Goal: Task Accomplishment & Management: Use online tool/utility

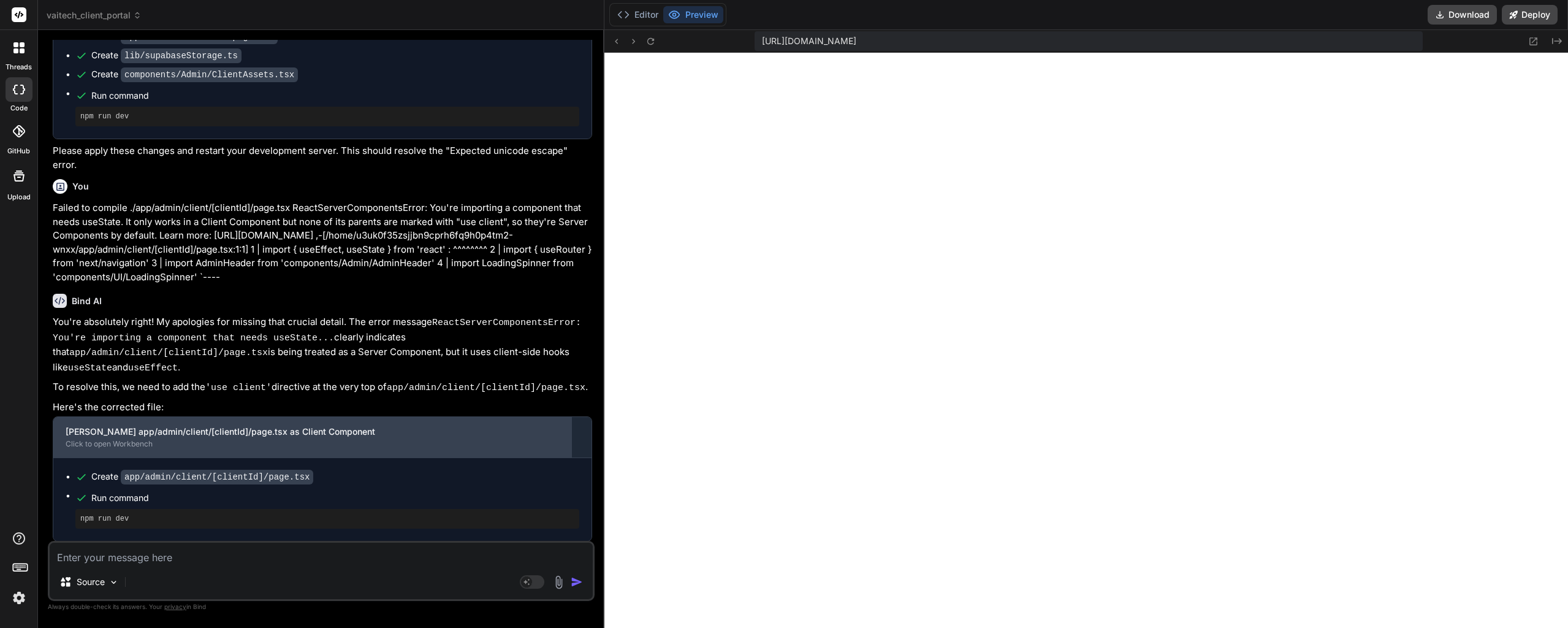
scroll to position [34095, 0]
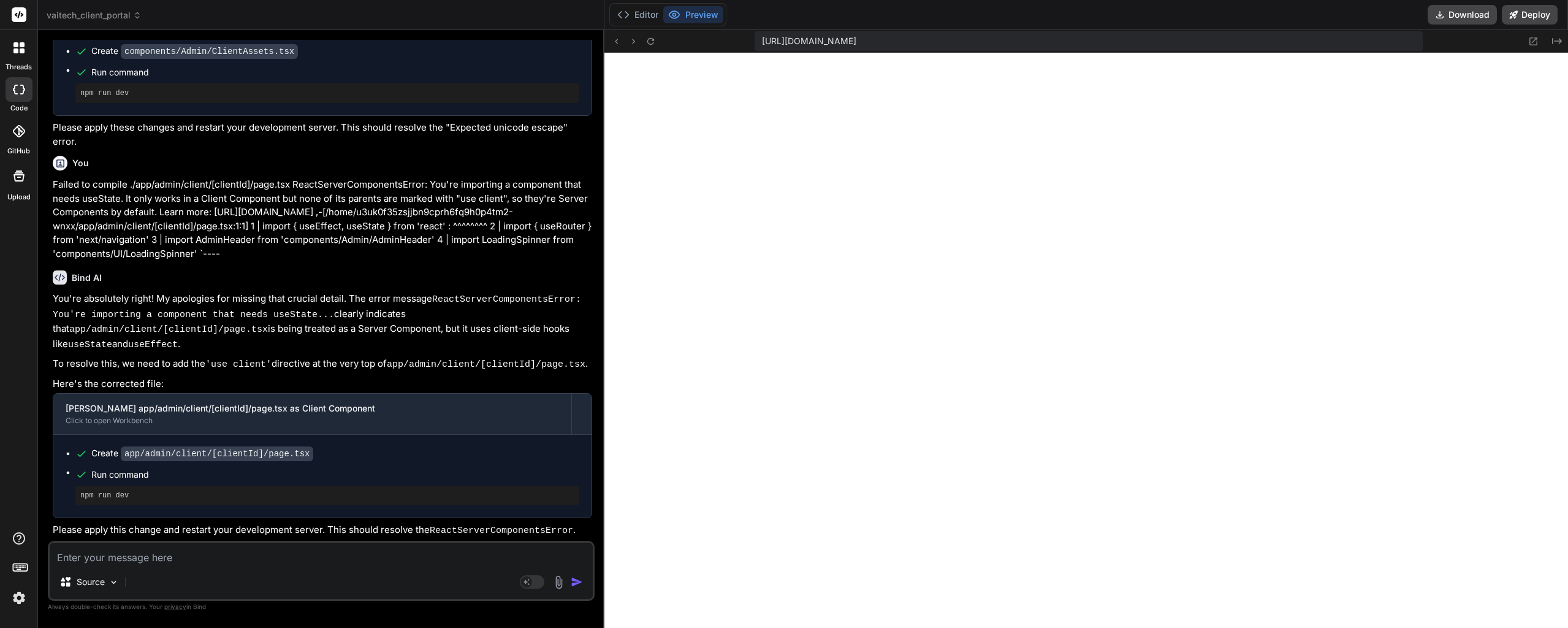
click at [170, 560] on textarea at bounding box center [321, 553] width 543 height 22
paste textarea "Failed to compile ./components/Admin/ClientAssets.tsx NonErrorEmittedError: (Em…"
type textarea "Failed to compile ./components/Admin/ClientAssets.tsx NonErrorEmittedError: (Em…"
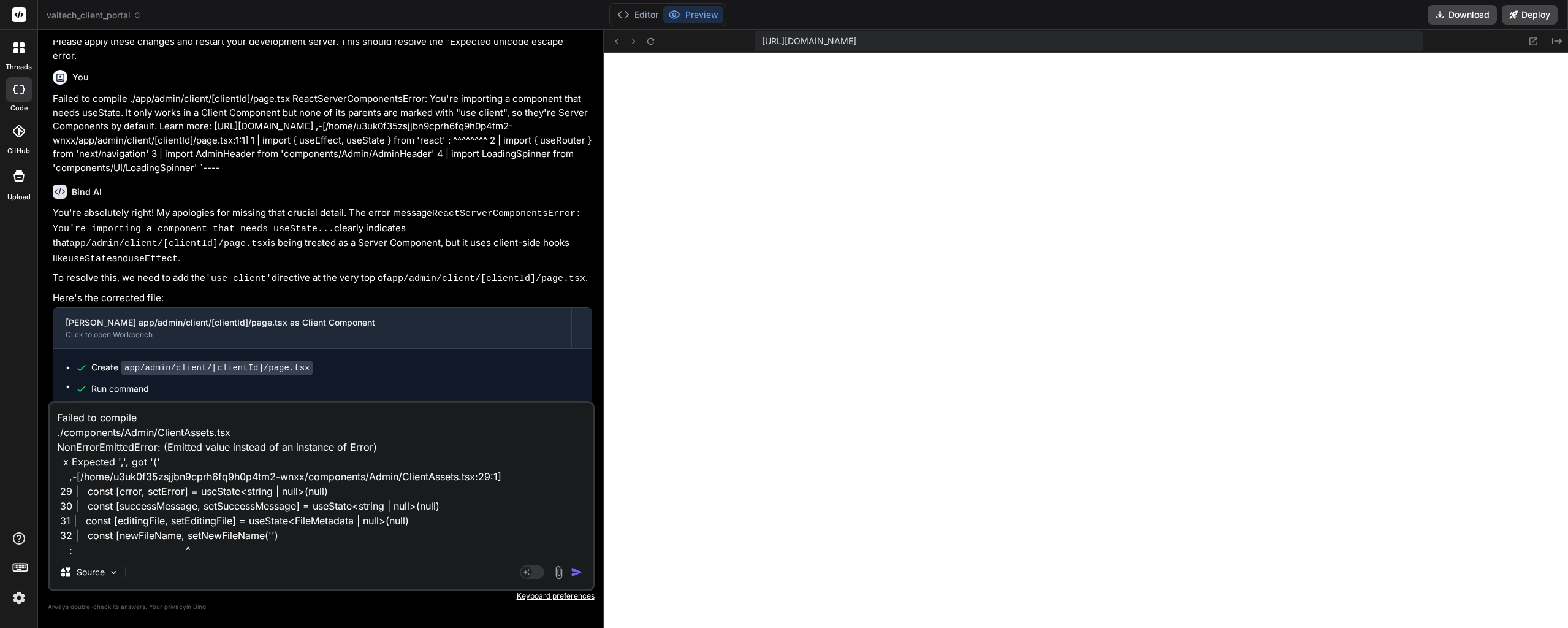
scroll to position [60, 0]
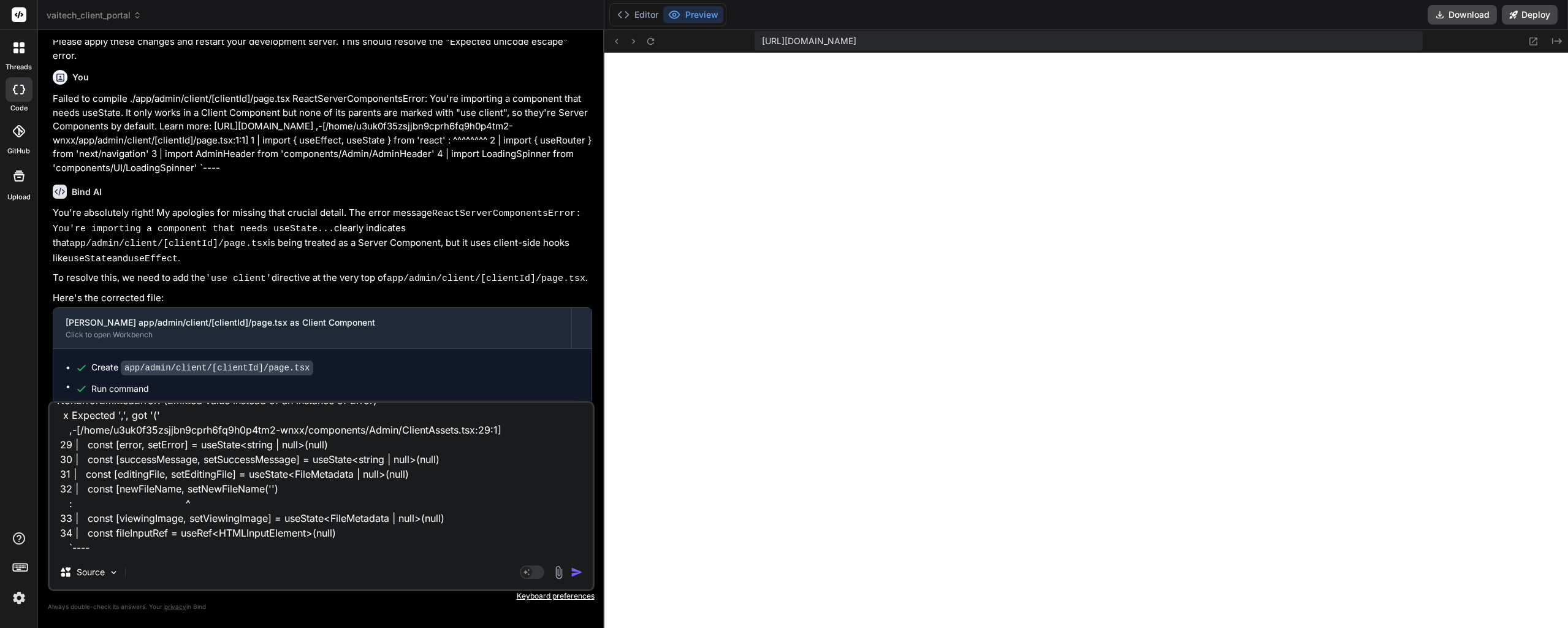
type textarea "x"
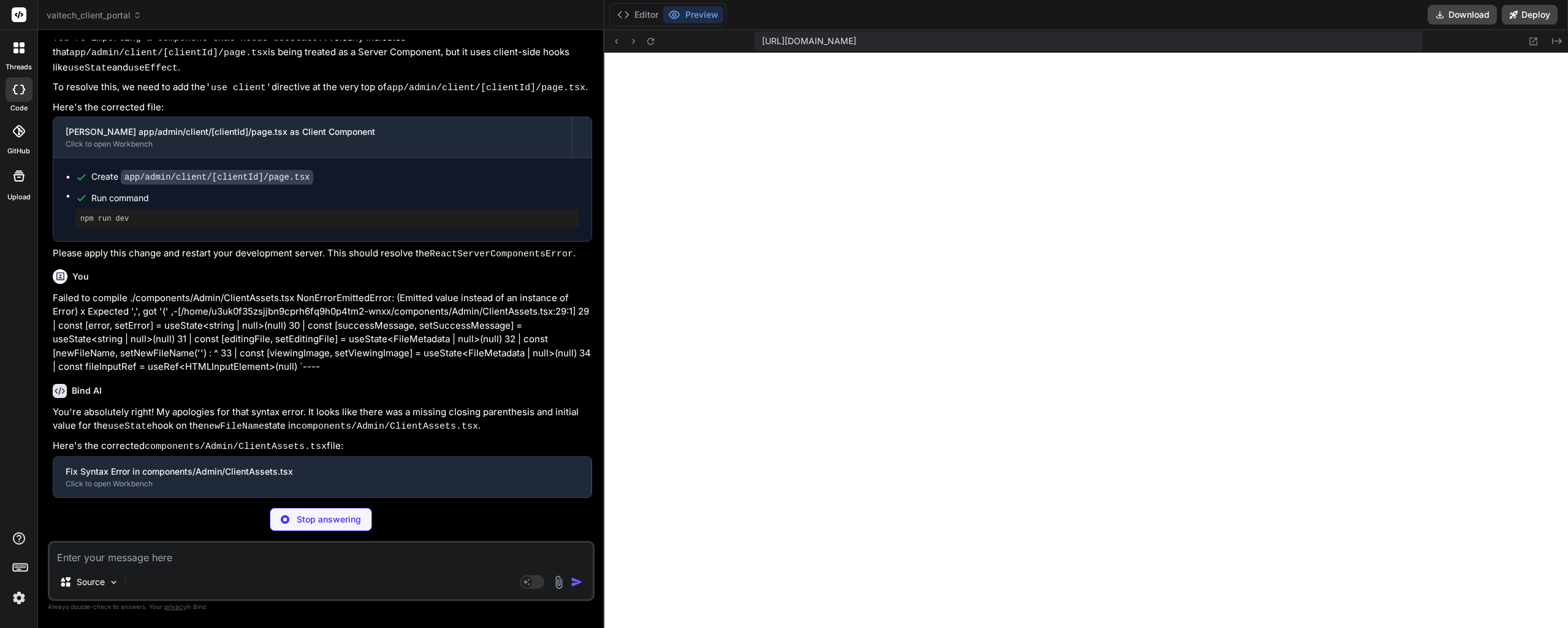
scroll to position [34291, 0]
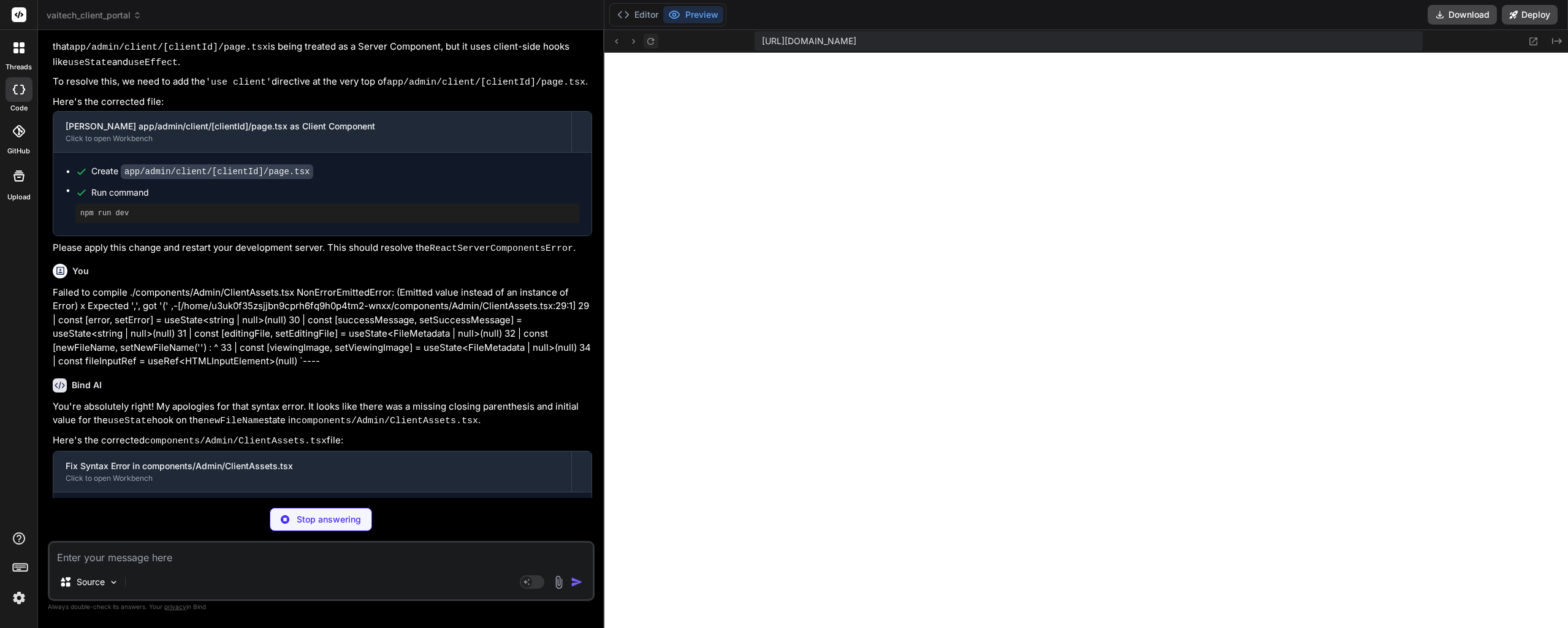
click at [651, 40] on icon at bounding box center [650, 41] width 10 height 10
click at [648, 43] on icon at bounding box center [651, 40] width 6 height 6
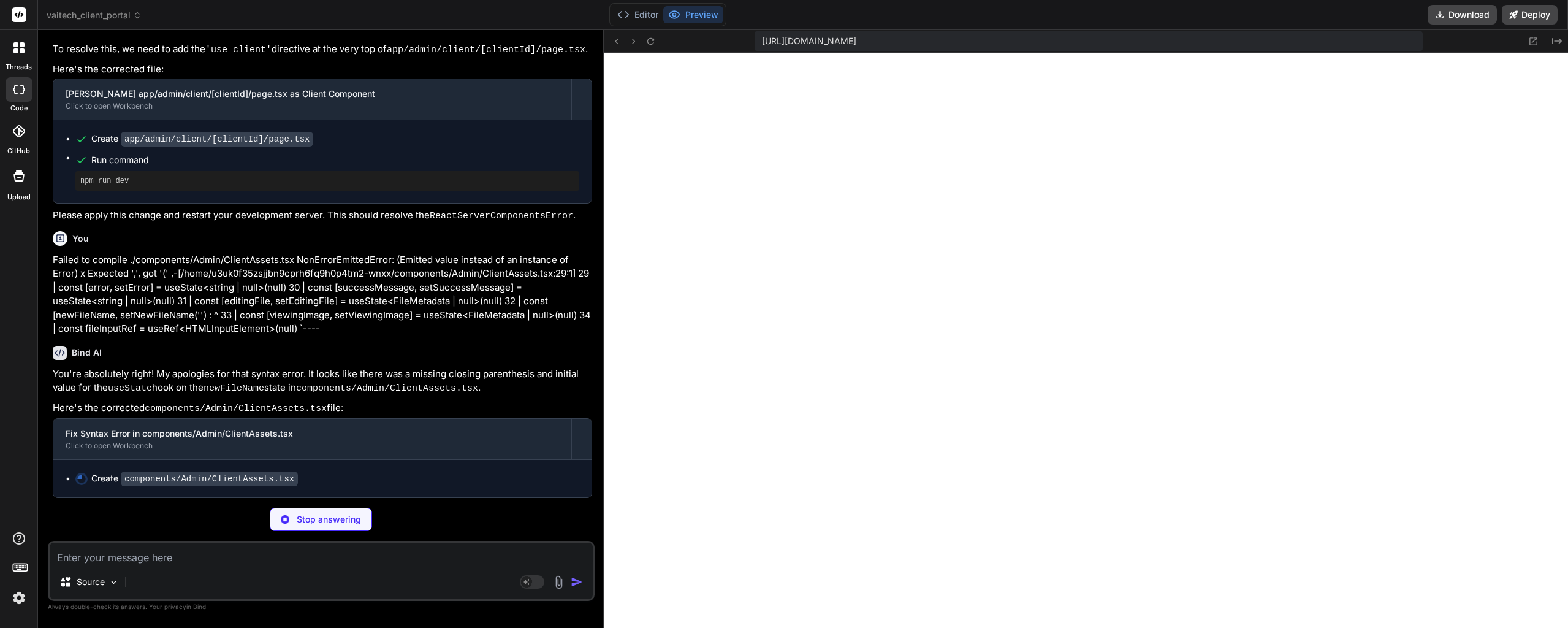
scroll to position [34407, 0]
type textarea "x"
type textarea ")}\n </> ) }"
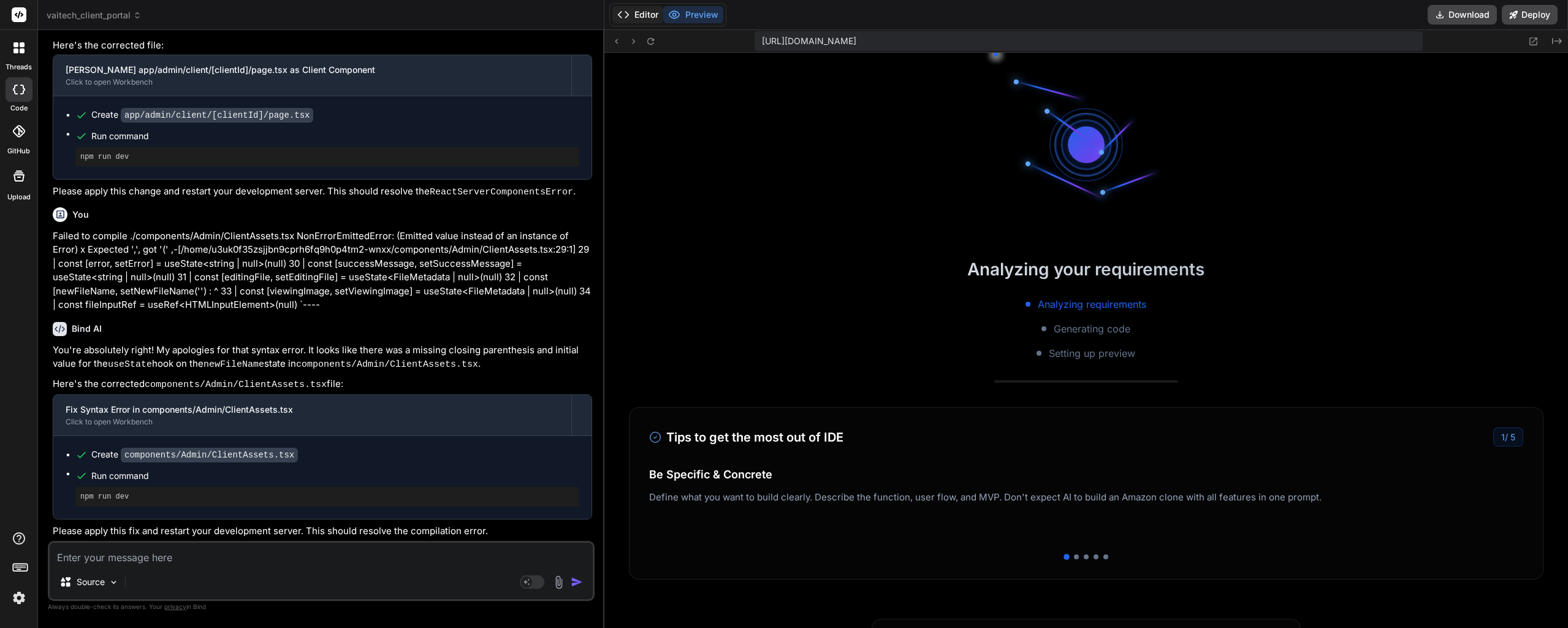
click at [645, 19] on button "Editor" at bounding box center [637, 14] width 51 height 17
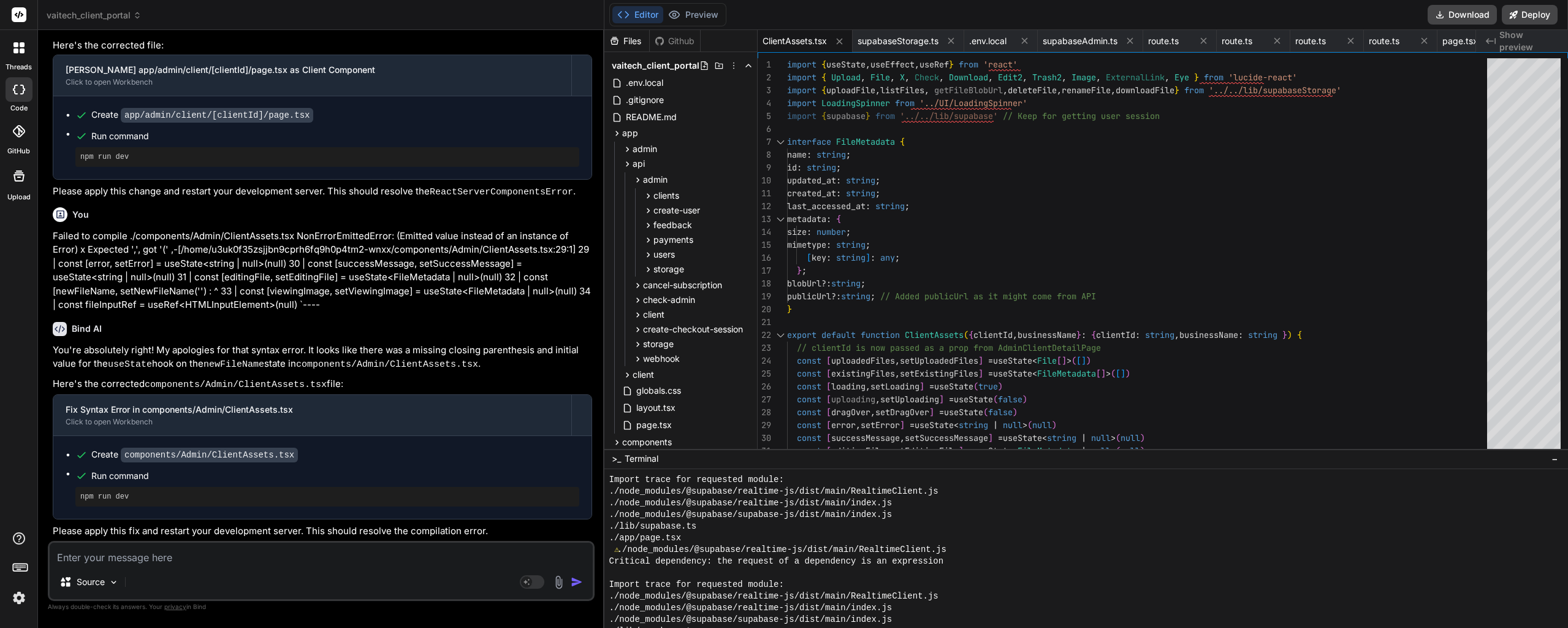
type textarea "x"
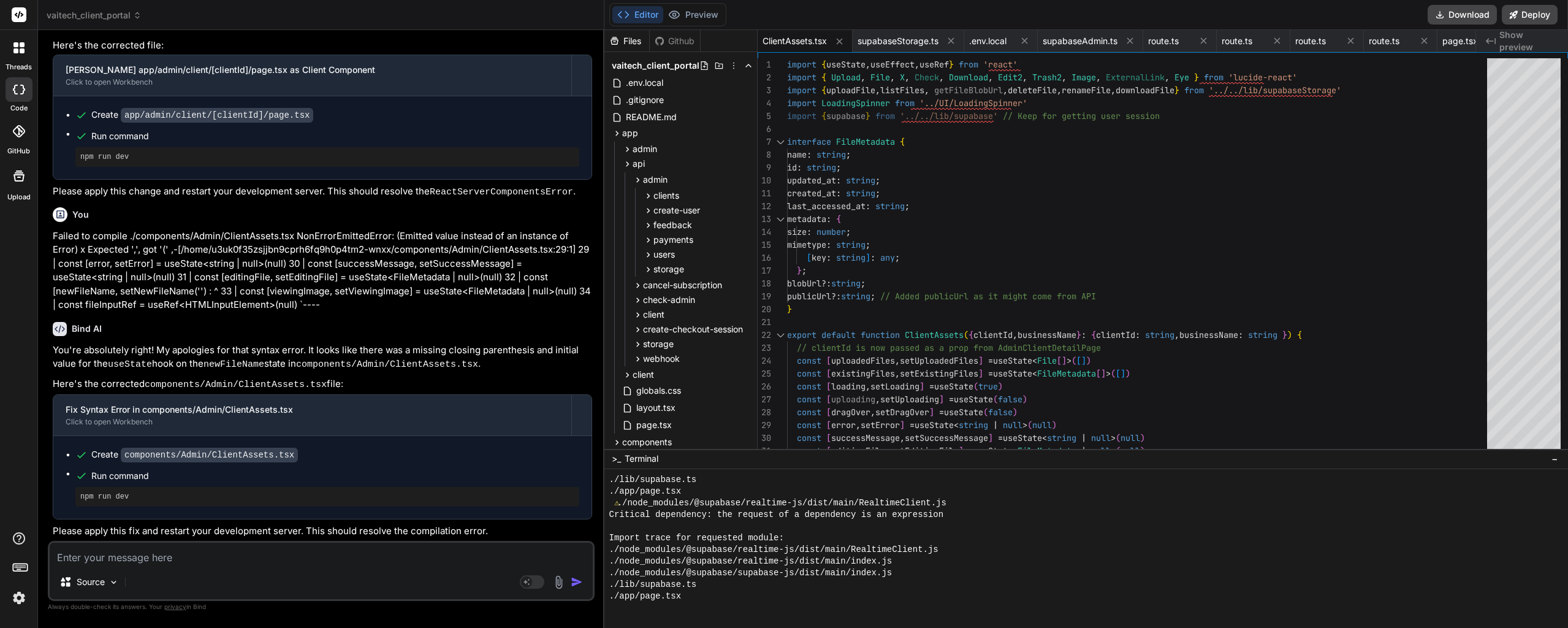
scroll to position [11657, 0]
click at [694, 15] on button "Preview" at bounding box center [693, 14] width 60 height 17
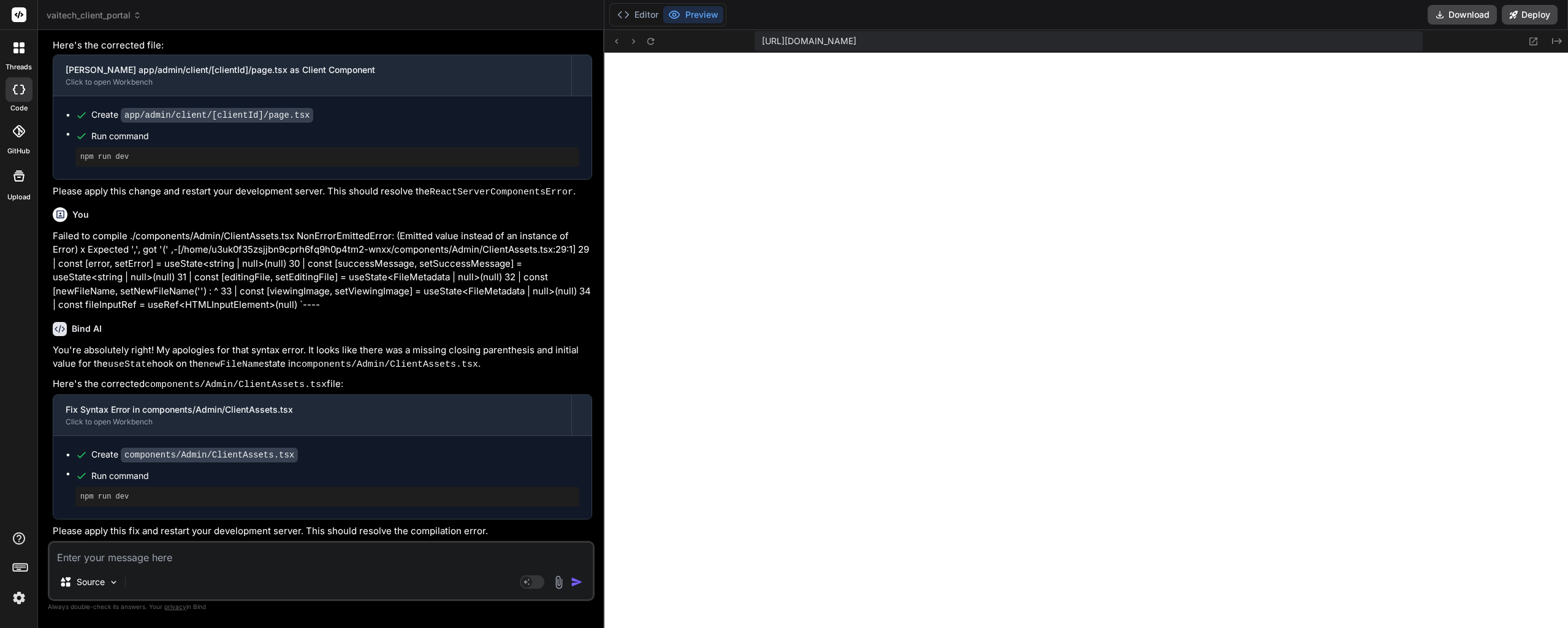
click at [218, 556] on textarea at bounding box center [321, 553] width 543 height 22
paste textarea "1 of 1 unhandled error Unhandled Runtime Error ReferenceError: loadClientFiles …"
type textarea "1 of 1 unhandled error Unhandled Runtime Error ReferenceError: loadClientFiles …"
type textarea "x"
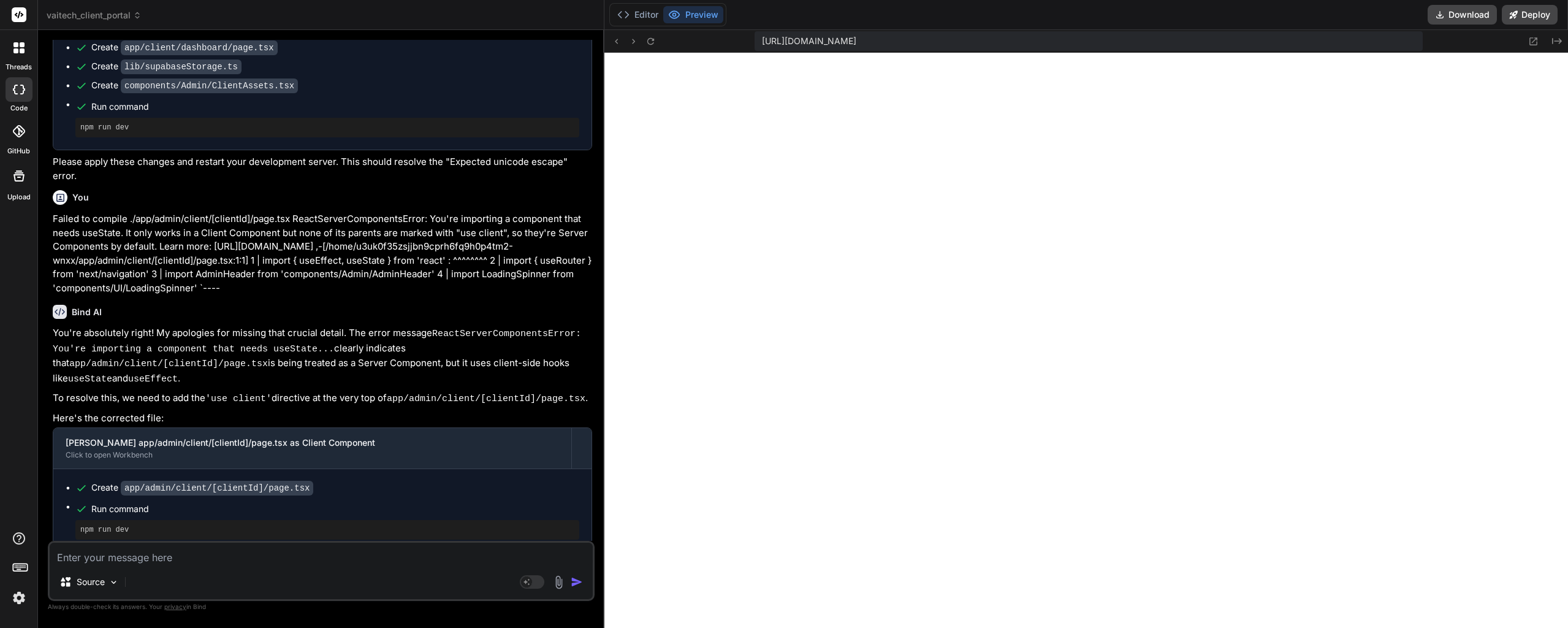
scroll to position [34126, 0]
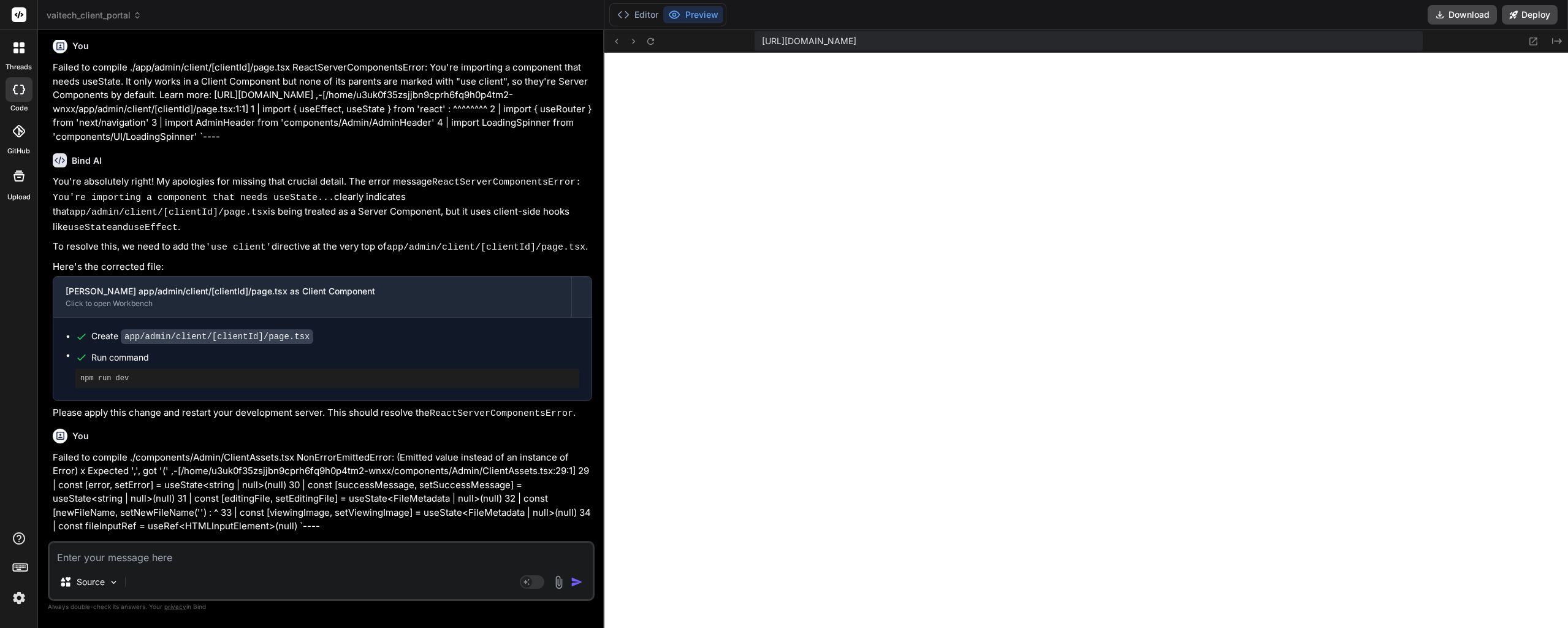
drag, startPoint x: 319, startPoint y: 195, endPoint x: 286, endPoint y: 416, distance: 223.5
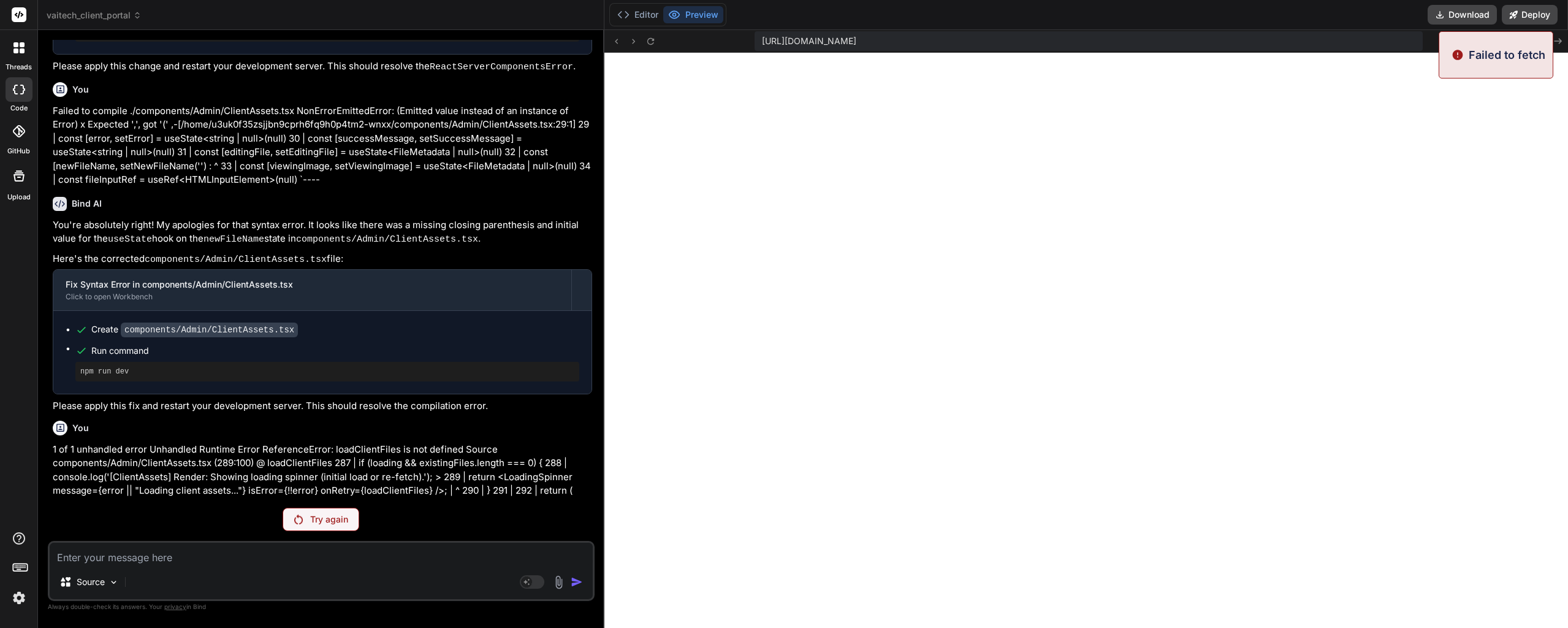
scroll to position [34556, 0]
click at [331, 527] on div "Try again" at bounding box center [320, 519] width 76 height 23
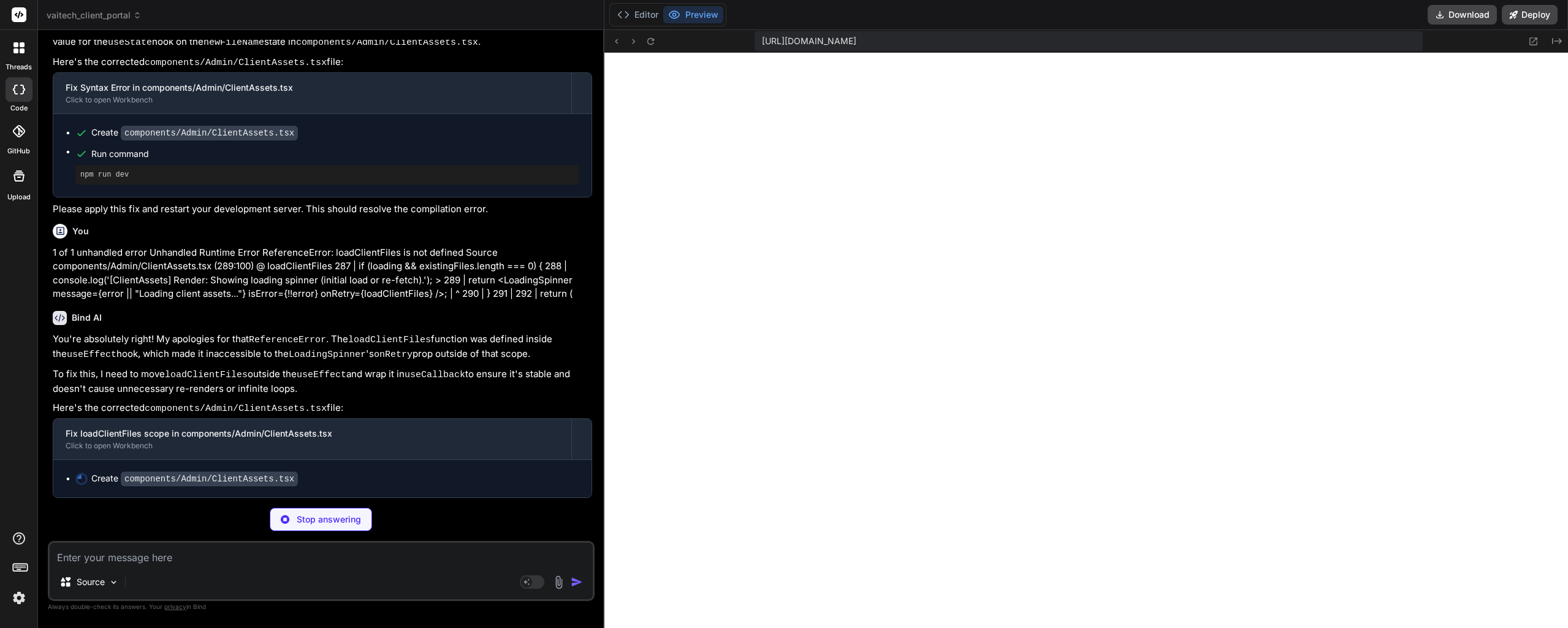
scroll to position [34748, 0]
type textarea "x"
type textarea "</p> </div> </div> </div> )} </> ) }"
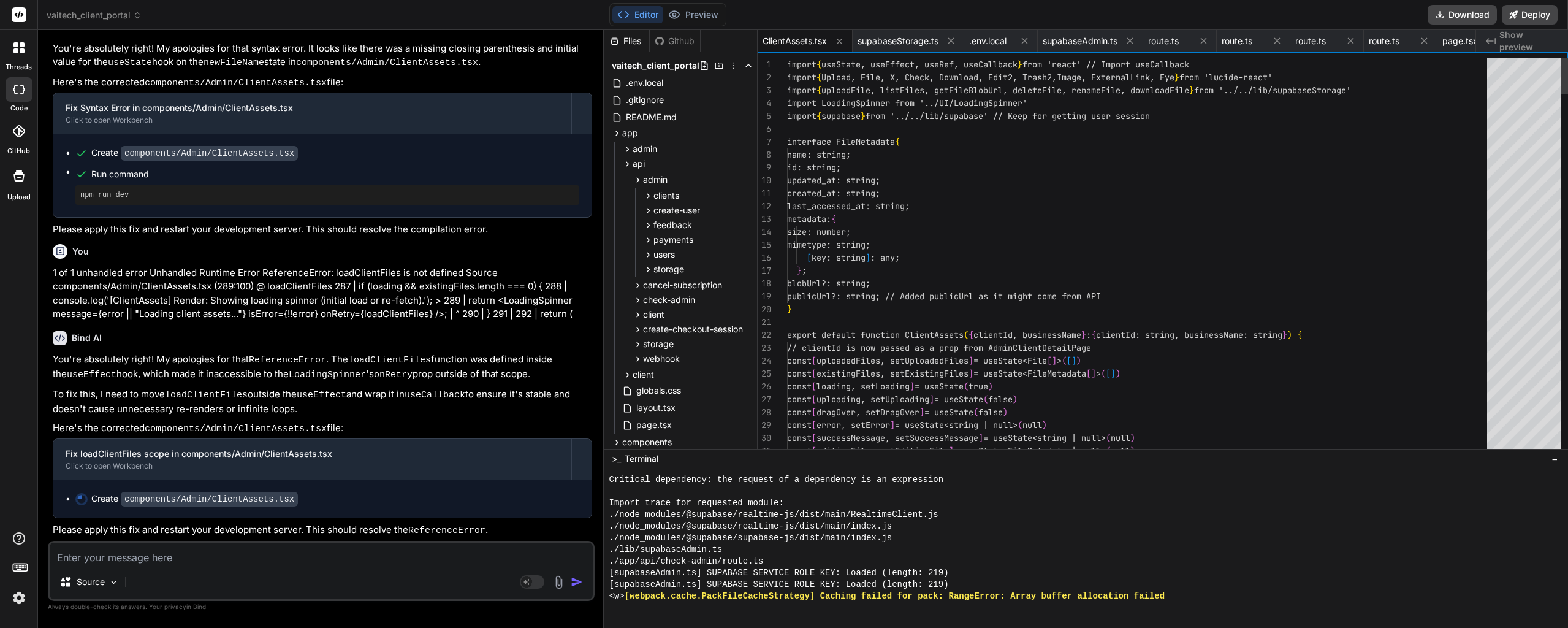
type textarea "x"
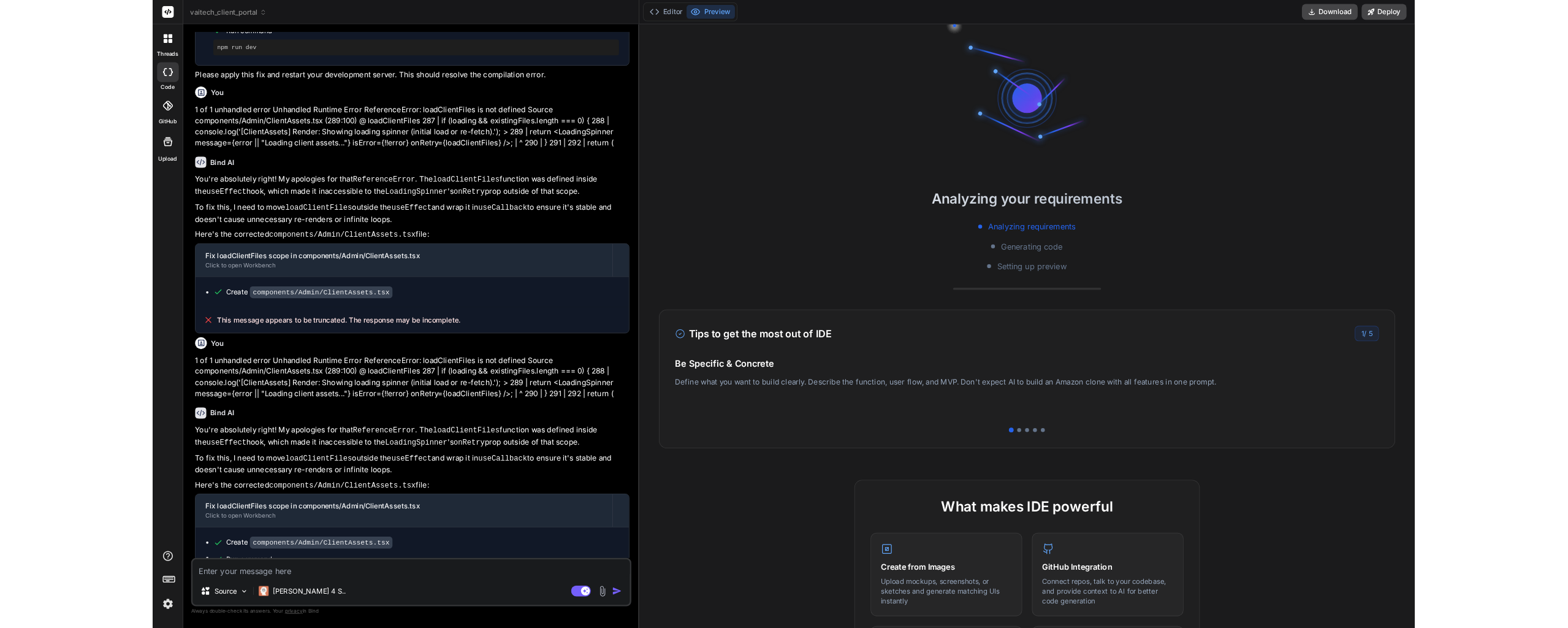
scroll to position [3505, 0]
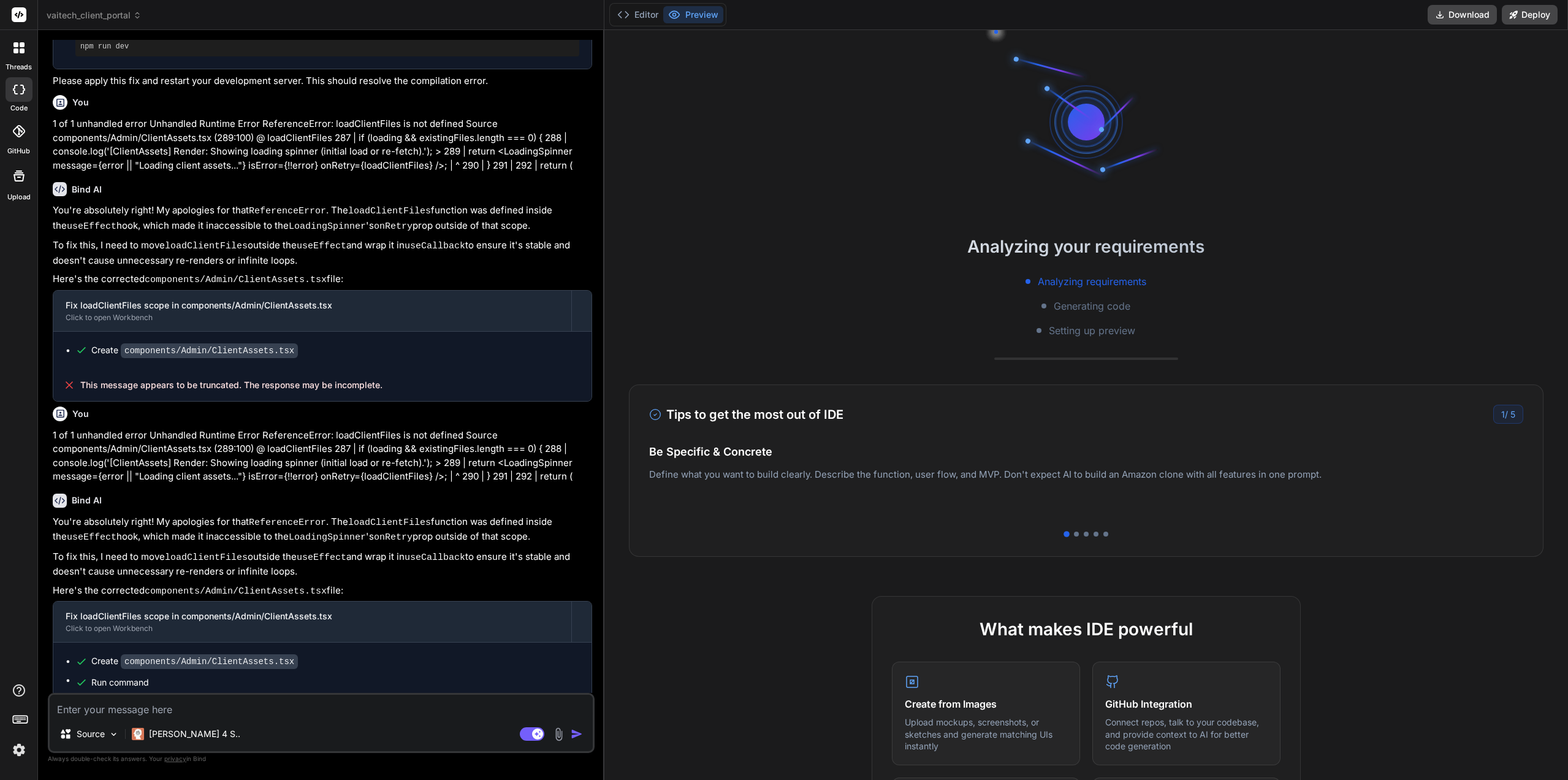
drag, startPoint x: 228, startPoint y: 452, endPoint x: 212, endPoint y: 534, distance: 83.5
click at [645, 15] on button "Editor" at bounding box center [637, 14] width 51 height 17
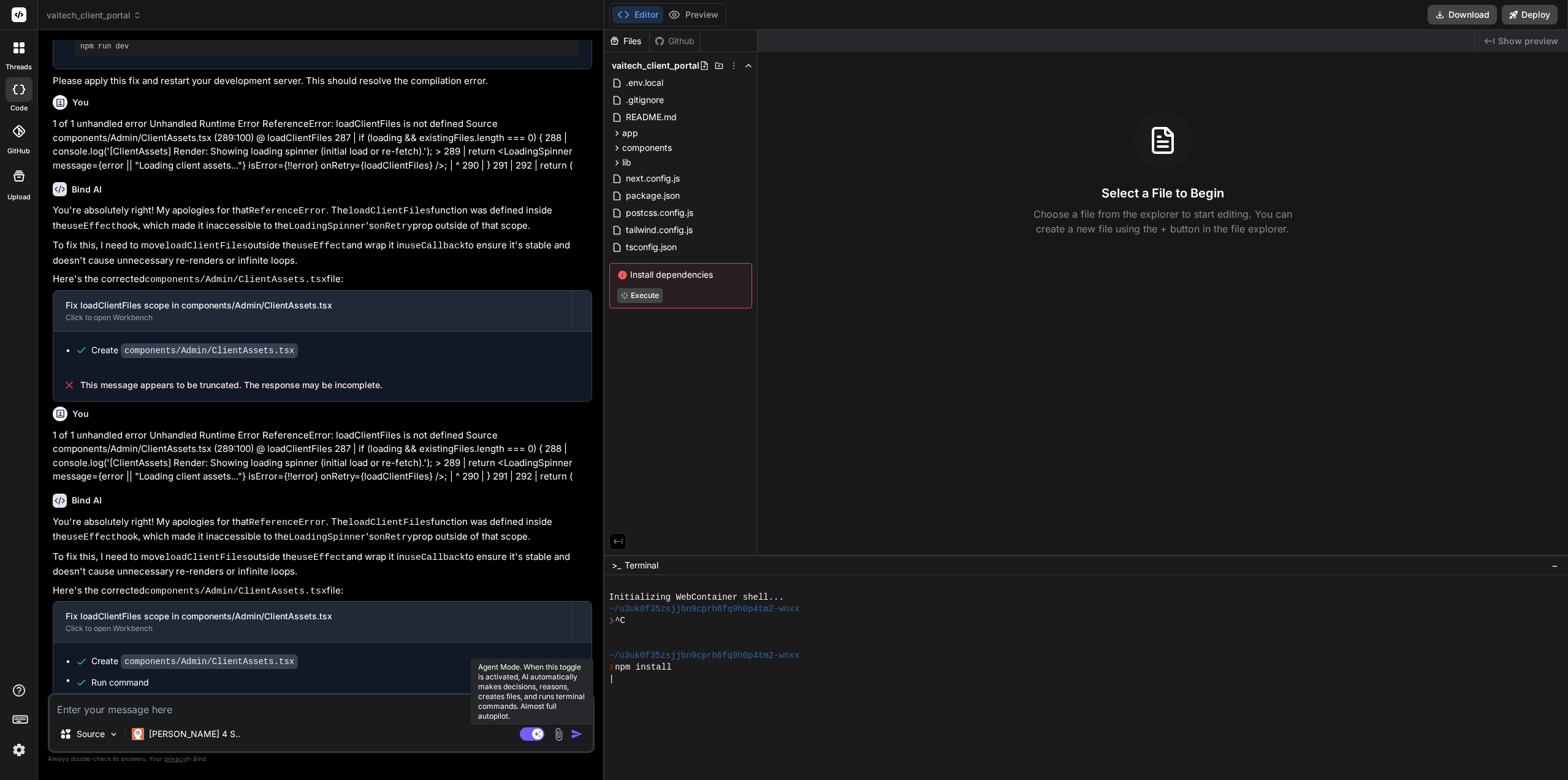
click at [528, 735] on rect at bounding box center [532, 734] width 24 height 14
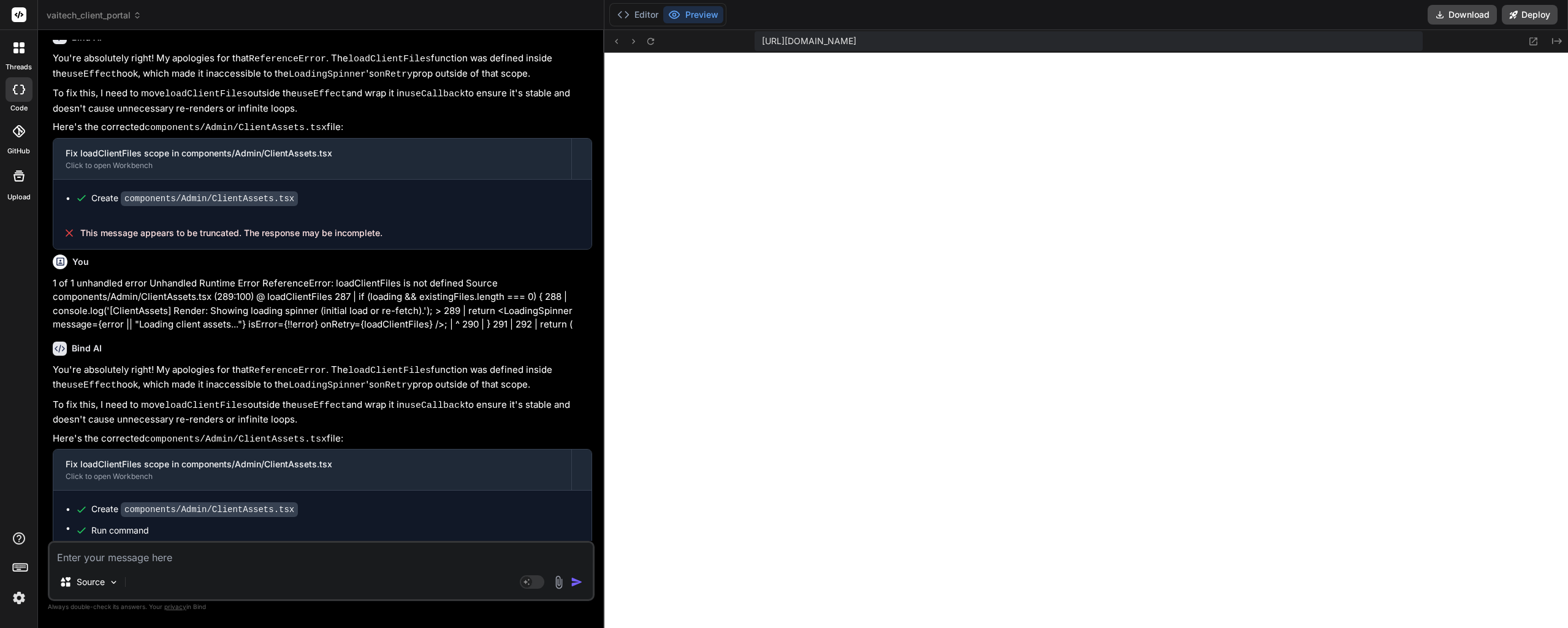
scroll to position [4138, 0]
click at [644, 17] on button "Editor" at bounding box center [637, 14] width 51 height 17
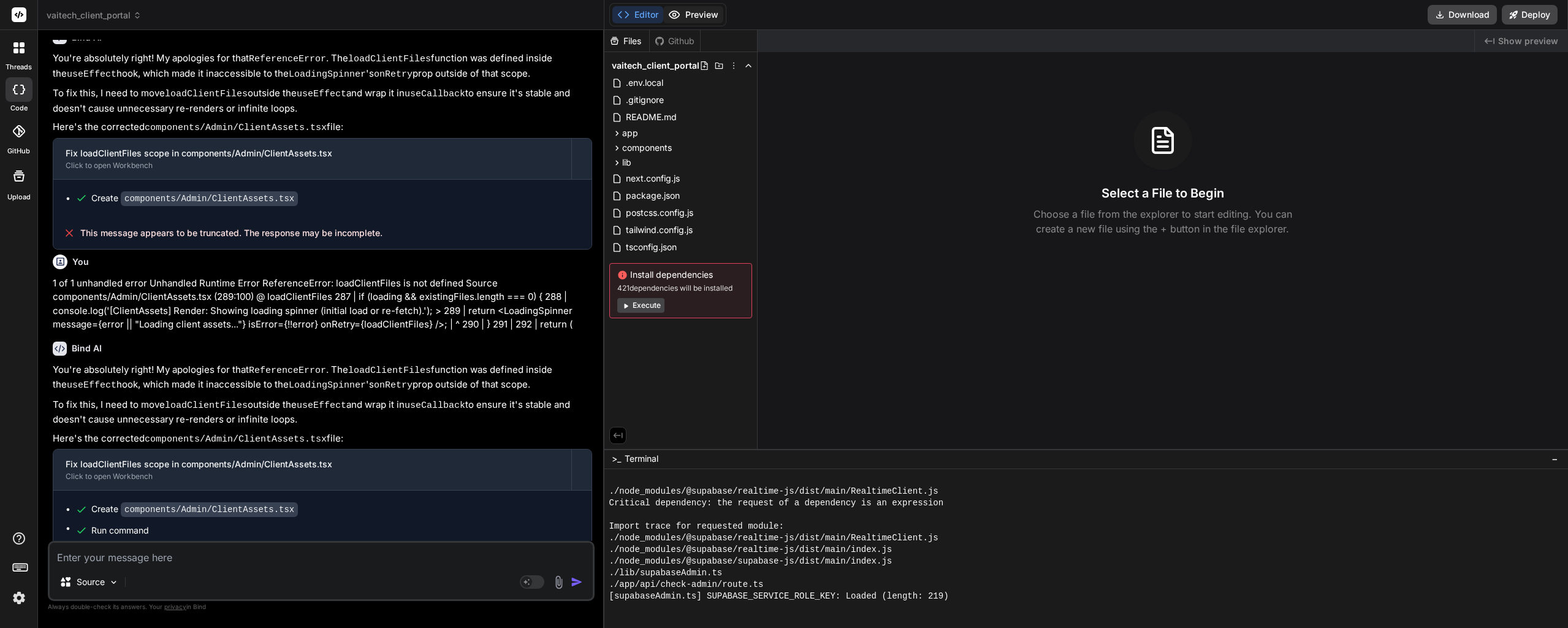
click at [705, 14] on button "Preview" at bounding box center [693, 14] width 60 height 17
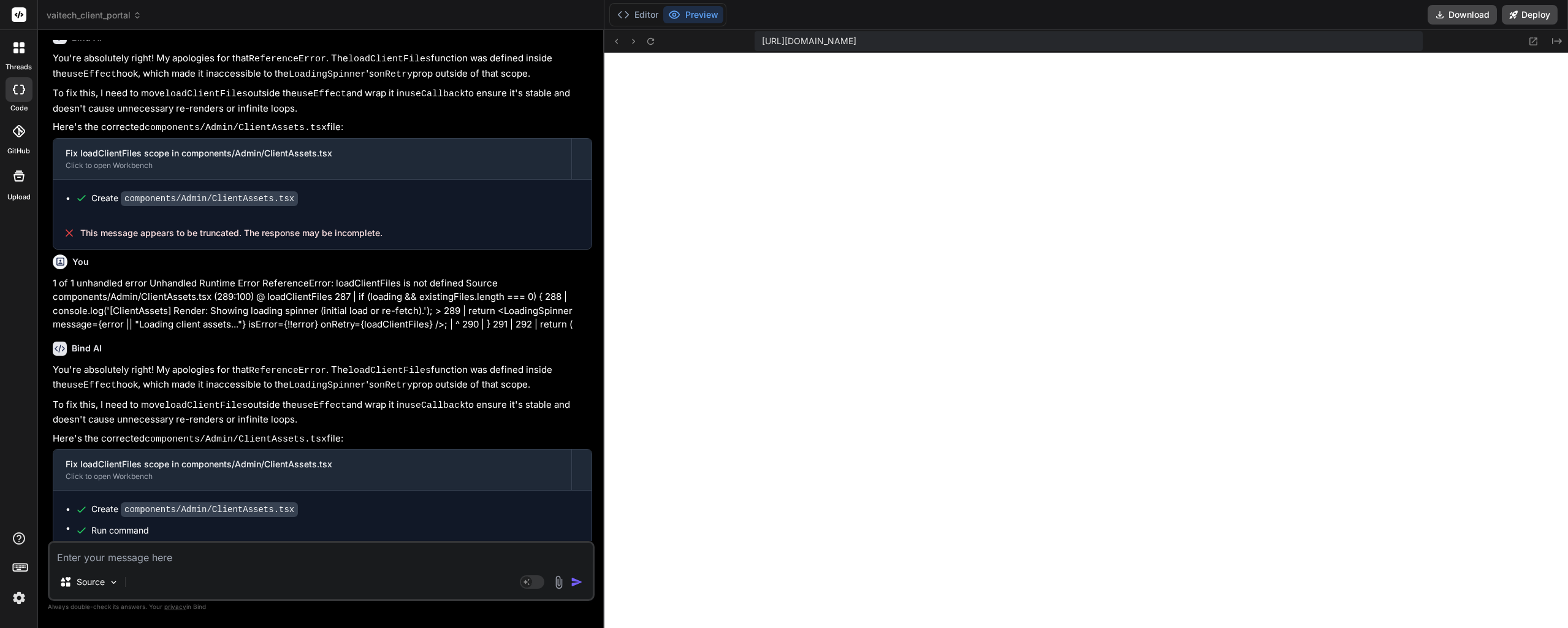
scroll to position [4185, 0]
type textarea "x"
click at [652, 43] on icon at bounding box center [651, 40] width 6 height 6
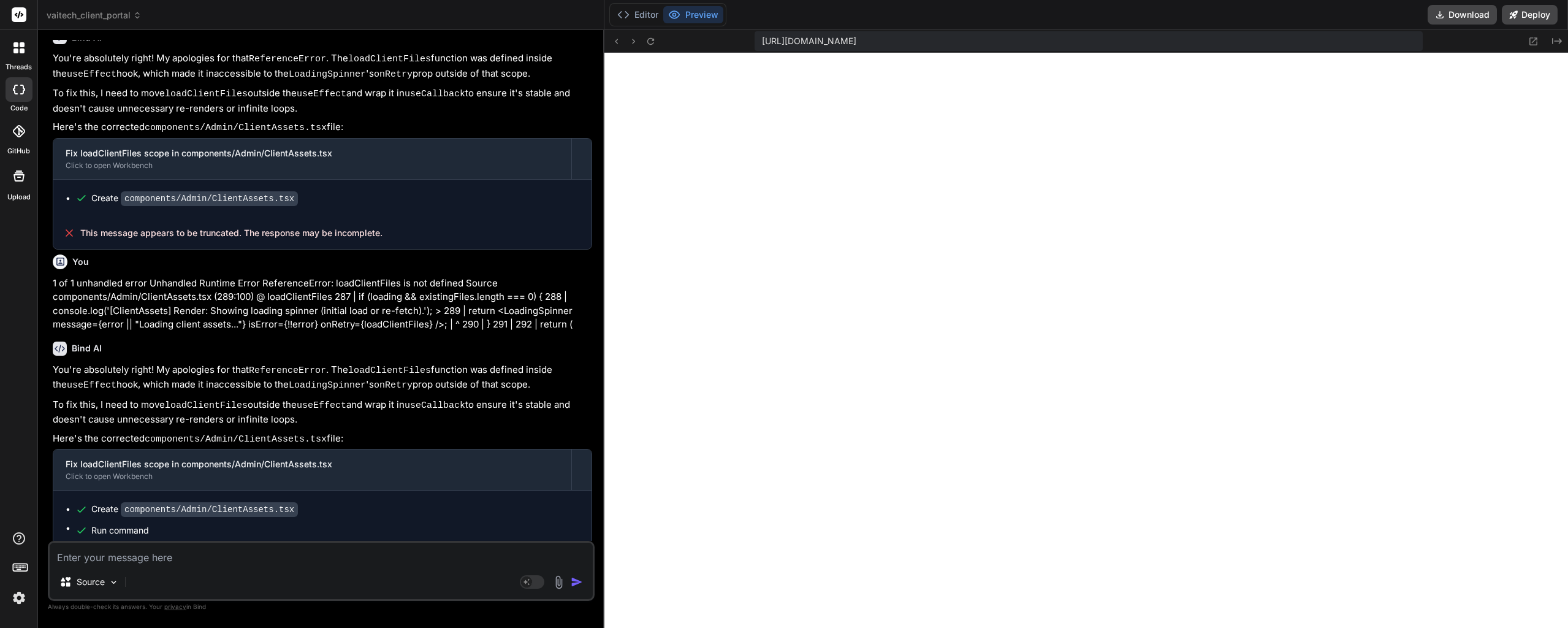
click at [177, 562] on textarea at bounding box center [321, 553] width 543 height 22
type textarea "W"
type textarea "x"
type textarea "Wh"
type textarea "x"
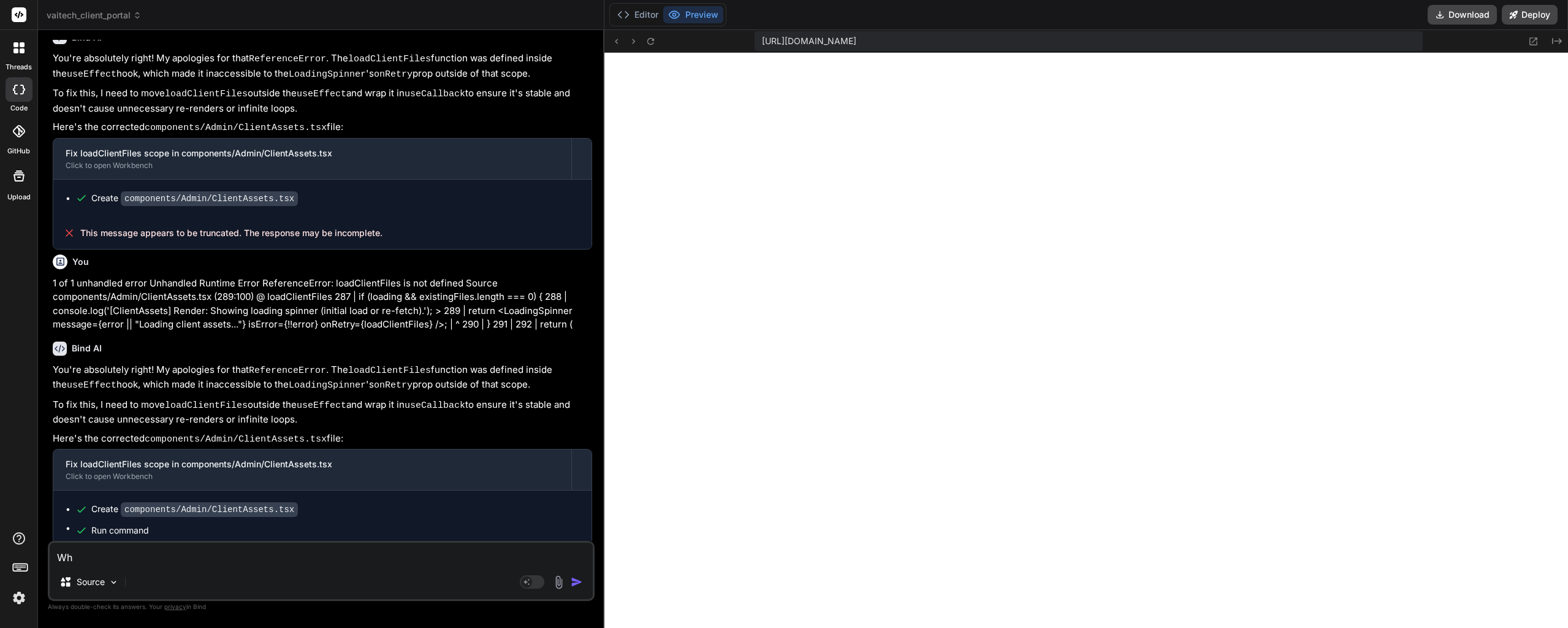
type textarea "Whe"
type textarea "x"
type textarea "When"
type textarea "x"
type textarea "When"
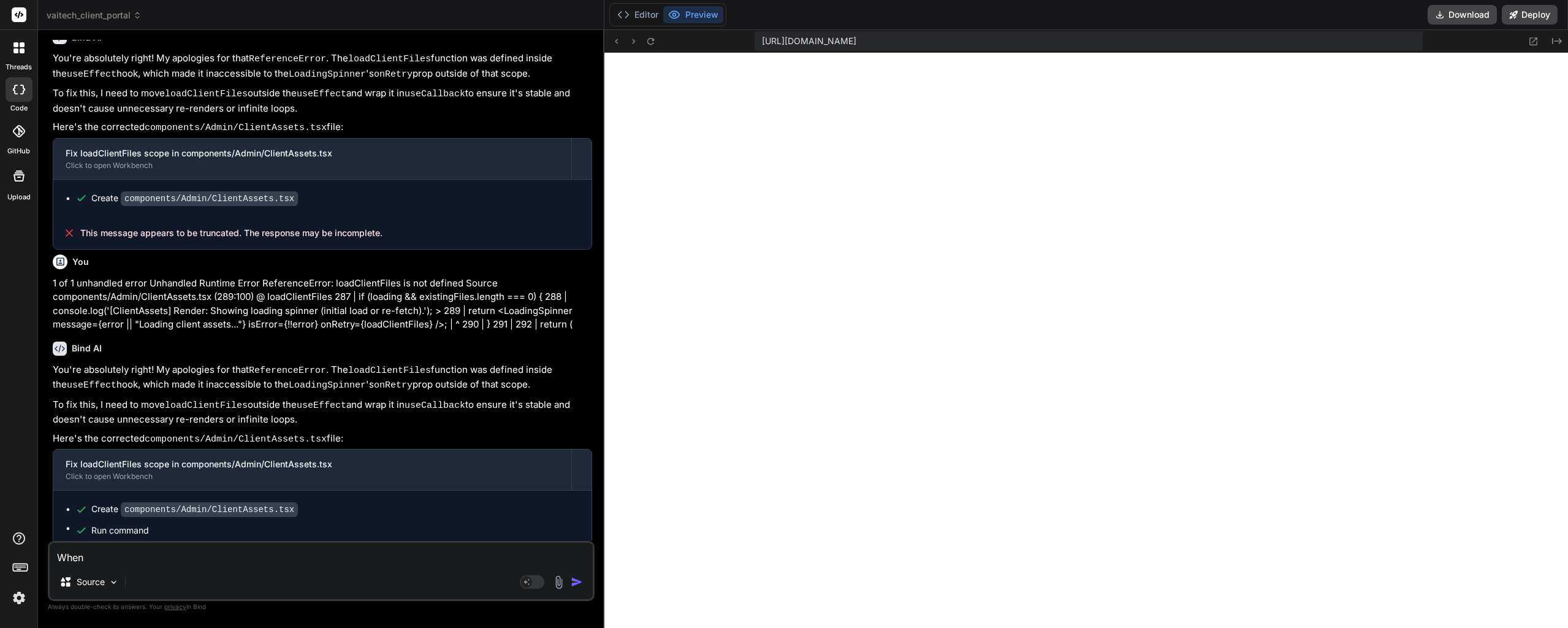
type textarea "x"
type textarea "When v"
type textarea "x"
type textarea "When ve"
type textarea "x"
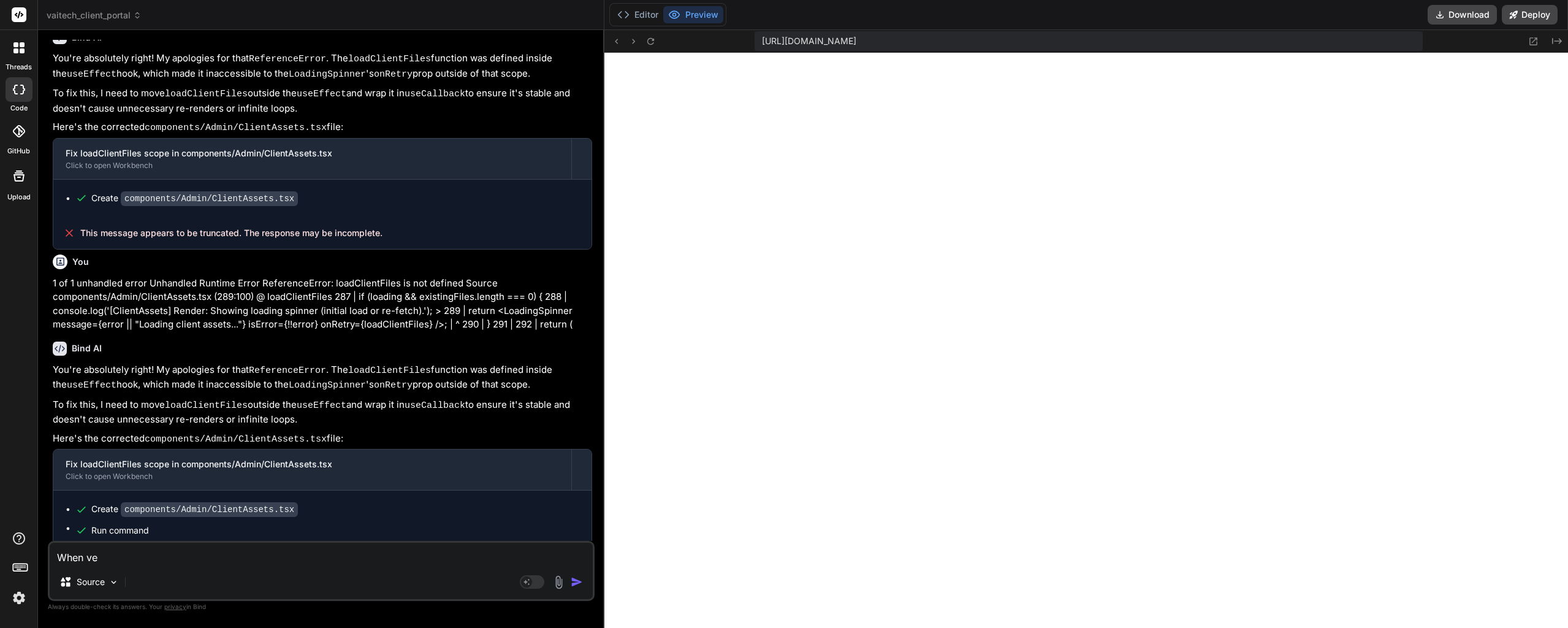
type textarea "When vei"
type textarea "x"
type textarea "When veiw"
type textarea "x"
type textarea "When veiwi"
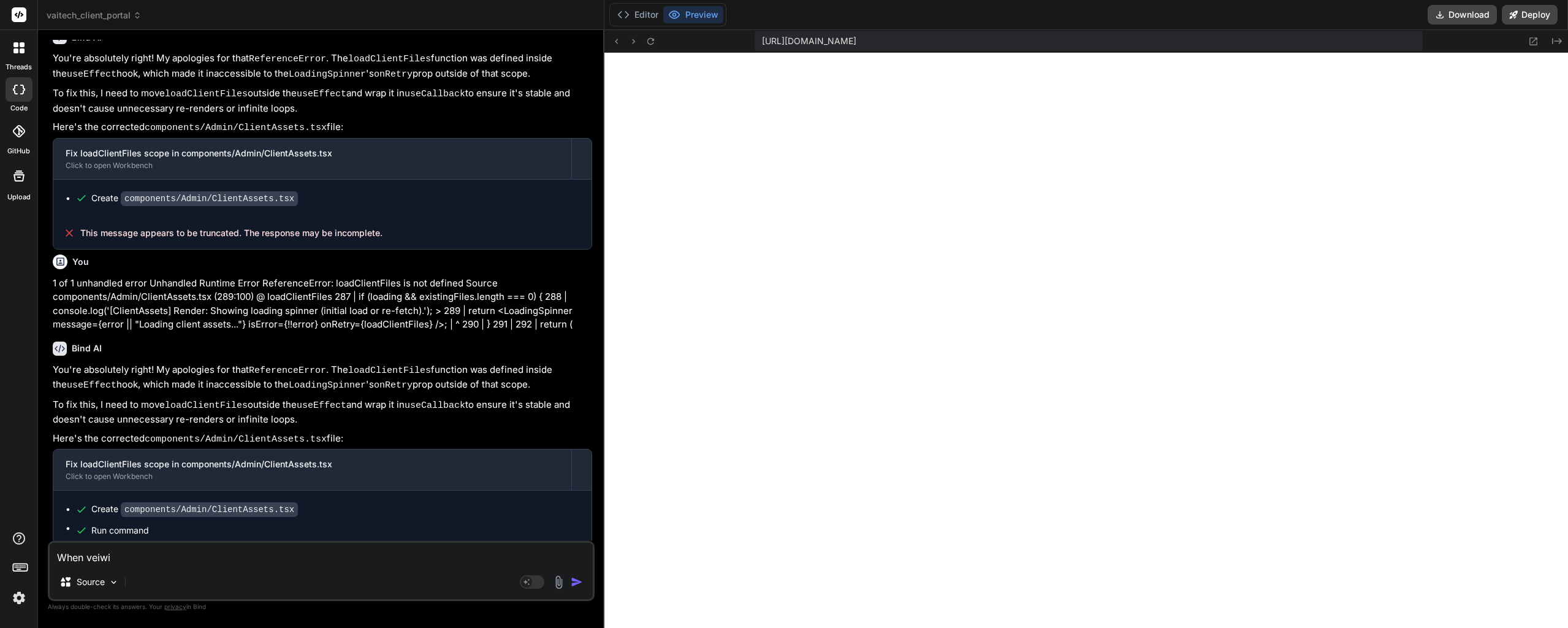
type textarea "x"
type textarea "When veiwin"
type textarea "x"
type textarea "When veiwing"
type textarea "x"
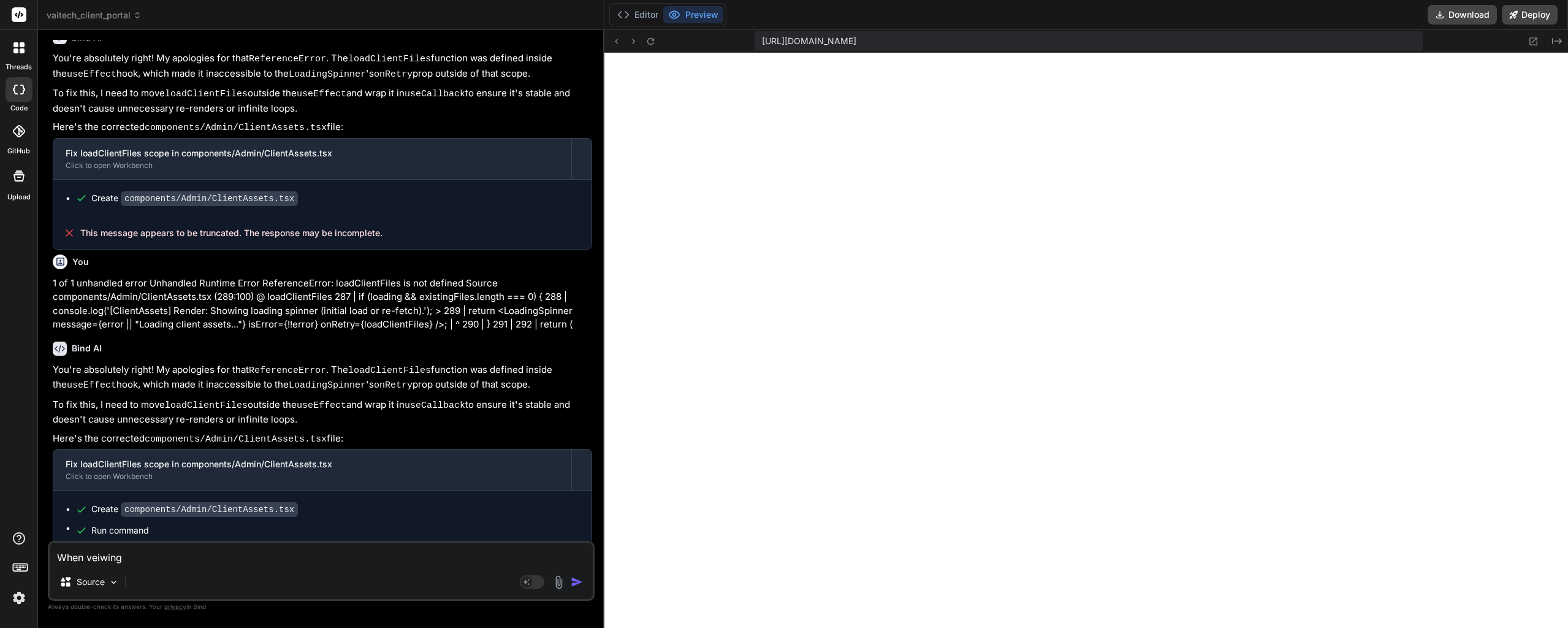
type textarea "When veiwing"
type textarea "x"
type textarea "When veiwing a"
type textarea "x"
type textarea "When veiwing a"
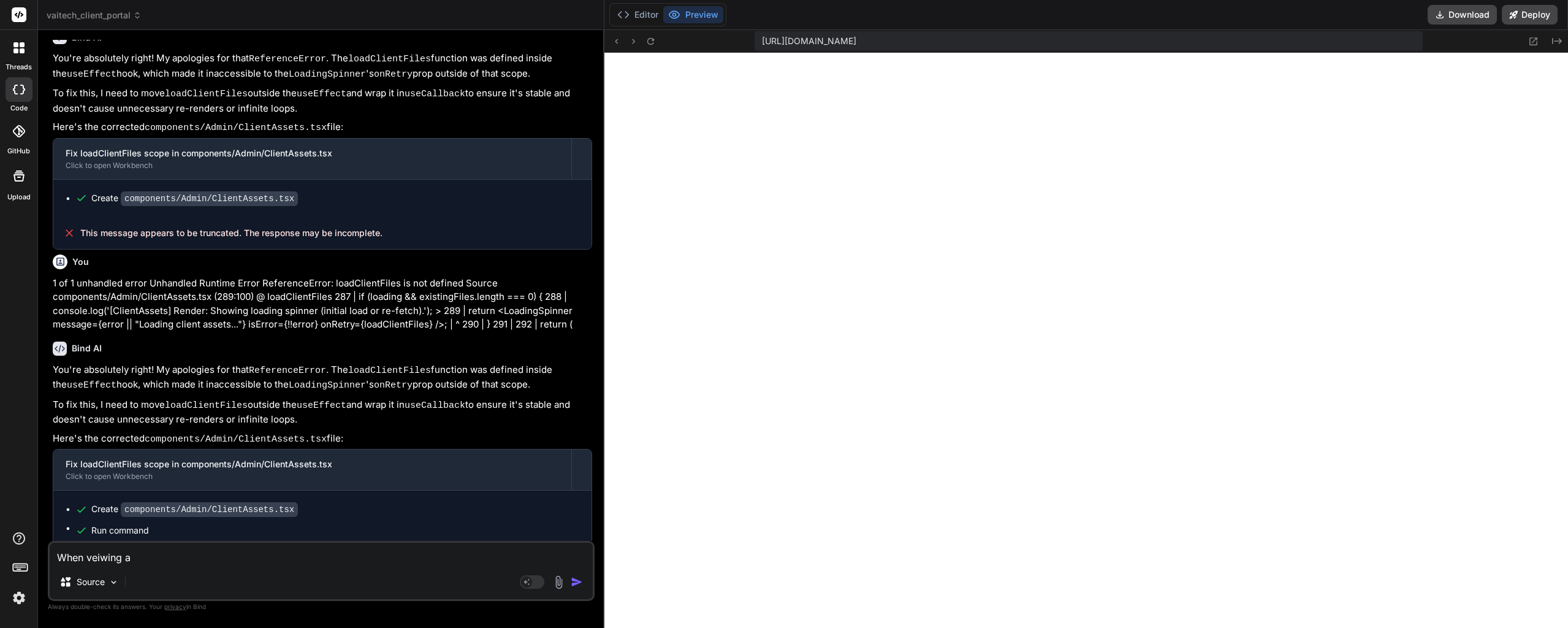
type textarea "x"
type textarea "When veiwing a c"
type textarea "x"
type textarea "When veiwing a cl"
type textarea "x"
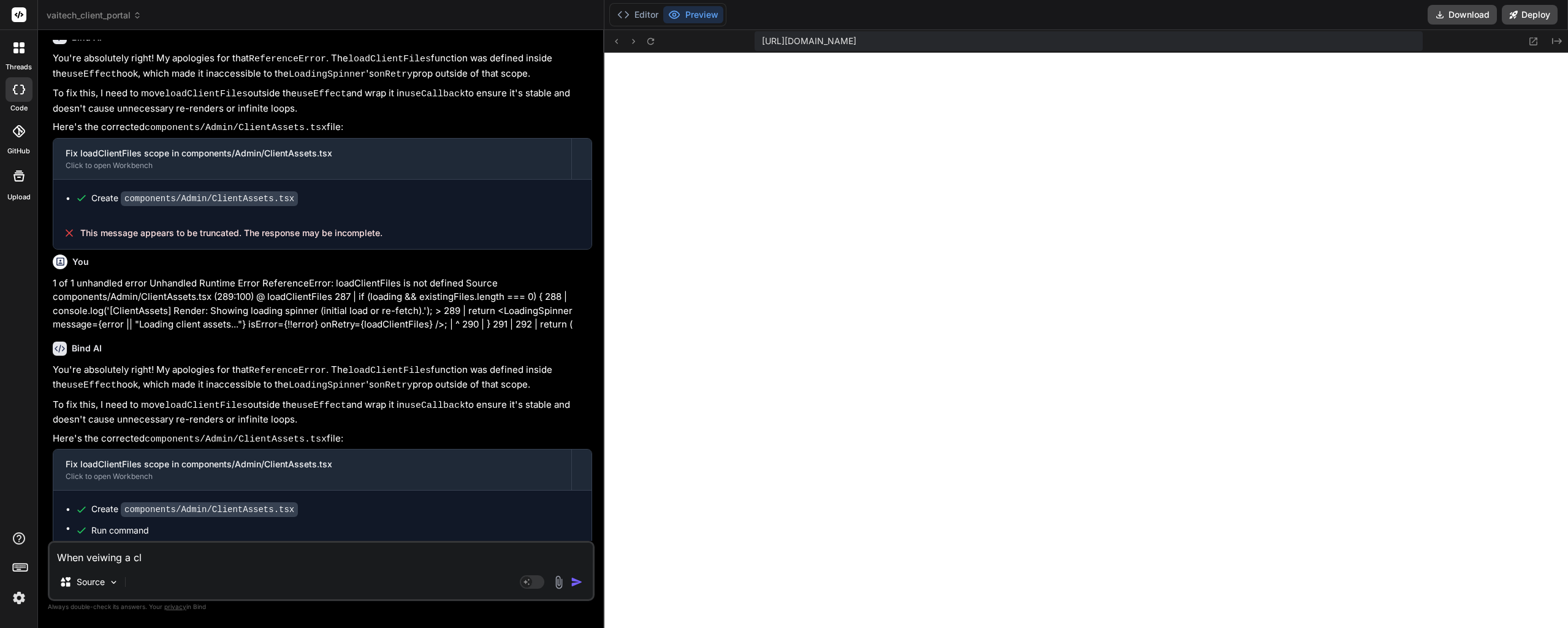
type textarea "When veiwing a cli"
type textarea "x"
type textarea "When veiwing a clie"
type textarea "x"
type textarea "When veiwing a clien"
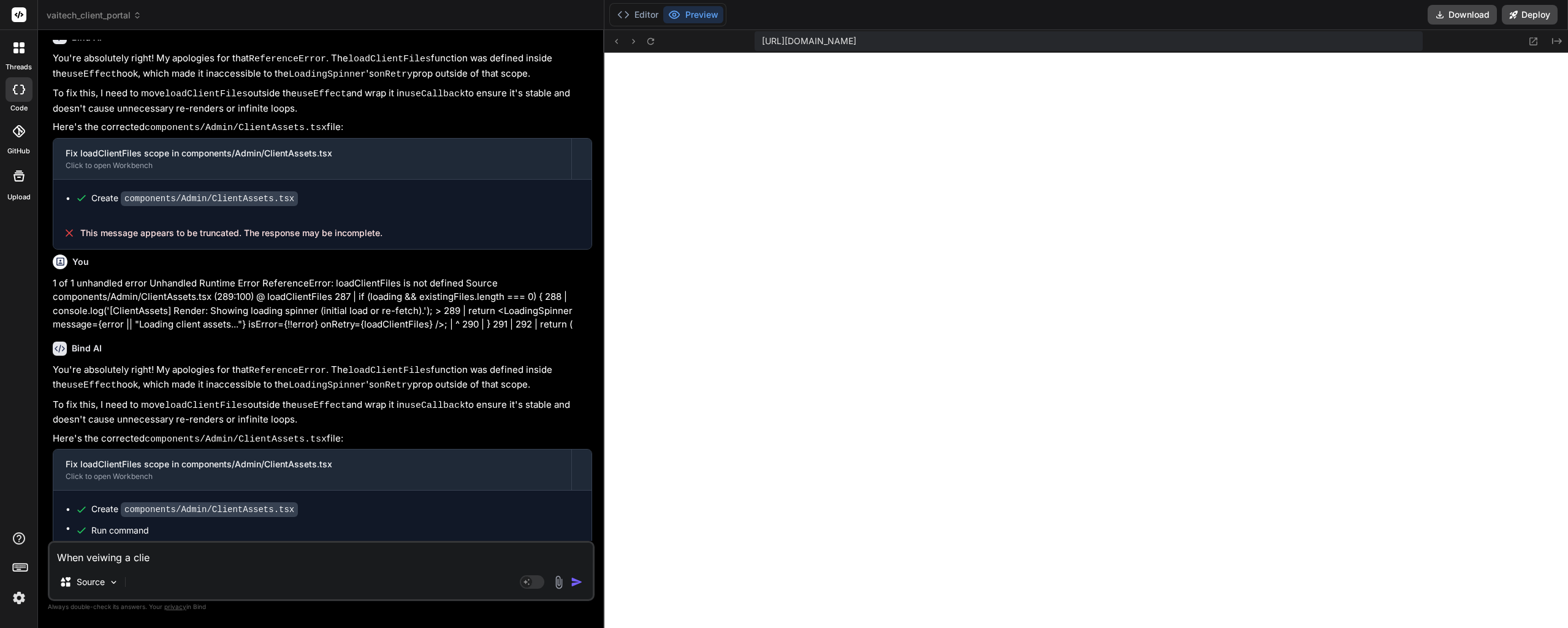
type textarea "x"
type textarea "When veiwing a client"
type textarea "x"
type textarea "When veiwing a clients"
type textarea "x"
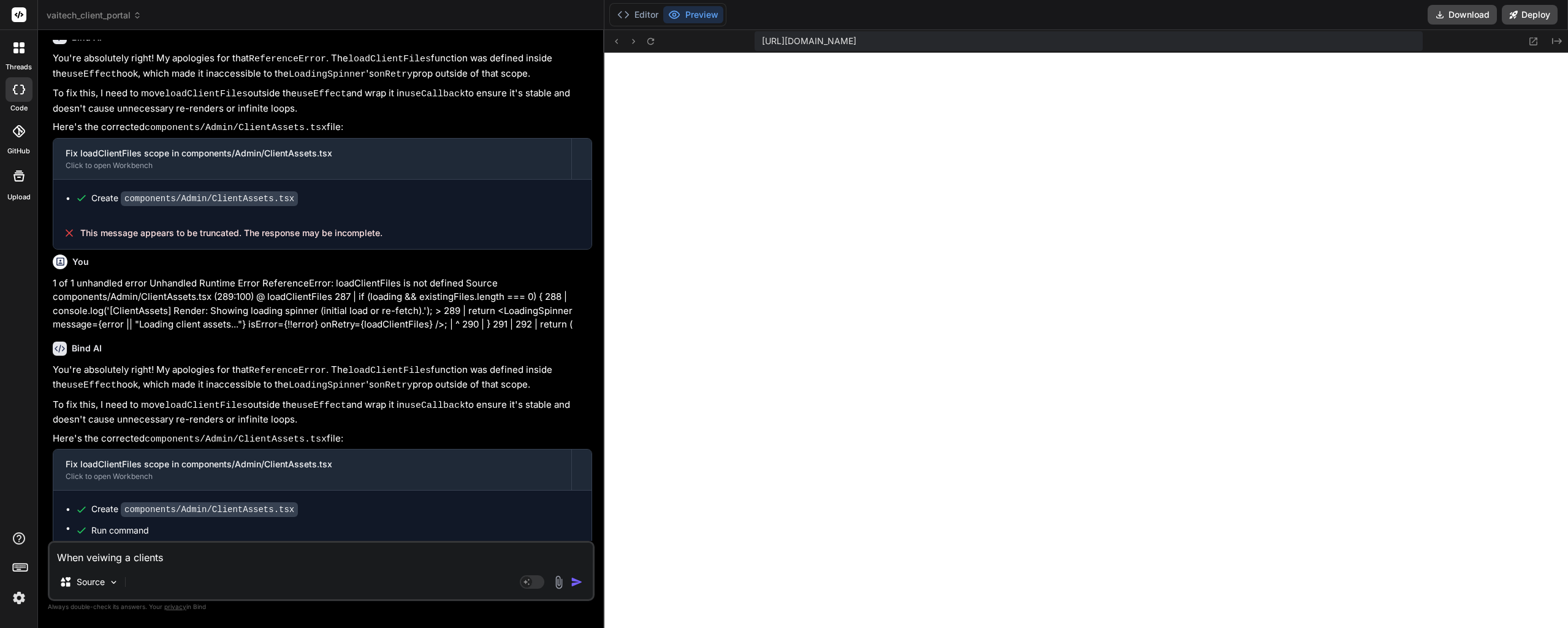
type textarea "When veiwing a clients"
type textarea "x"
type textarea "When veiwing a clients p"
type textarea "x"
type textarea "When veiwing a clients pa"
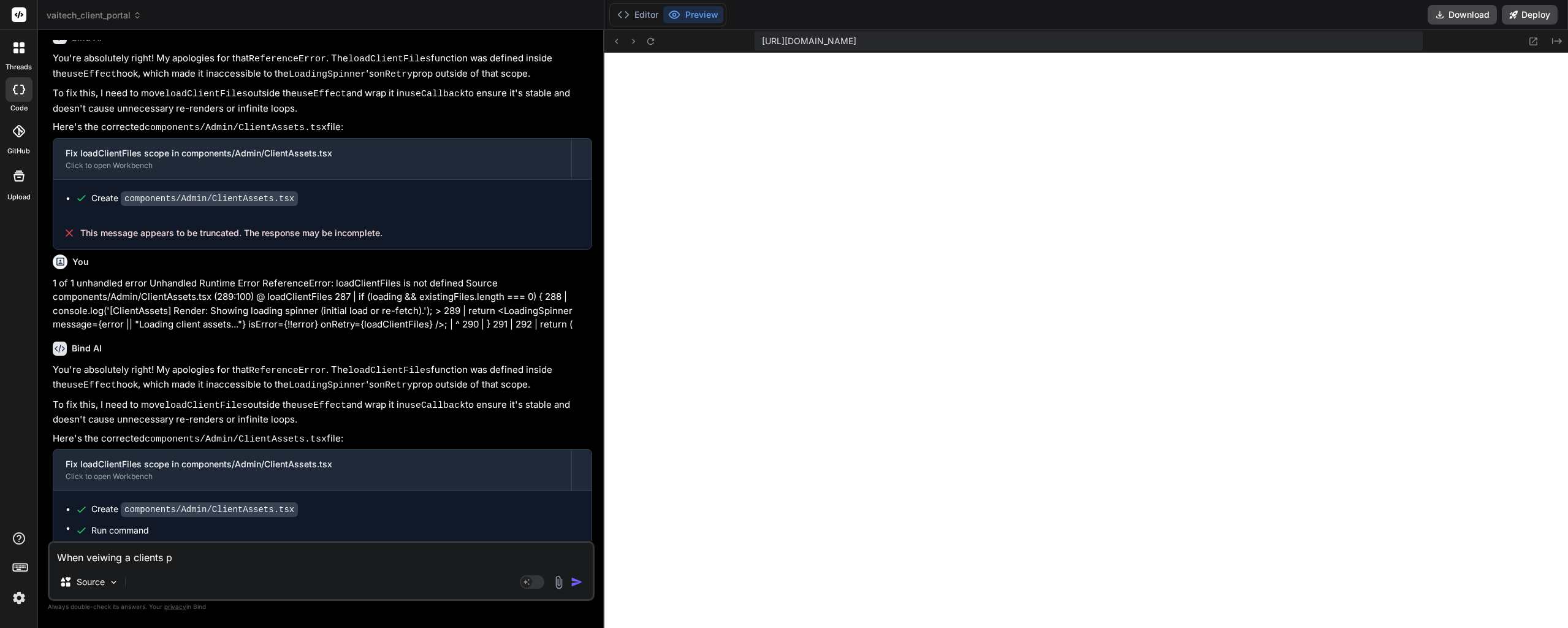
type textarea "x"
type textarea "When veiwing a clients pag"
type textarea "x"
type textarea "When veiwing a clients page"
type textarea "x"
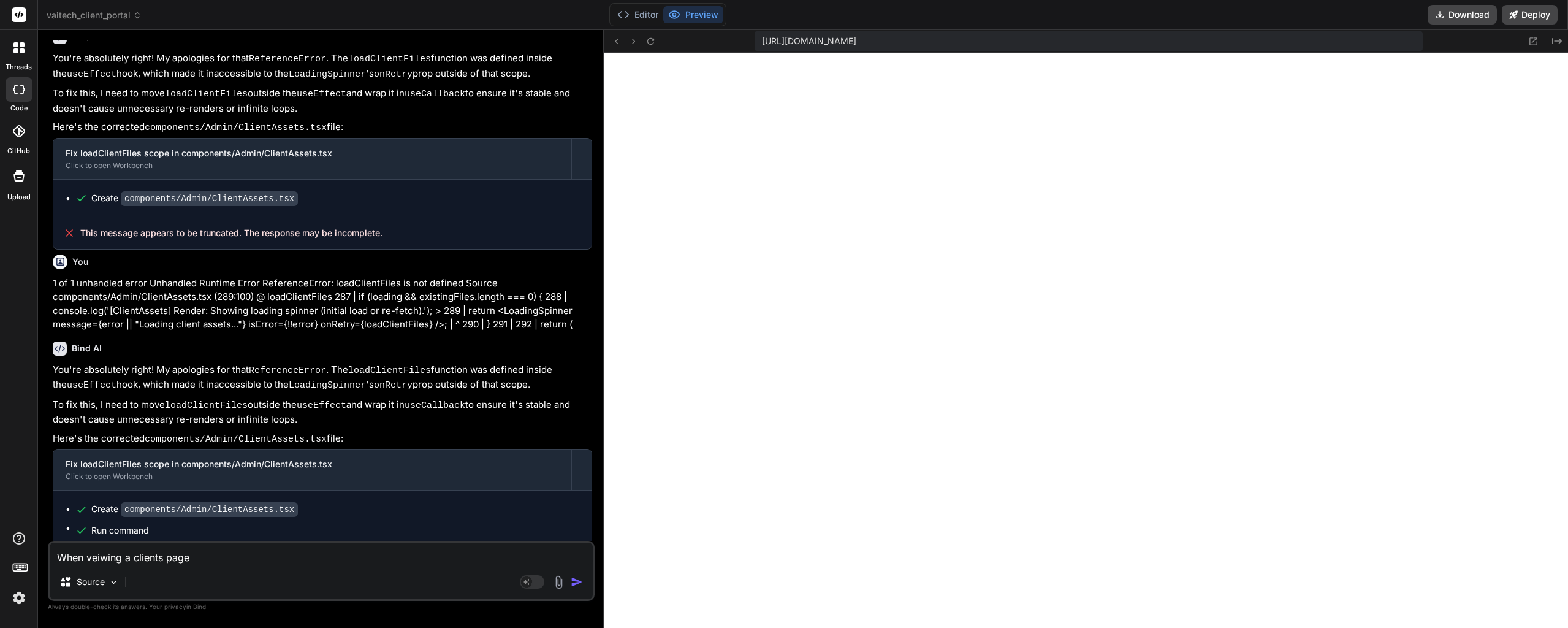
type textarea "When veiwing a clients page,"
type textarea "x"
type textarea "When veiwing a clients page,"
type textarea "x"
type textarea "When veiwing a clients page, a"
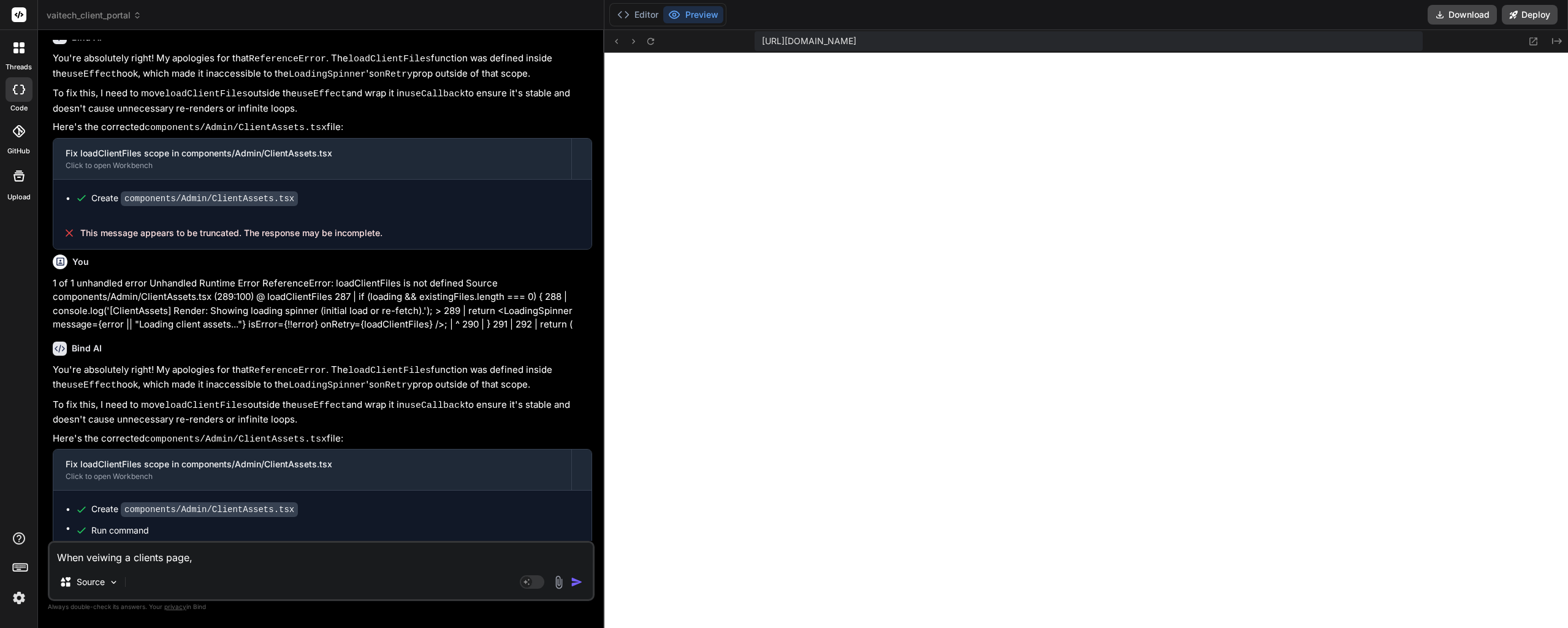
type textarea "x"
type textarea "When veiwing a clients page, an"
type textarea "x"
type textarea "When veiwing a clients page, and"
type textarea "x"
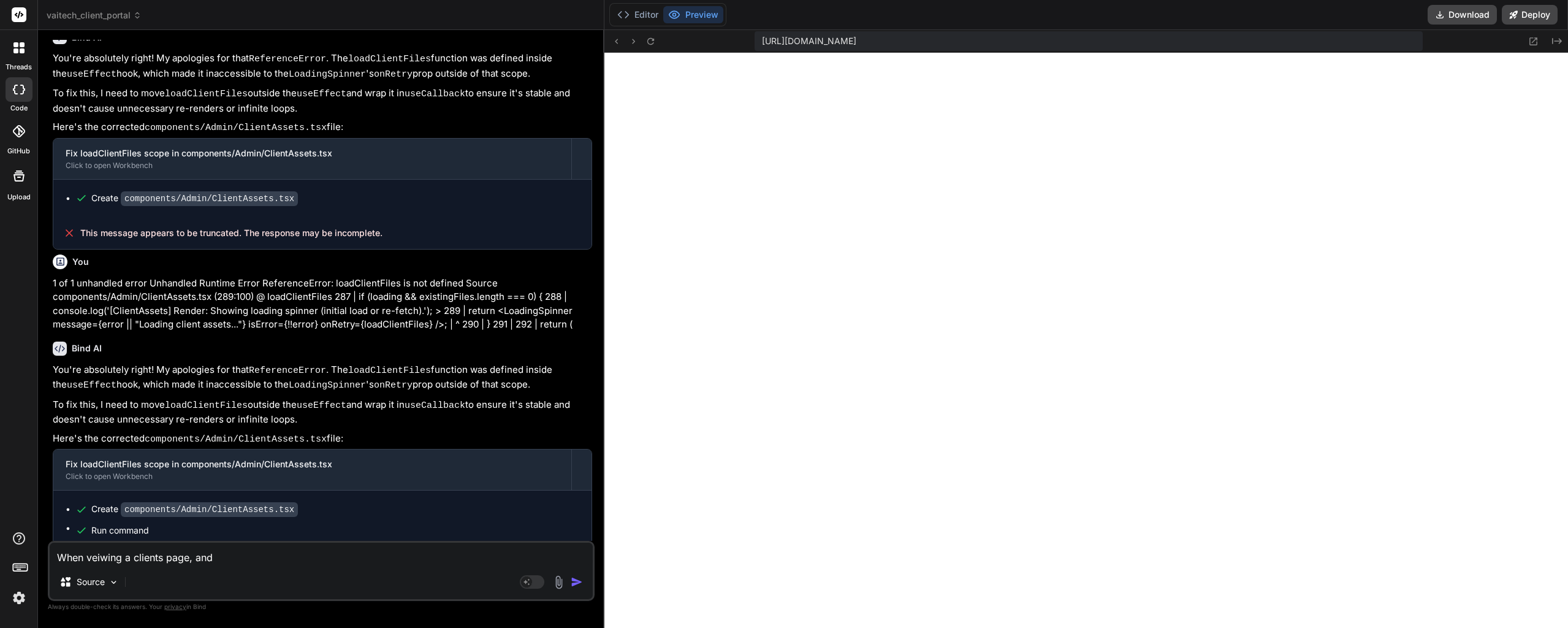
type textarea "When veiwing a clients page, and"
type textarea "x"
type textarea "When veiwing a clients page, and t"
type textarea "x"
type textarea "When veiwing a clients page, and th"
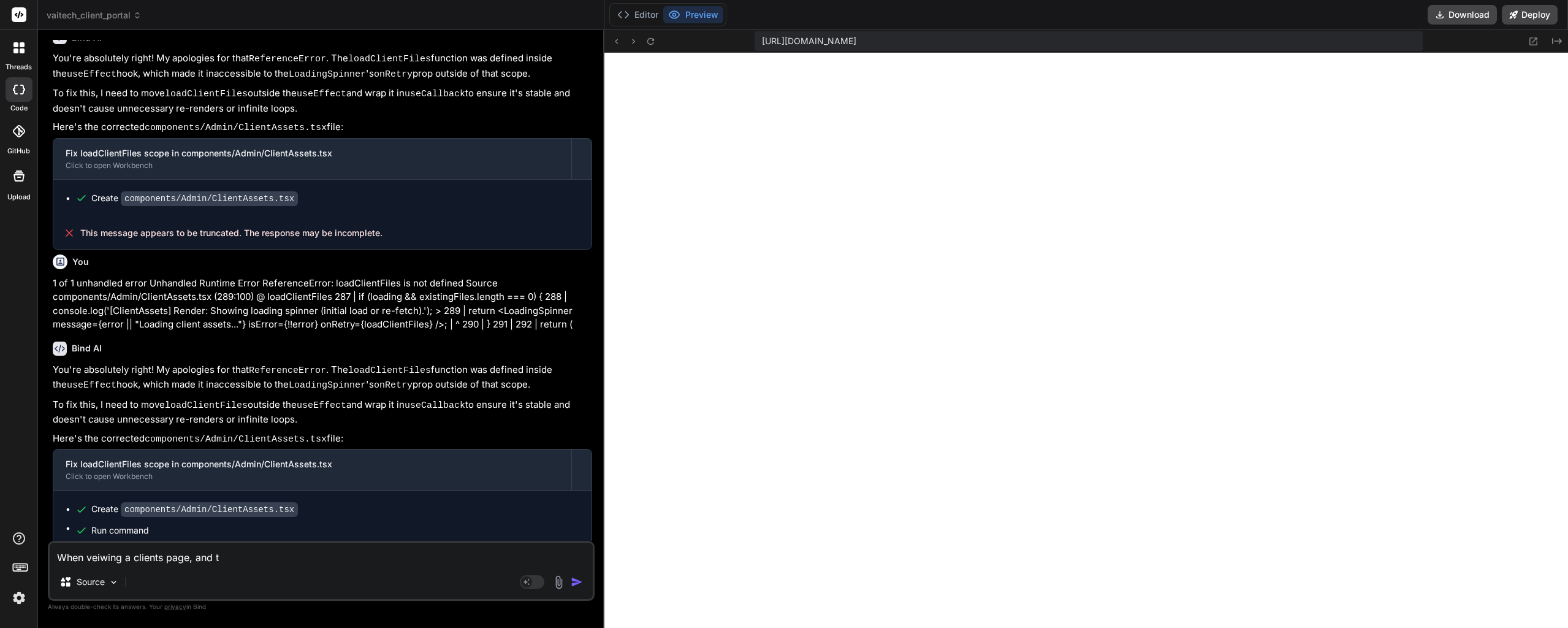
type textarea "x"
type textarea "When veiwing a clients page, and the"
type textarea "x"
type textarea "When veiwing a clients page, and the"
type textarea "x"
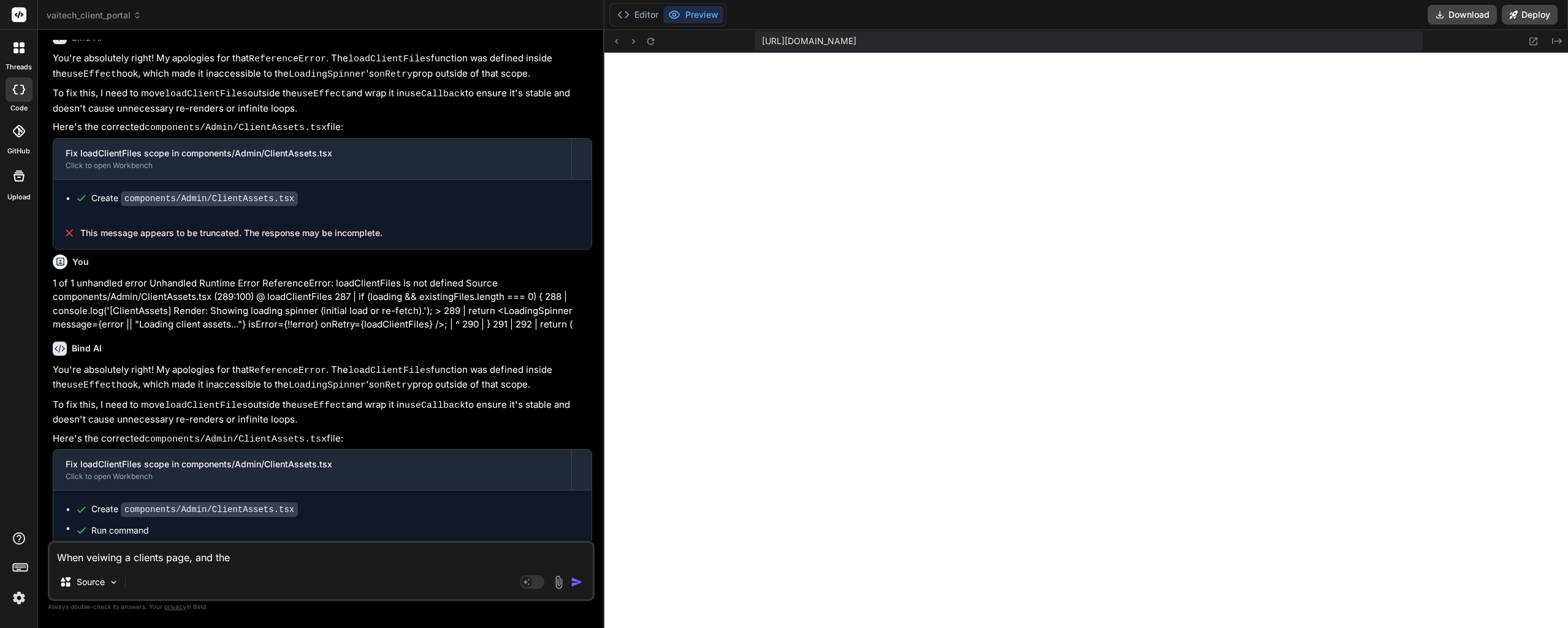
type textarea "When veiwing a clients page, and the"
type textarea "x"
type textarea "When veiwing a clients page, and then"
type textarea "x"
type textarea "When veiwing a clients page, and then"
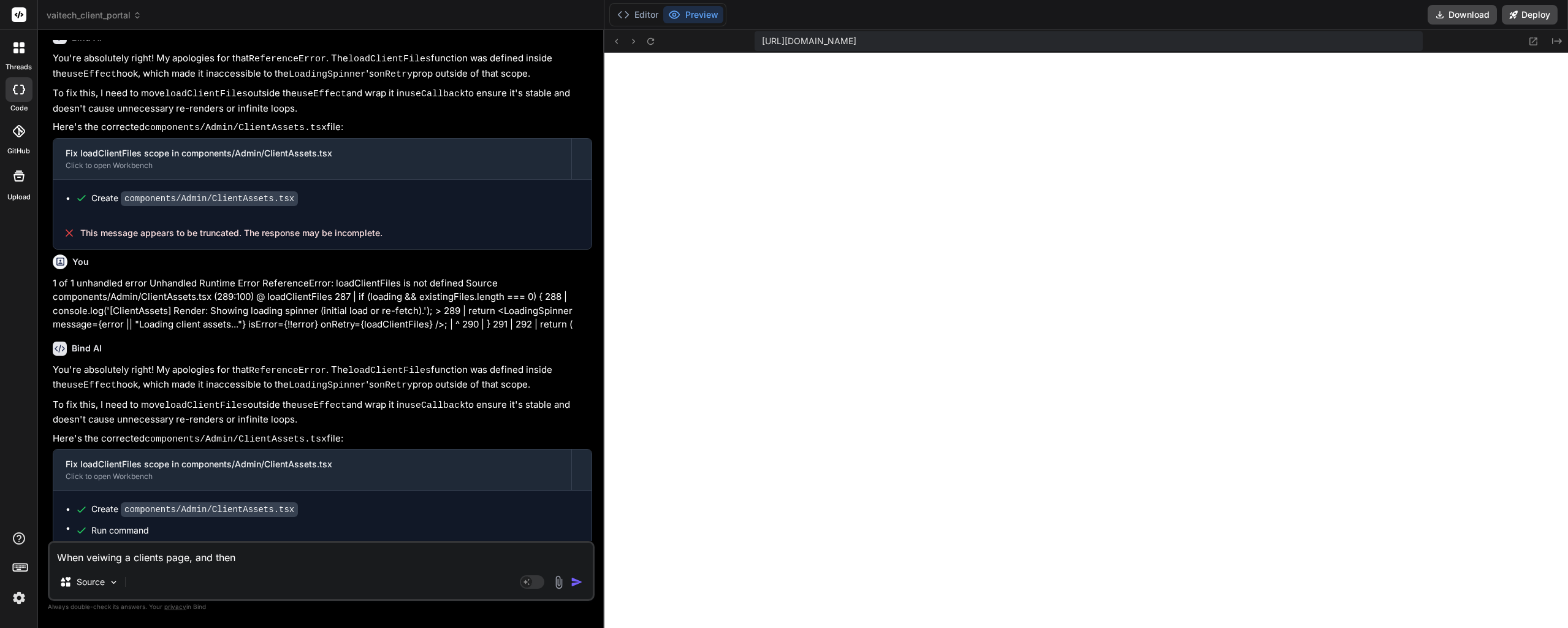
type textarea "x"
type textarea "When veiwing a clients page, and then c"
type textarea "x"
type textarea "When veiwing a clients page, and then cl"
type textarea "x"
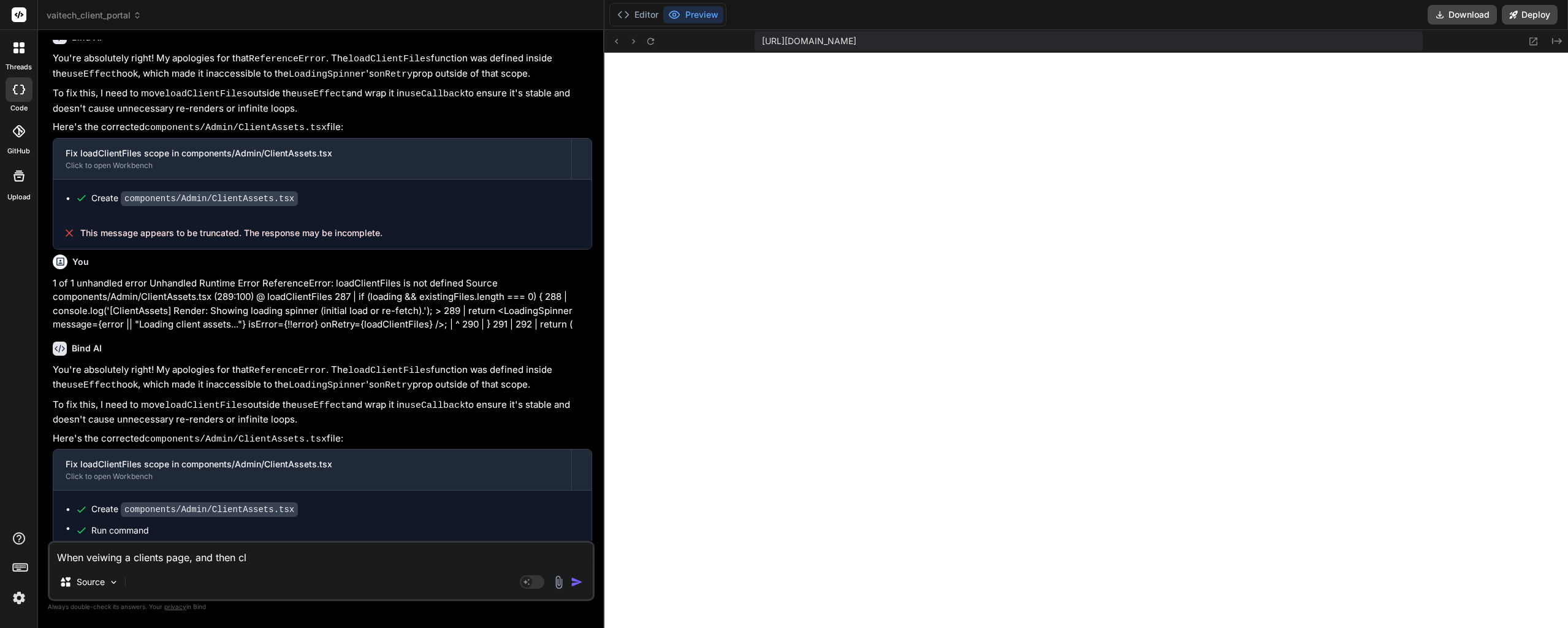
type textarea "When veiwing a clients page, and then cli"
type textarea "x"
type textarea "When veiwing a clients page, and then clic"
type textarea "x"
type textarea "When veiwing a clients page, and then click"
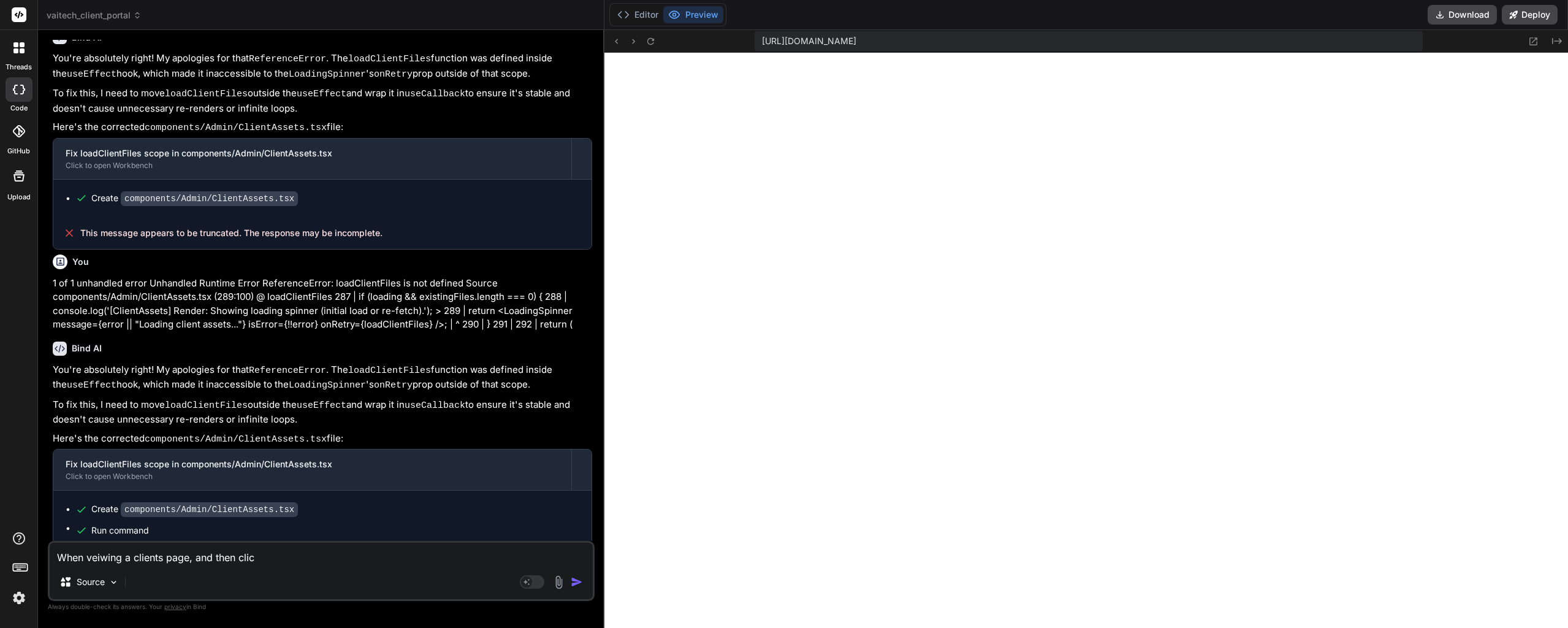
type textarea "x"
type textarea "When veiwing a clients page, and then clicki"
type textarea "x"
type textarea "When veiwing a clients page, and then clickin"
type textarea "x"
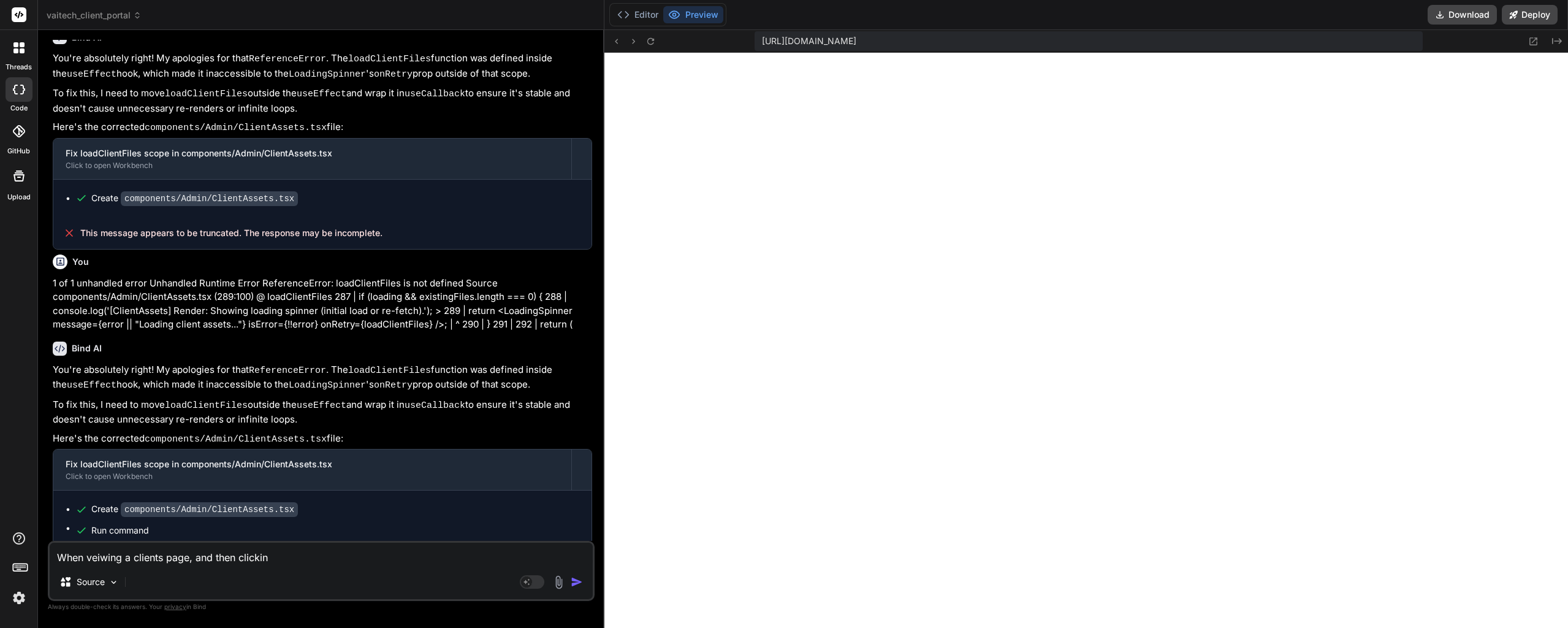
type textarea "When veiwing a clients page, and then clicking"
type textarea "x"
type textarea "When veiwing a clients page, and then clicking"
type textarea "x"
click at [615, 39] on icon at bounding box center [616, 41] width 10 height 10
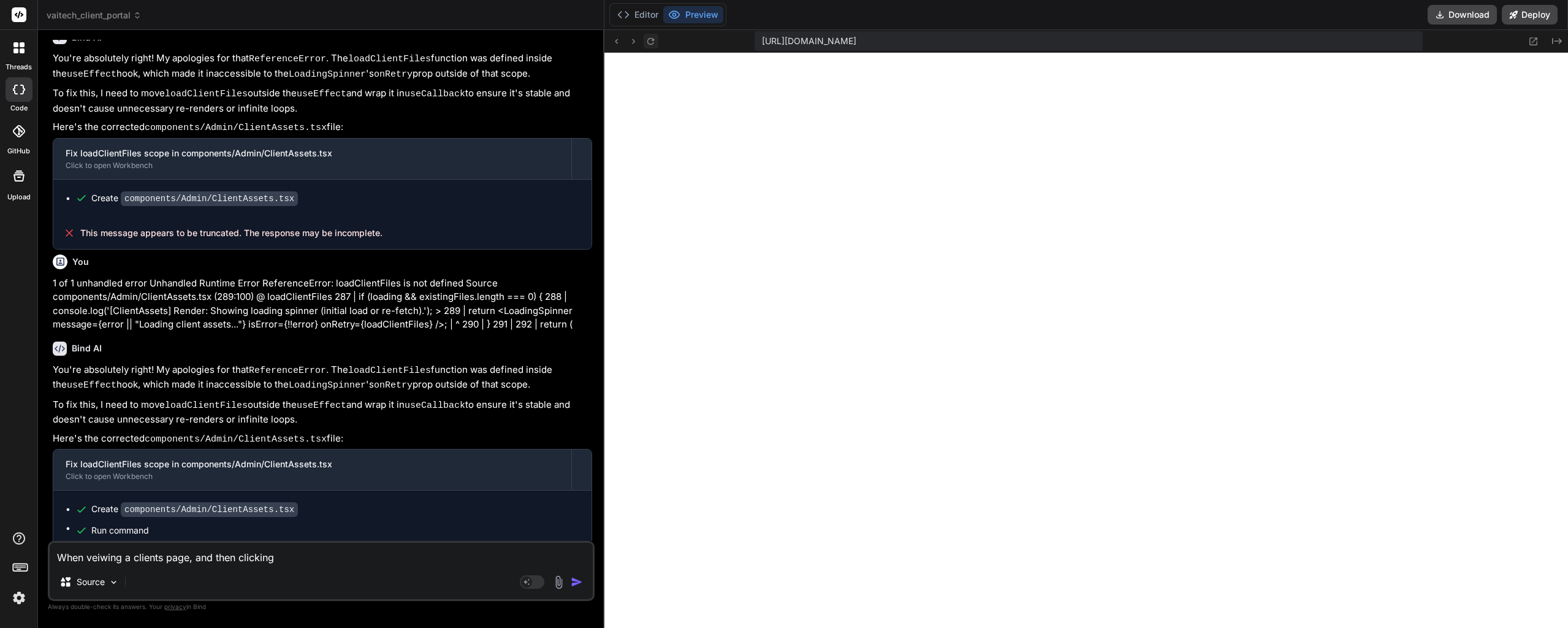
click at [652, 43] on icon at bounding box center [651, 40] width 6 height 6
click at [331, 557] on textarea "When veiwing a clients page, and then clicking" at bounding box center [321, 553] width 543 height 22
click at [168, 556] on textarea "When veiwing a clients page, and then clicking" at bounding box center [321, 553] width 543 height 22
type textarea "When veiwing a clients dpage, and then clicking"
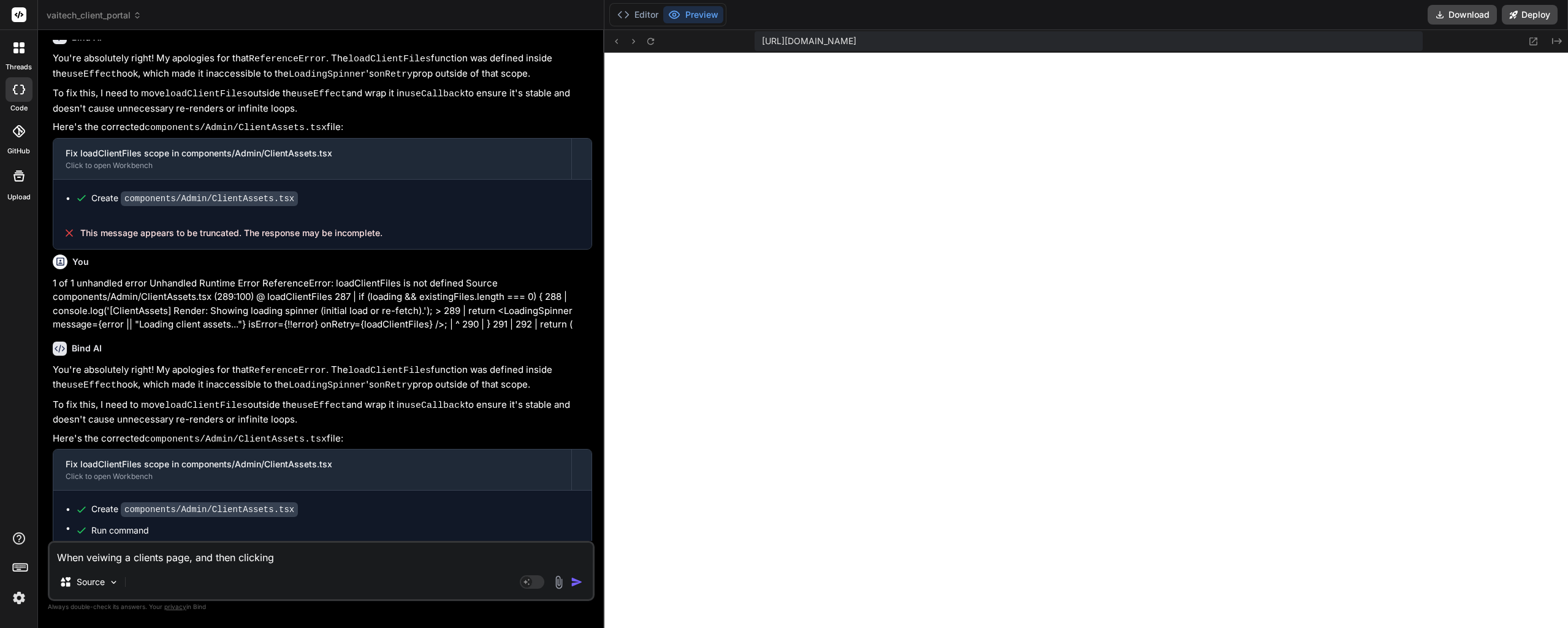
type textarea "x"
type textarea "When veiwing a clients depage, and then clicking"
type textarea "x"
type textarea "When veiwing a clients detpage, and then clicking"
type textarea "x"
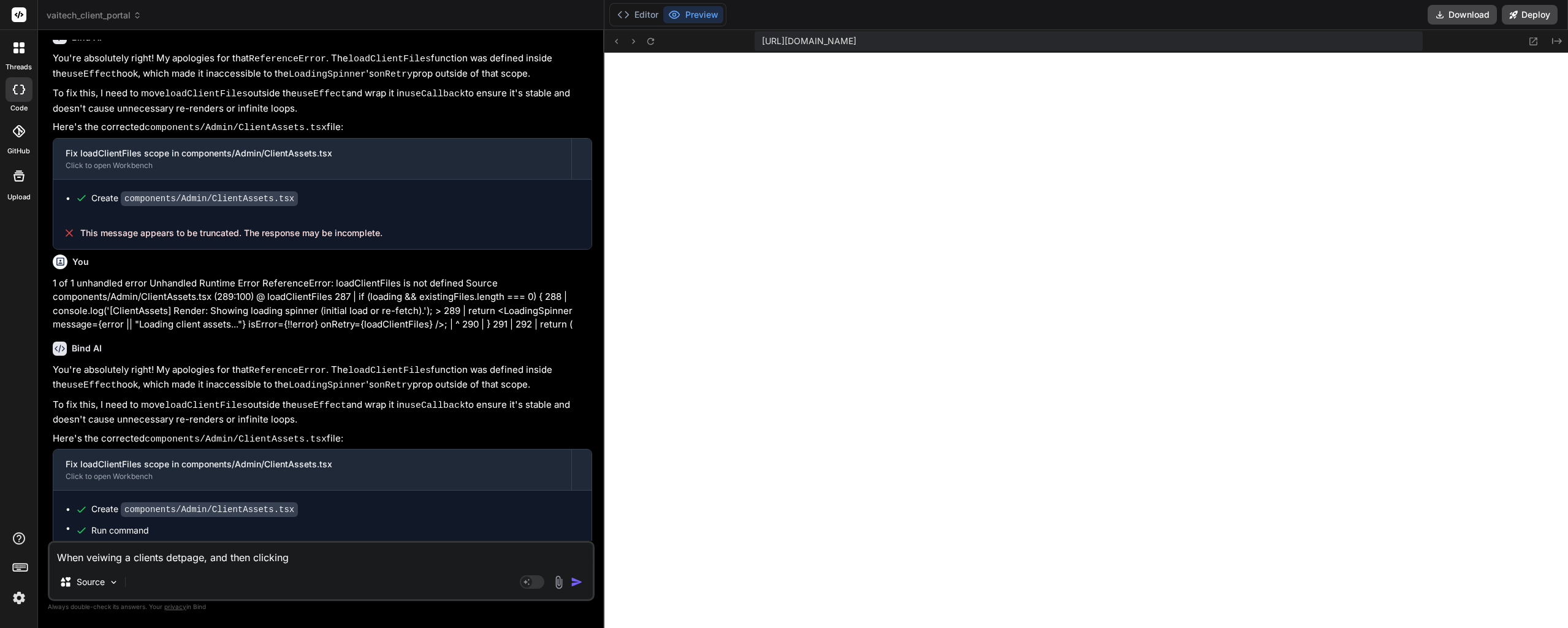
type textarea "When veiwing a clients detapage, and then clicking"
type textarea "x"
type textarea "When veiwing a clients detaipage, and then clicking"
type textarea "x"
type textarea "When veiwing a clients detailpage, and then clicking"
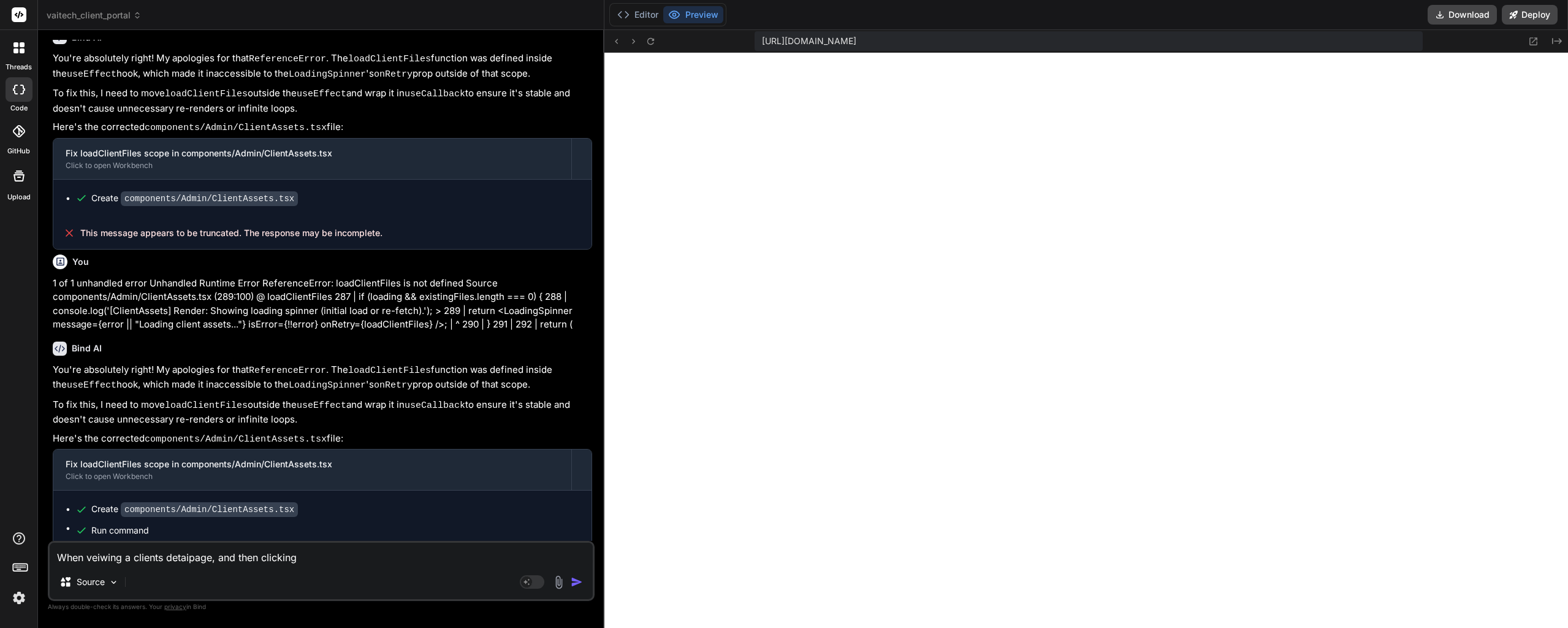
type textarea "x"
type textarea "When veiwing a clients detailspage, and then clicking"
type textarea "x"
type textarea "When veiwing a clients details page, and then clicking"
type textarea "x"
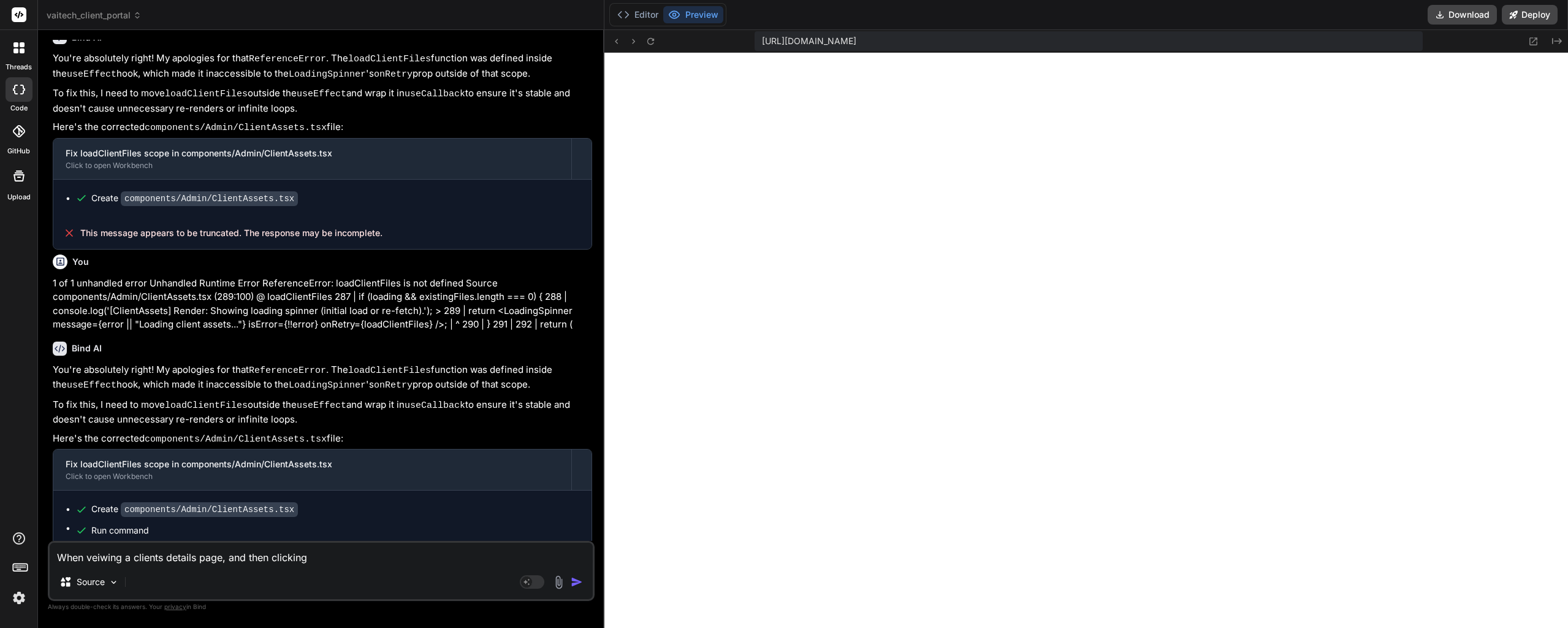
type textarea "When veiwing a clients details page, and then clicking t"
type textarea "x"
type textarea "When veiwing a clients details page, and then clicking th"
type textarea "x"
type textarea "When veiwing a clients details page, and then clicking the"
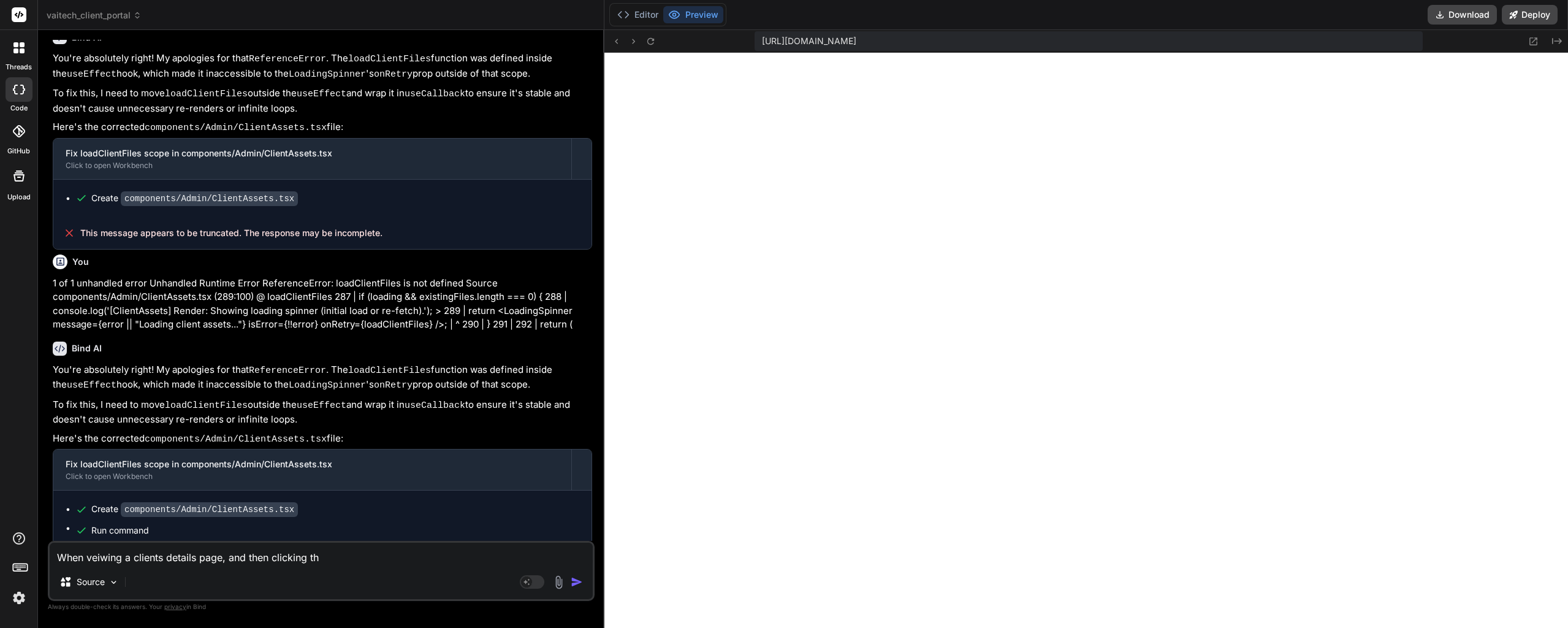
type textarea "x"
type textarea "When veiwing a clients details page, and then clicking the"
type textarea "x"
type textarea "When veiwing a clients details page, and then clicking the B"
type textarea "x"
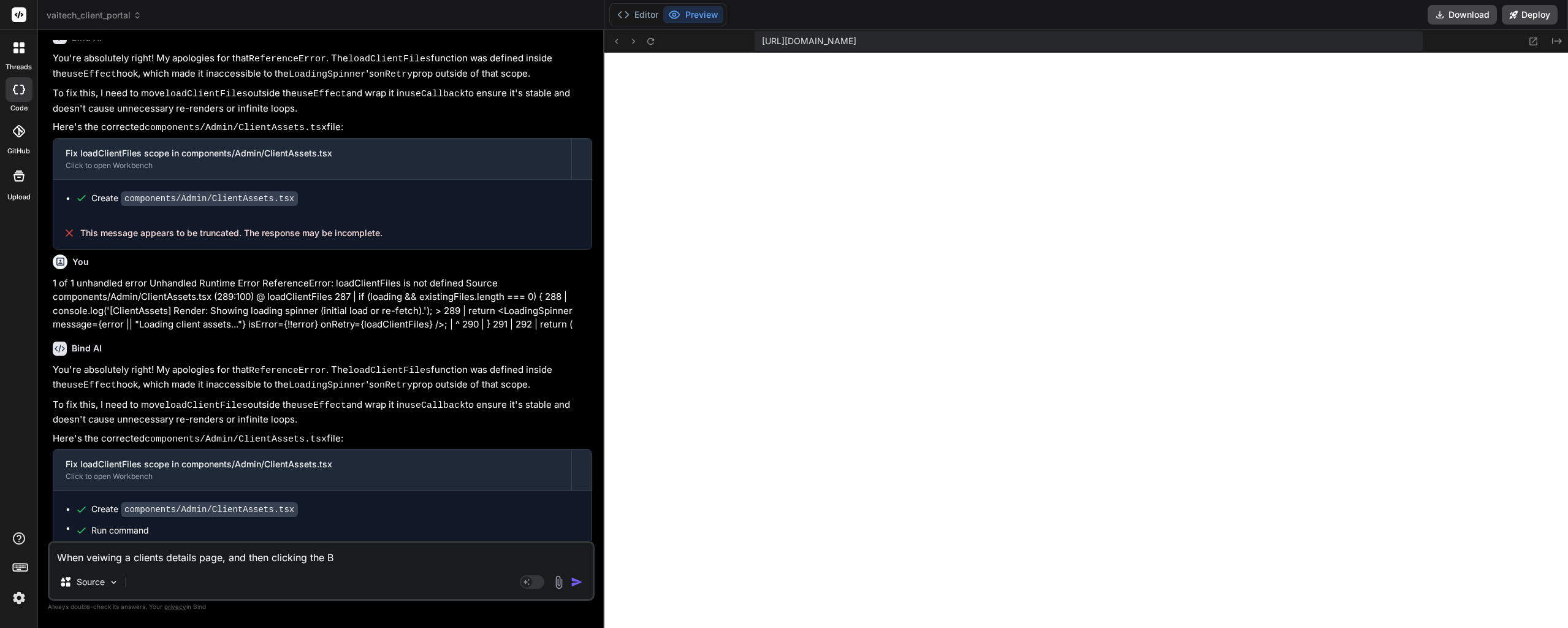
type textarea "When veiwing a clients details page, and then clicking the Ba"
type textarea "x"
type textarea "When veiwing a clients details page, and then clicking the Bac"
type textarea "x"
type textarea "When veiwing a clients details page, and then clicking the Back"
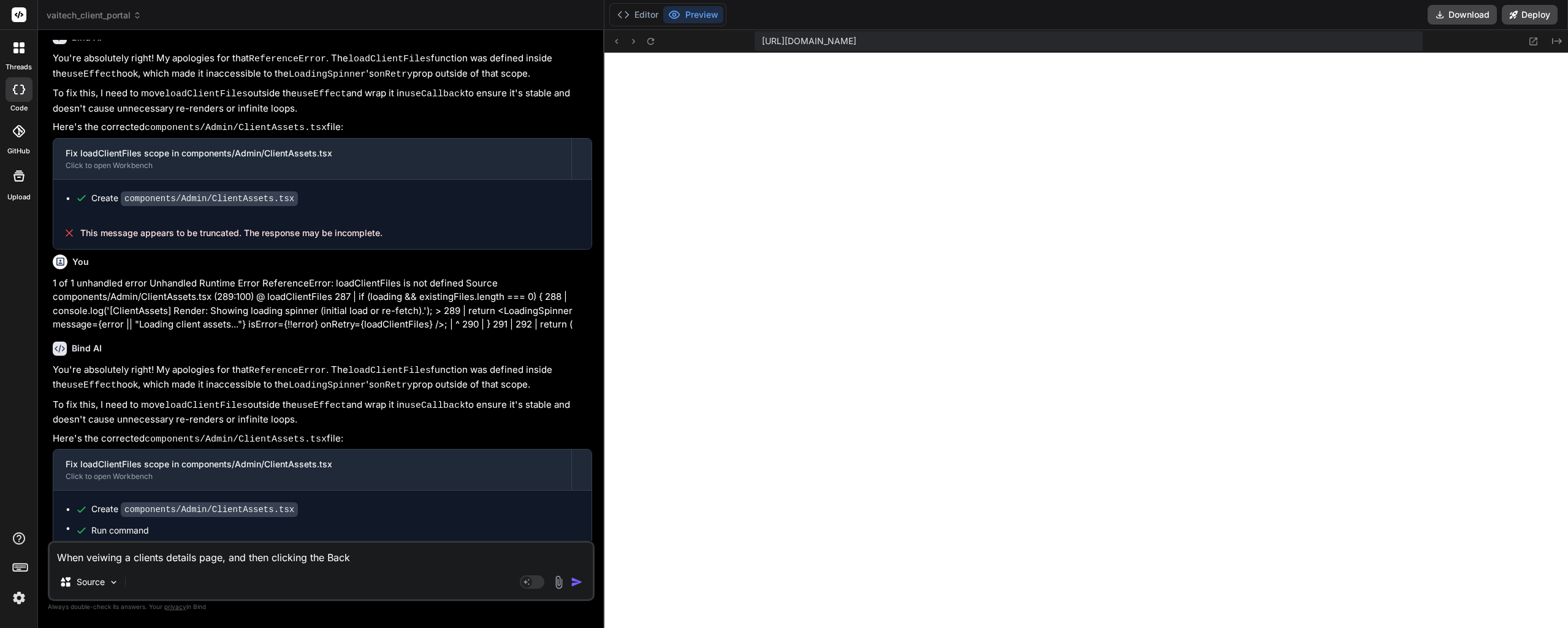
type textarea "x"
type textarea "When veiwing a clients details page, and then clicking the Back"
type textarea "x"
type textarea "When veiwing a clients details page, and then clicking the Back t"
type textarea "x"
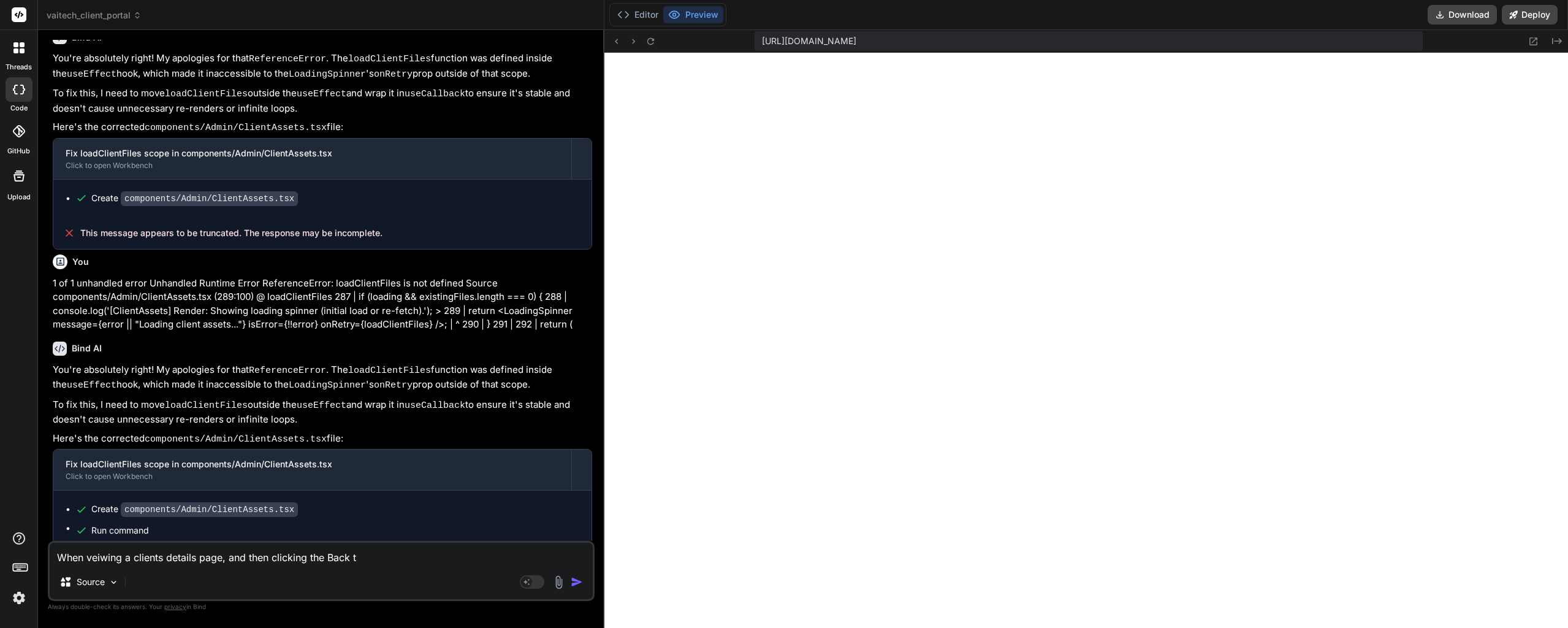
type textarea "When veiwing a clients details page, and then clicking the Back to"
type textarea "x"
type textarea "When veiwing a clients details page, and then clicking the Back to"
type textarea "x"
type textarea "When veiwing a clients details page, and then clicking the Back to C"
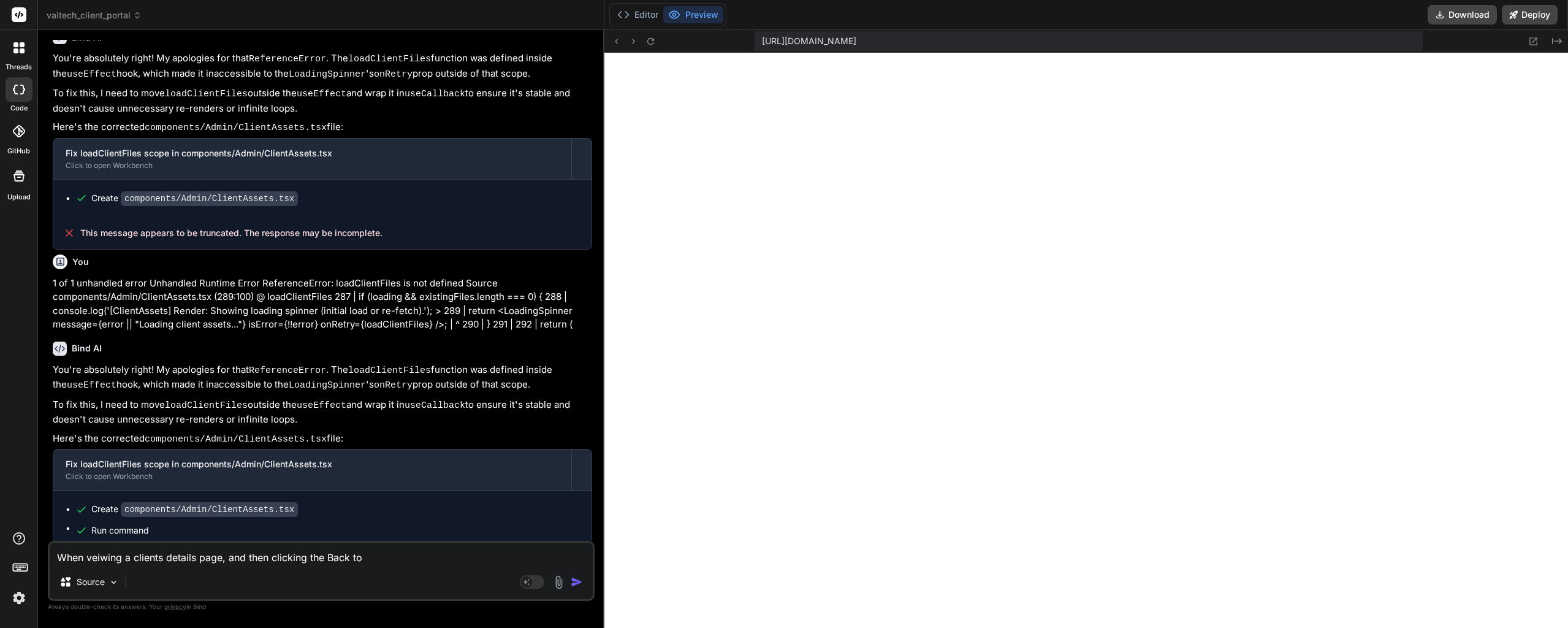
type textarea "x"
type textarea "When veiwing a clients details page, and then clicking the Back to Cl"
type textarea "x"
type textarea "When veiwing a clients details page, and then clicking the Back to Cli"
type textarea "x"
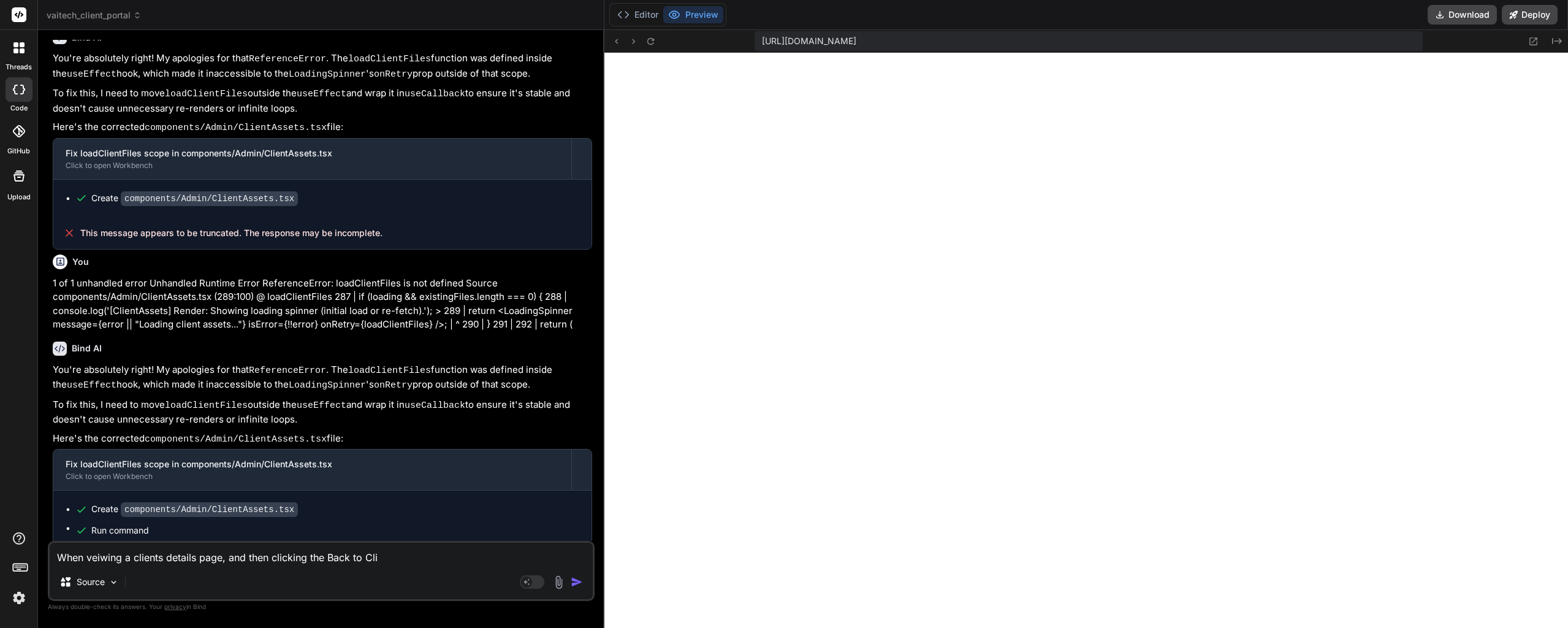
type textarea "When veiwing a clients details page, and then clicking the Back to Clie"
type textarea "x"
type textarea "When veiwing a clients details page, and then clicking the Back to Clien"
type textarea "x"
type textarea "When veiwing a clients details page, and then clicking the Back to Client"
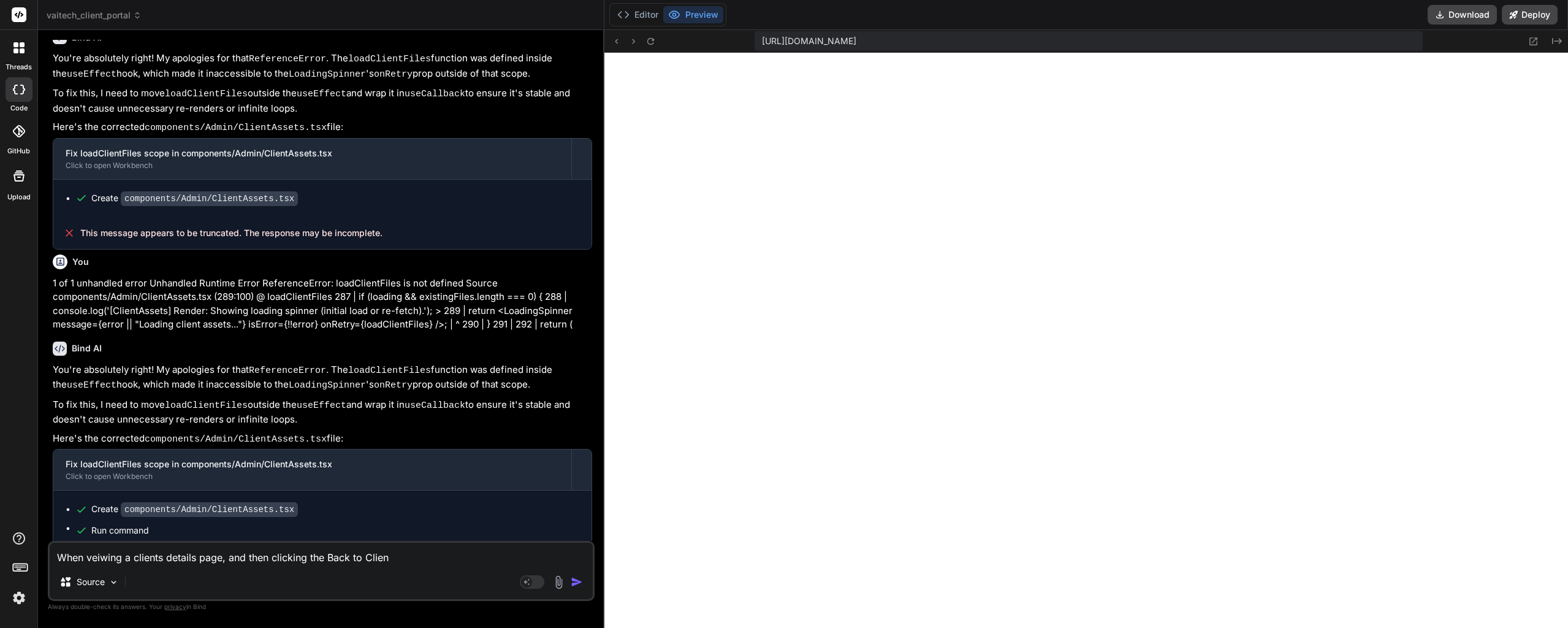
type textarea "x"
type textarea "When veiwing a clients details page, and then clicking the Back to Clients"
type textarea "x"
type textarea "When veiwing a clients details page, and then clicking the Back to Clients"
type textarea "x"
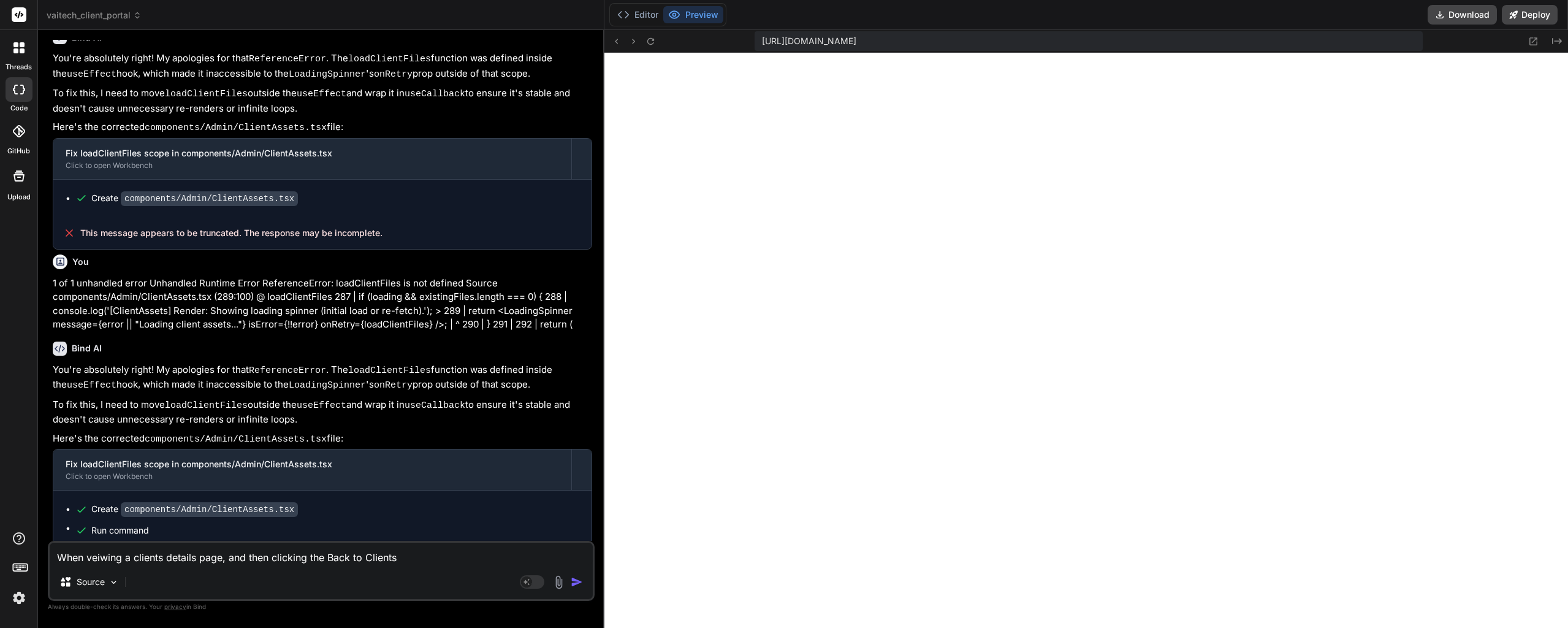
type textarea "When veiwing a clients details page, and then clicking the Back to Clients b"
type textarea "x"
type textarea "When veiwing a clients details page, and then clicking the Back to Clients bu"
type textarea "x"
type textarea "When veiwing a clients details page, and then clicking the Back to Clients but"
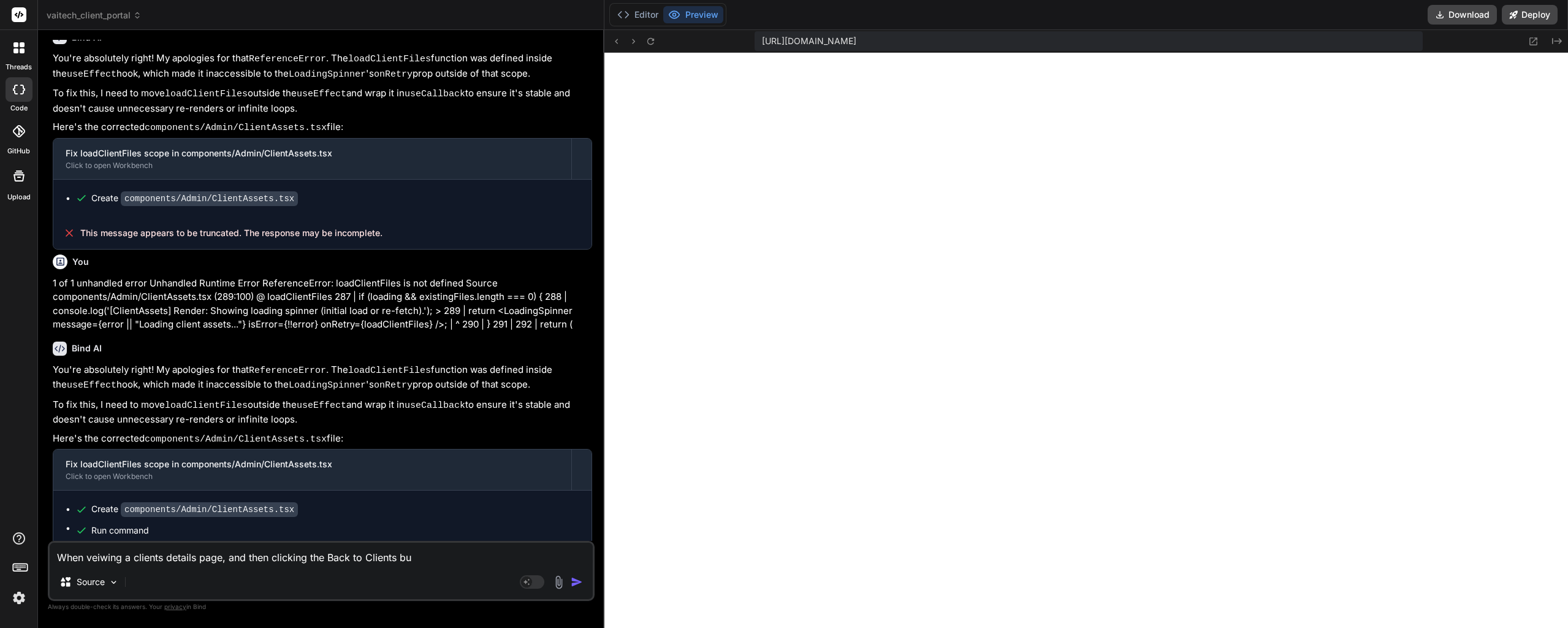
type textarea "x"
type textarea "When veiwing a clients details page, and then clicking the Back to Clients butt"
type textarea "x"
type textarea "When veiwing a clients details page, and then clicking the Back to Clients butto"
type textarea "x"
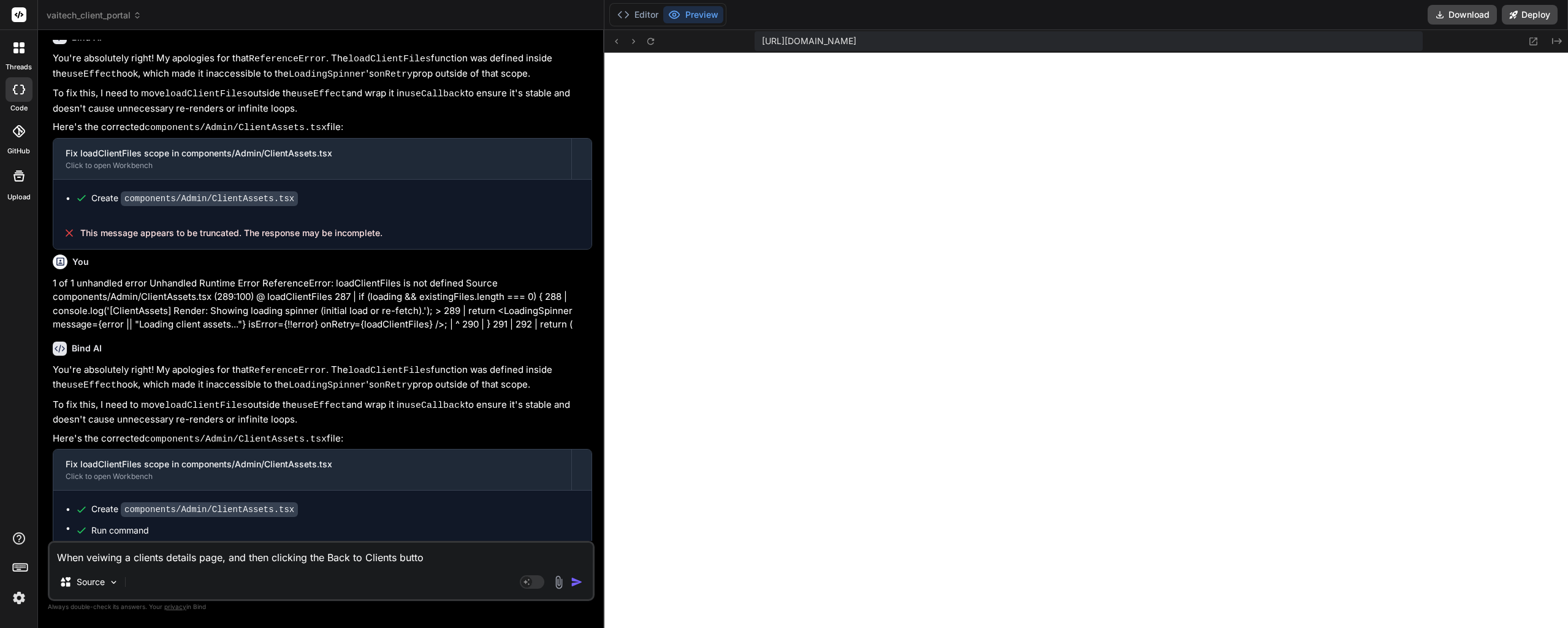
type textarea "When veiwing a clients details page, and then clicking the Back to Clients butt…"
type textarea "x"
type textarea "When veiwing a clients details page, and then clicking the Back to Clients butt…"
type textarea "x"
type textarea "When veiwing a clients details page, and then clicking the Back to Clients butt…"
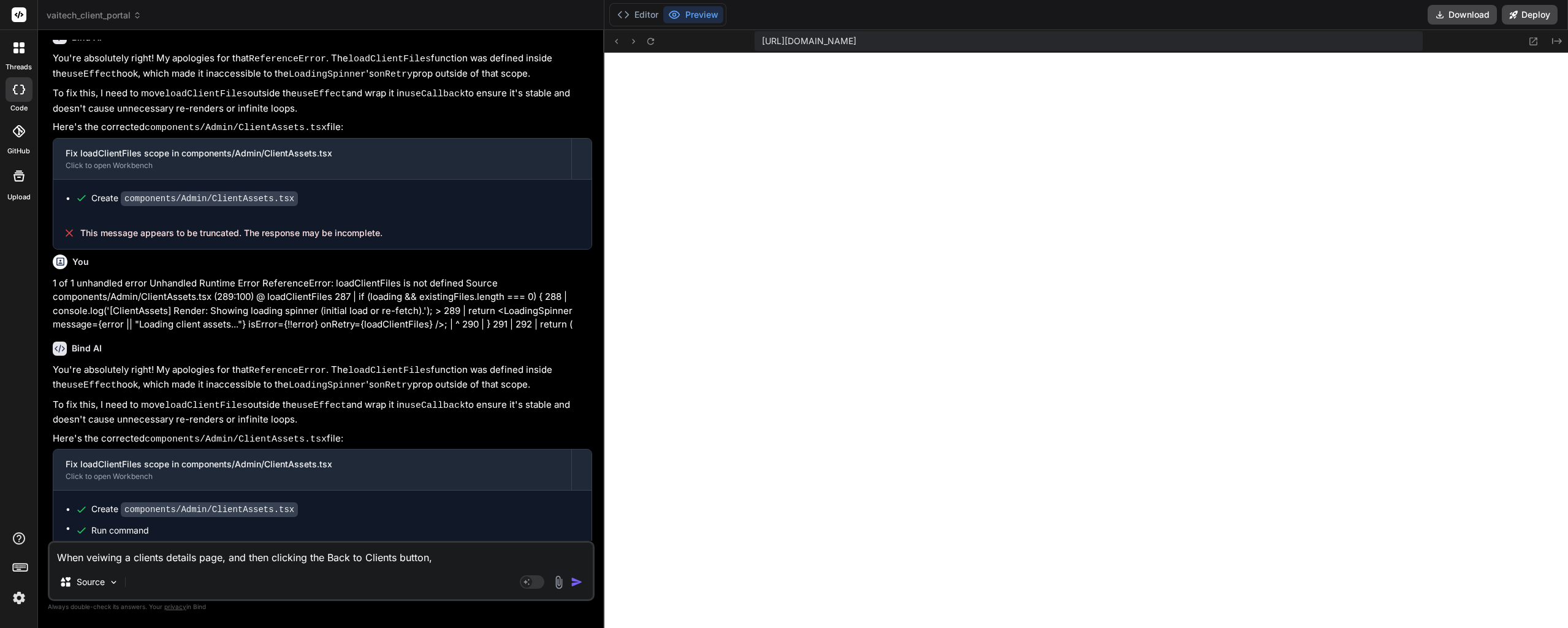
type textarea "x"
type textarea "When veiwing a clients details page, and then clicking the Back to Clients butt…"
type textarea "x"
type textarea "When veiwing a clients details page, and then clicking the Back to Clients butt…"
type textarea "x"
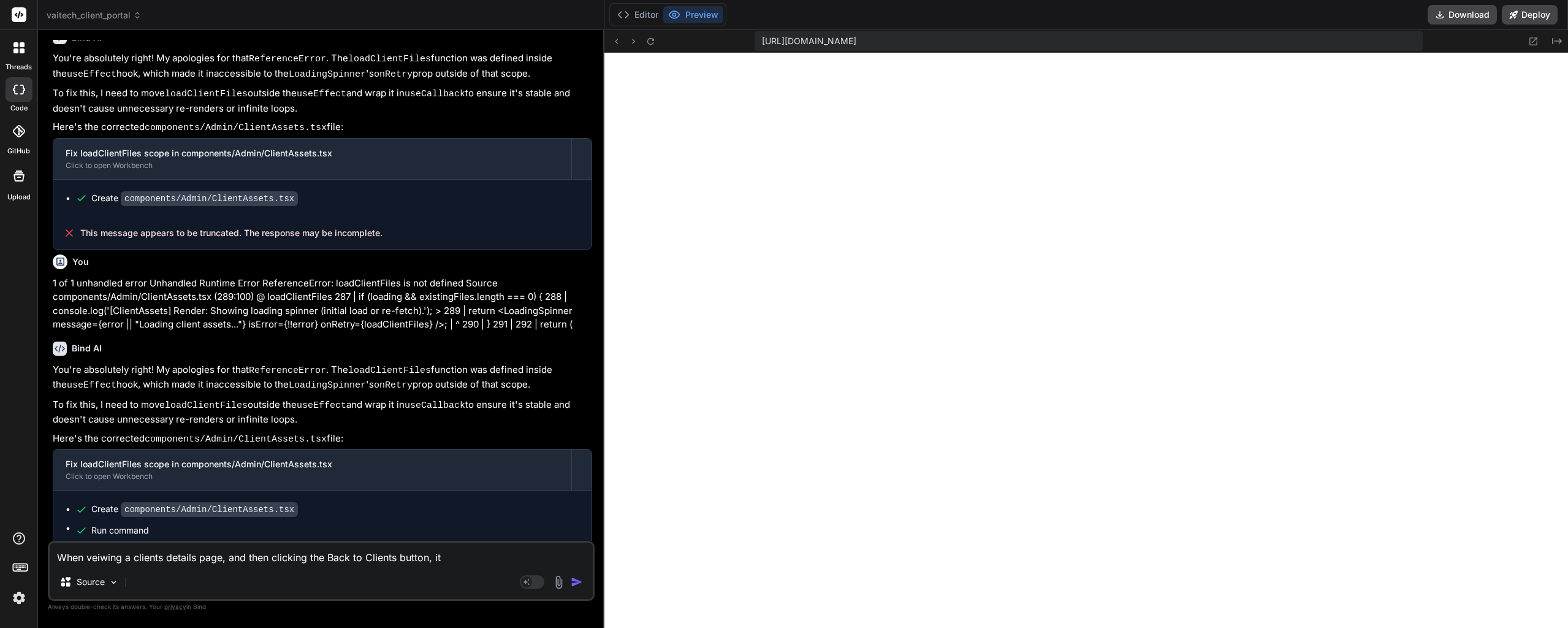
type textarea "When veiwing a clients details page, and then clicking the Back to Clients butt…"
type textarea "x"
type textarea "When veiwing a clients details page, and then clicking the Back to Clients butt…"
type textarea "x"
type textarea "When veiwing a clients details page, and then clicking the Back to Clients butt…"
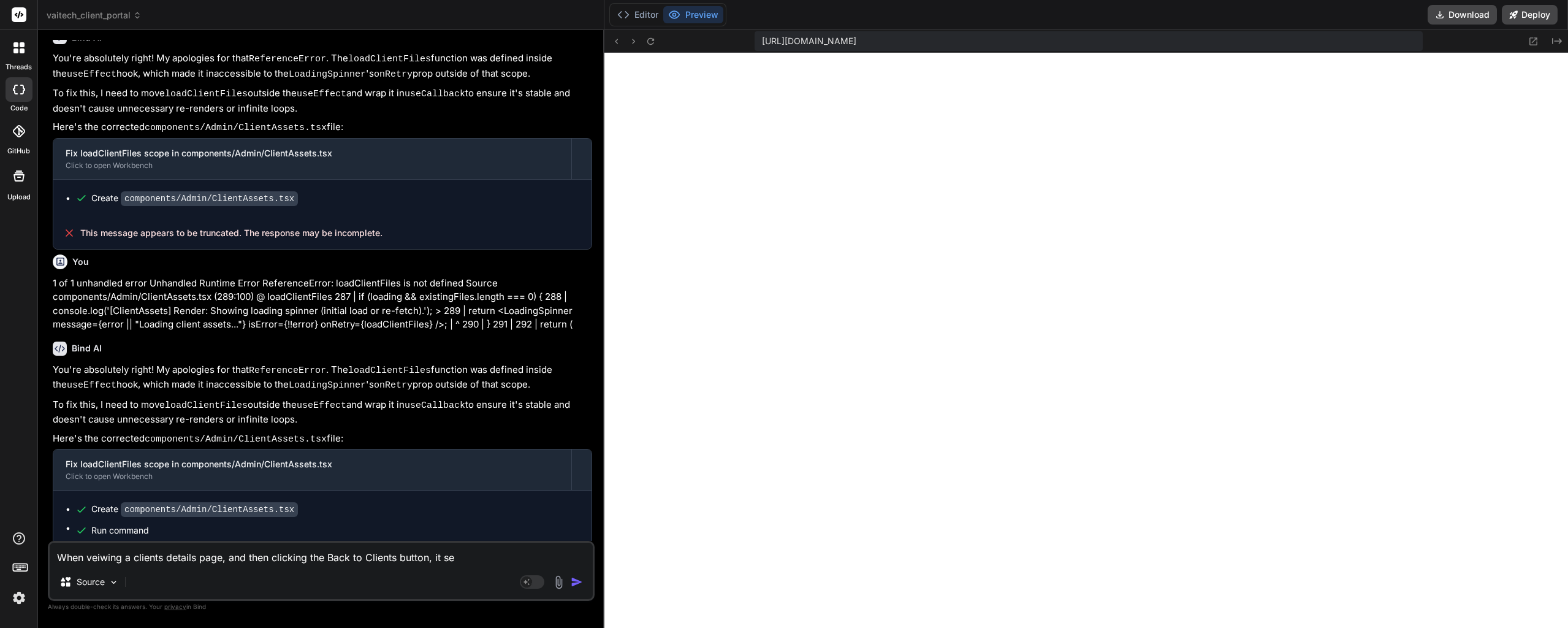
type textarea "x"
type textarea "When veiwing a clients details page, and then clicking the Back to Clients butt…"
type textarea "x"
type textarea "When veiwing a clients details page, and then clicking the Back to Clients butt…"
type textarea "x"
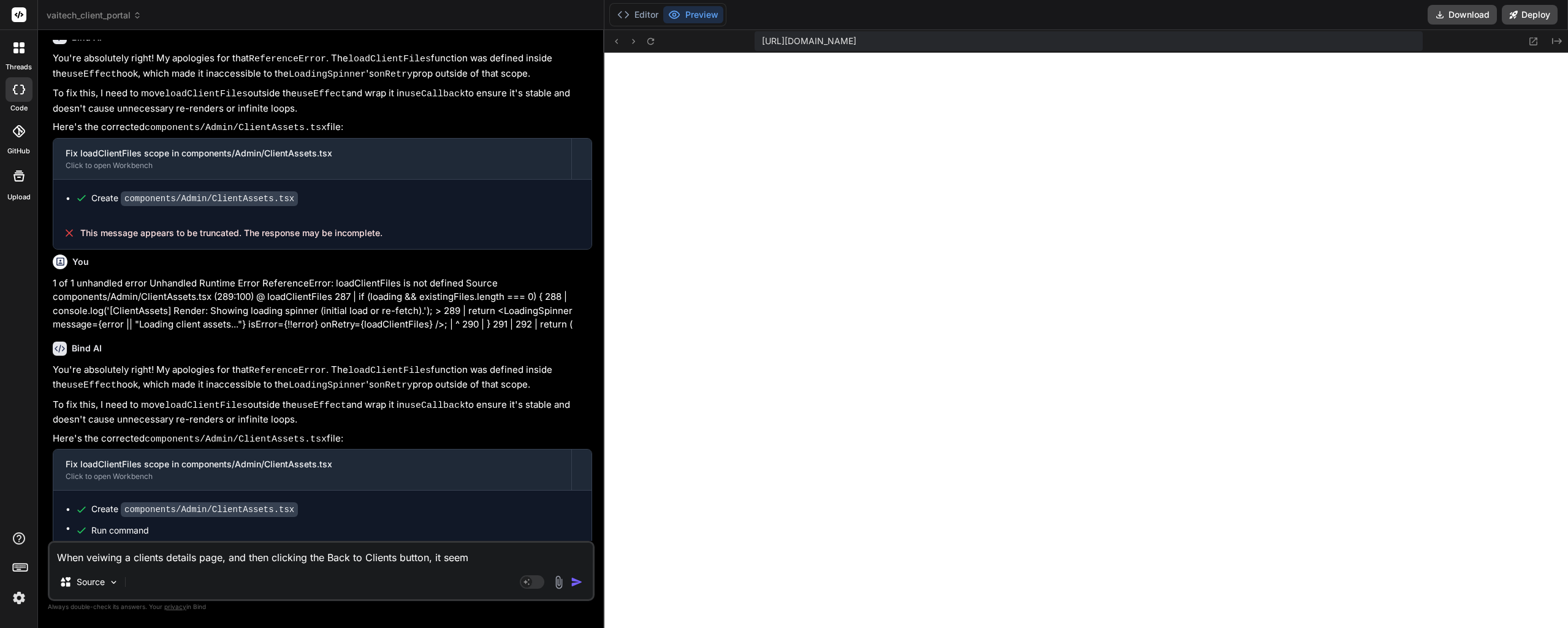
type textarea "When veiwing a clients details page, and then clicking the Back to Clients butt…"
type textarea "x"
type textarea "When veiwing a clients details page, and then clicking the Back to Clients butt…"
type textarea "x"
type textarea "When veiwing a clients details page, and then clicking the Back to Clients butt…"
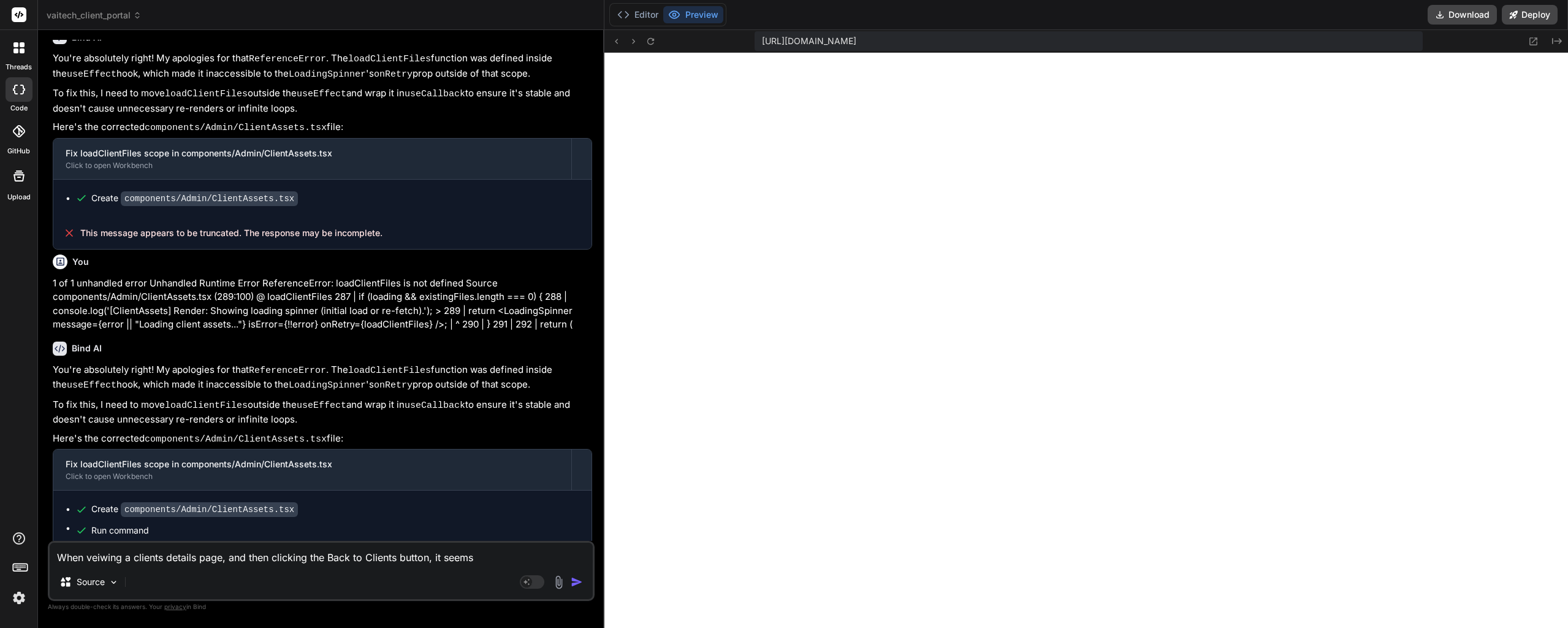
type textarea "x"
type textarea "When veiwing a clients details page, and then clicking the Back to Clients butt…"
type textarea "x"
type textarea "When veiwing a clients details page, and then clicking the Back to Clients butt…"
type textarea "x"
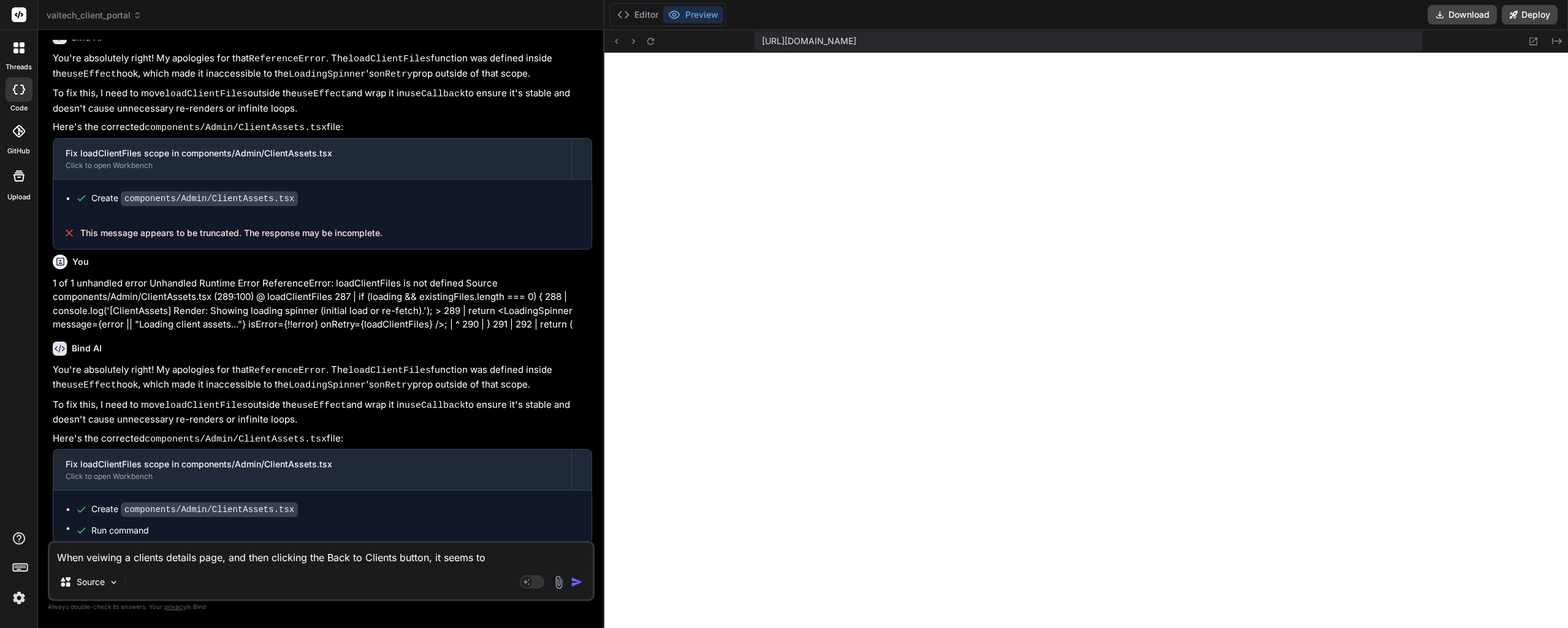
type textarea "When veiwing a clients details page, and then clicking the Back to Clients butt…"
type textarea "x"
type textarea "When veiwing a clients details page, and then clicking the Back to Clients butt…"
type textarea "x"
type textarea "When veiwing a clients details page, and then clicking the Back to Clients butt…"
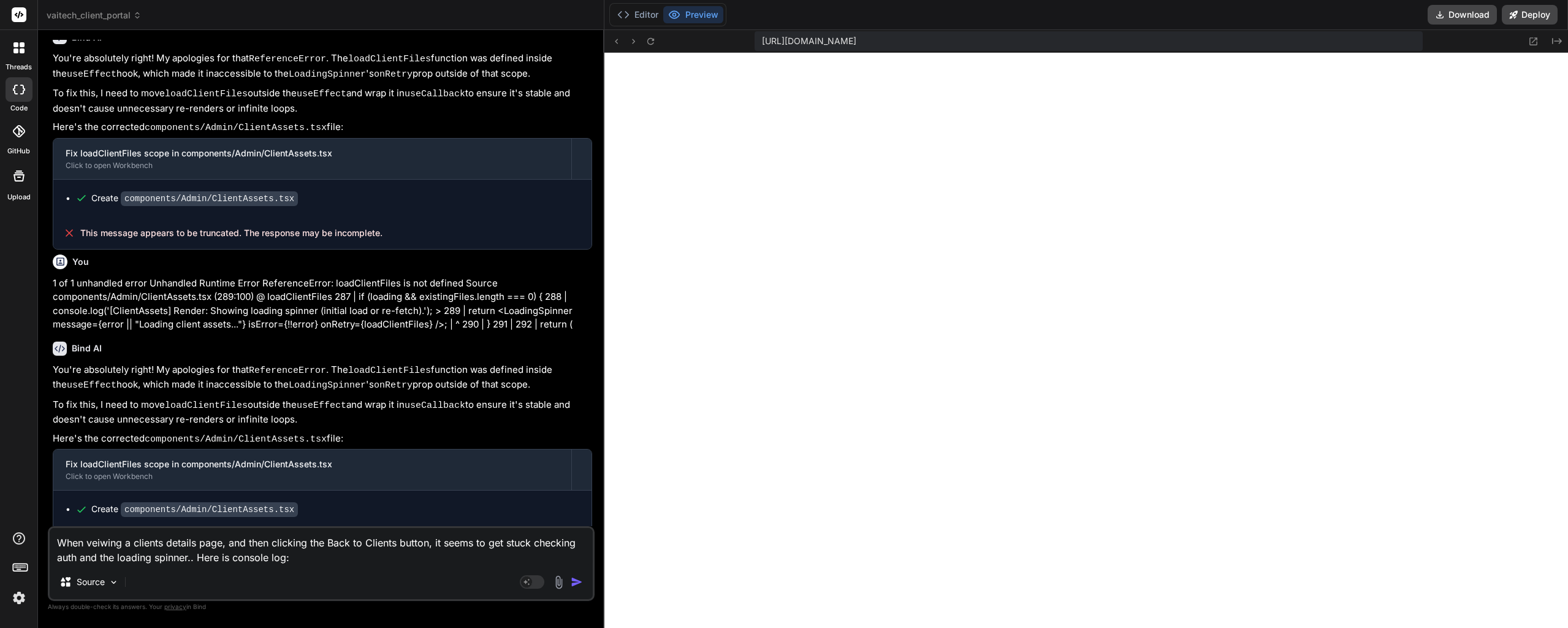
scroll to position [6330, 0]
click at [333, 553] on textarea "When veiwing a clients details page, and then clicking the Back to Clients butt…" at bounding box center [321, 547] width 543 height 37
paste textarea "page.tsx:18 [AdminPage] Component initialized - loading: true user: null isAdmi…"
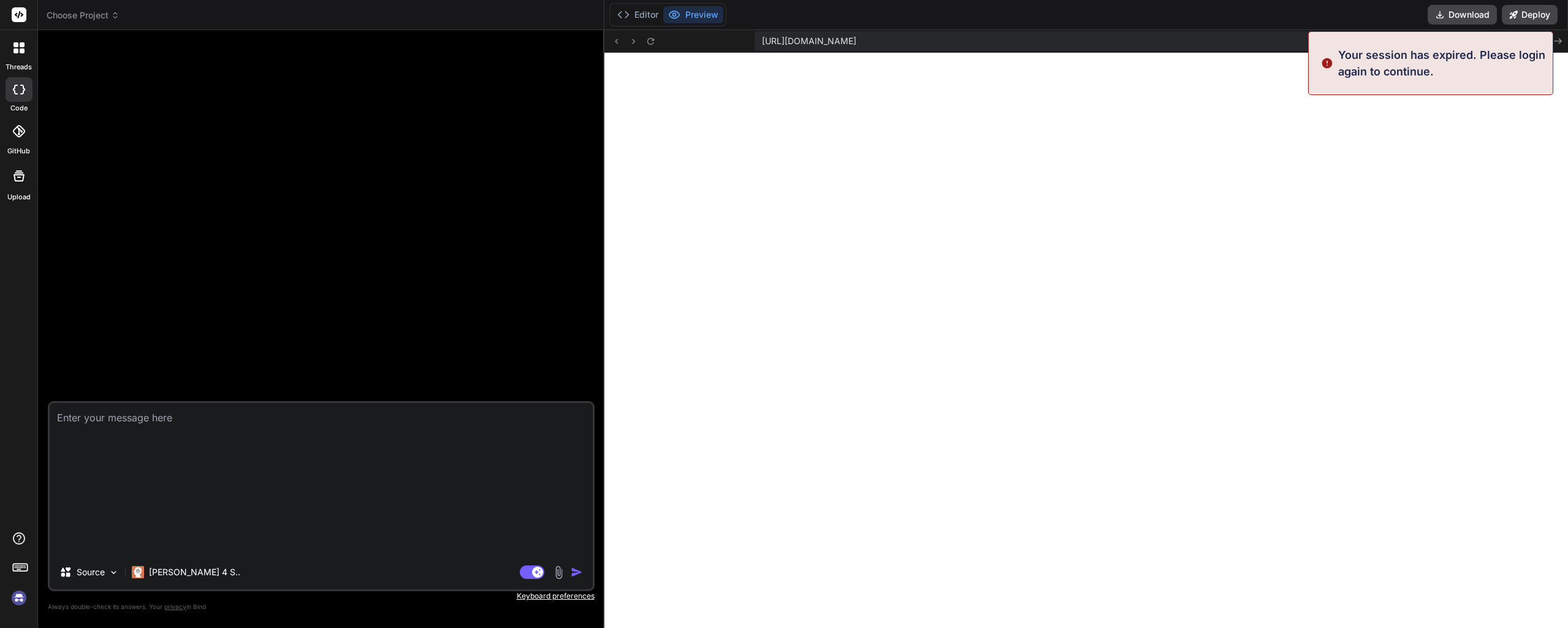
scroll to position [0, 0]
click at [274, 490] on textarea at bounding box center [321, 479] width 543 height 152
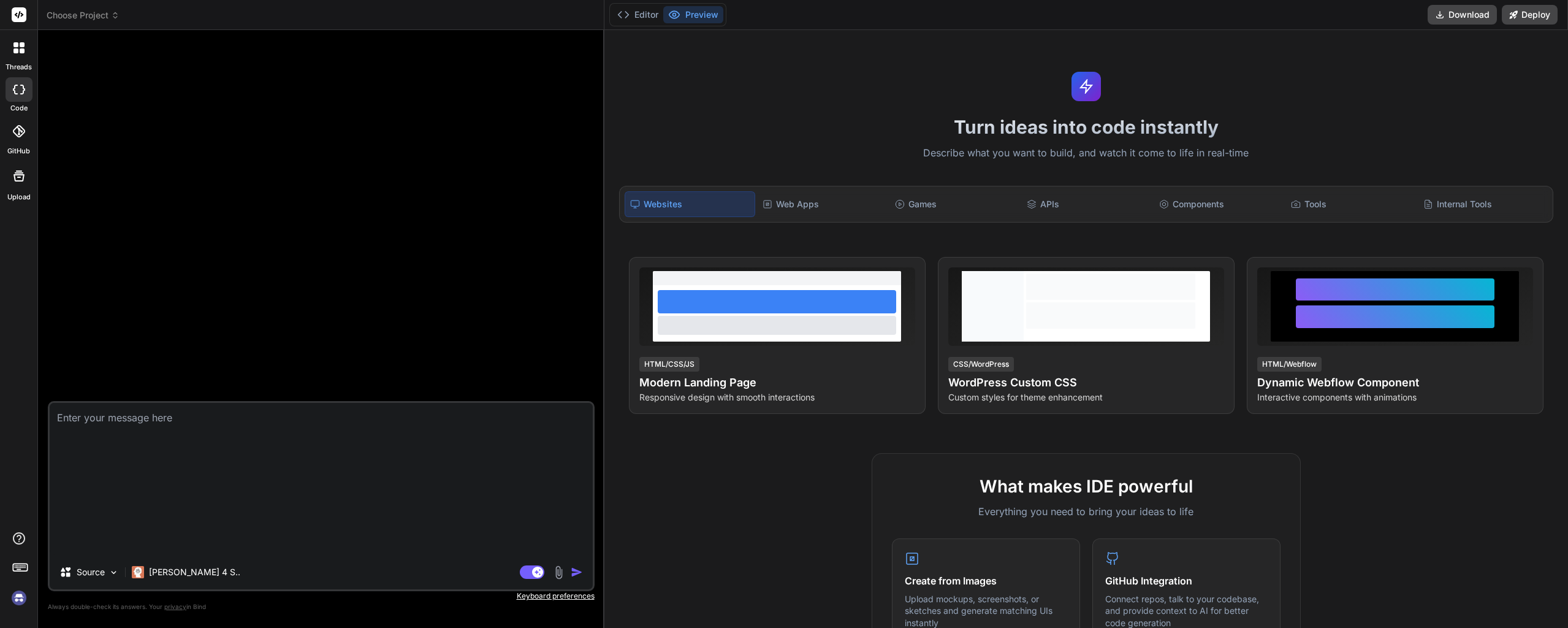
scroll to position [10061, 0]
click at [337, 436] on textarea at bounding box center [321, 479] width 543 height 152
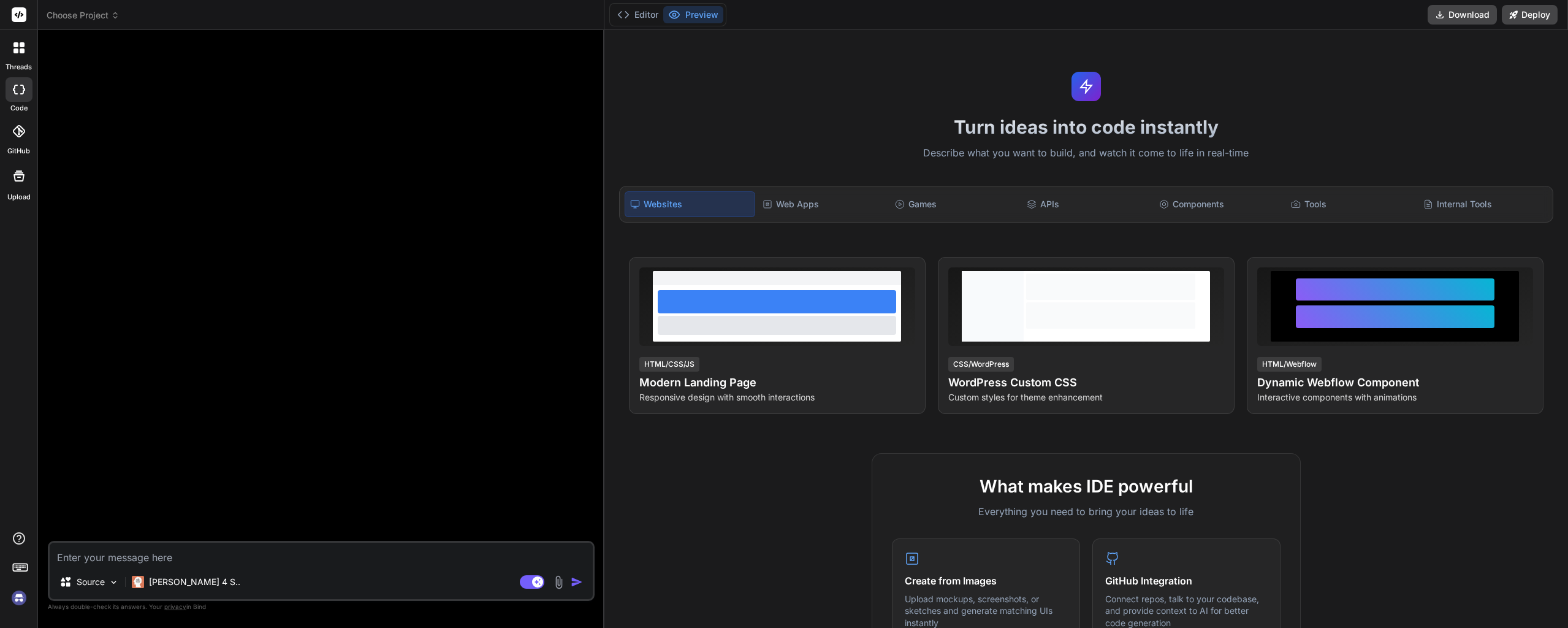
click at [23, 599] on img at bounding box center [19, 598] width 21 height 21
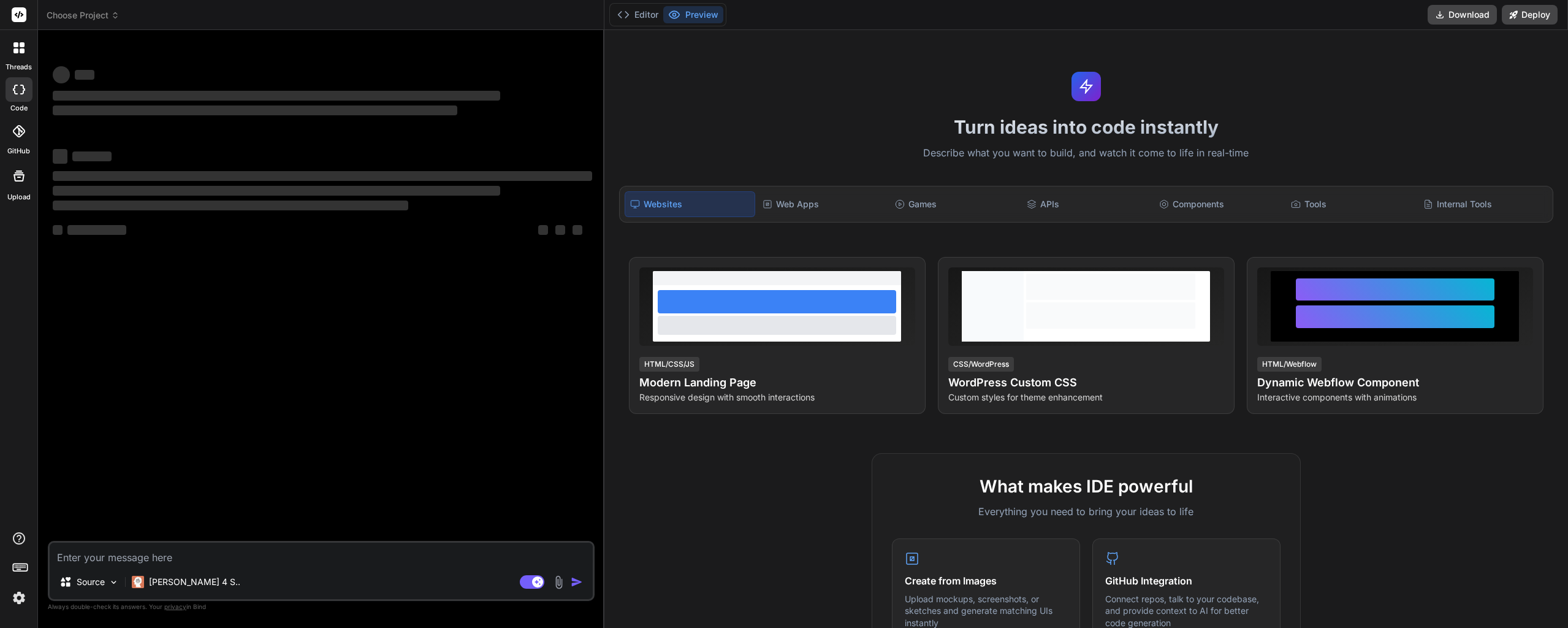
scroll to position [10014, 0]
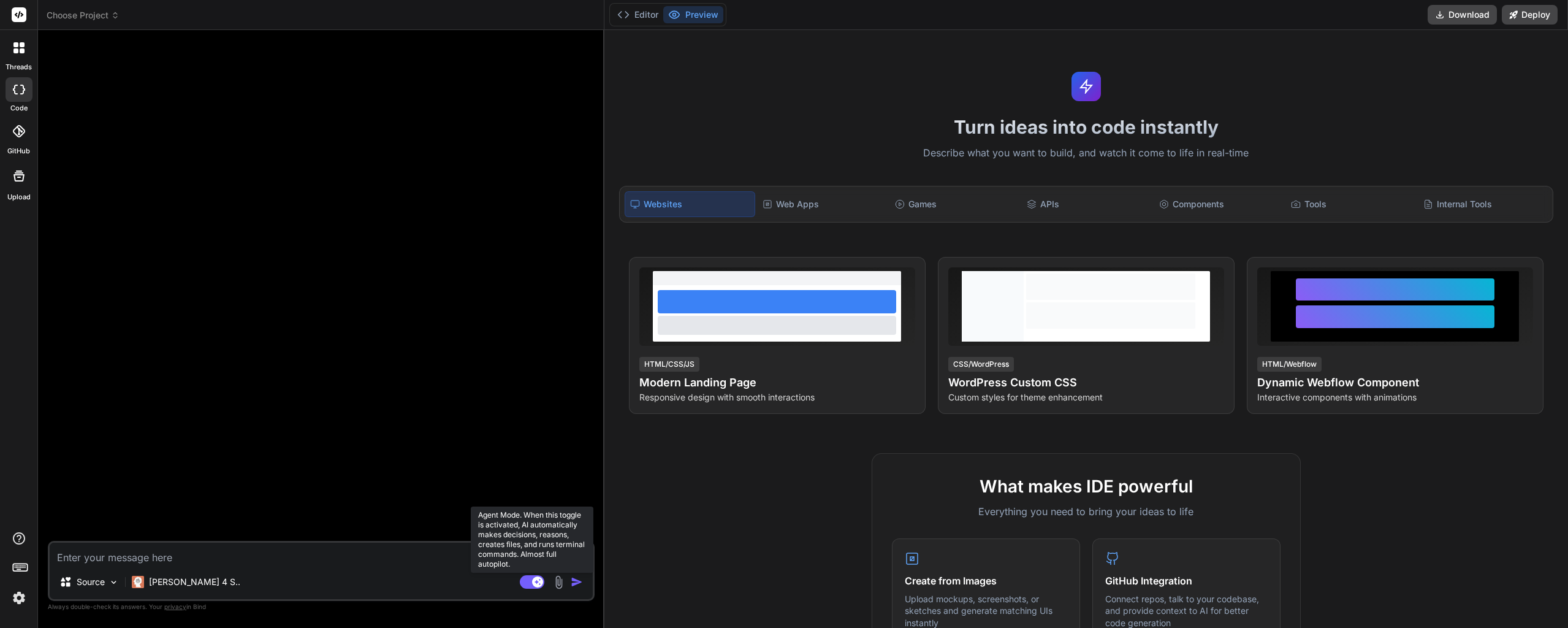
click at [527, 584] on rect at bounding box center [532, 582] width 24 height 14
click at [181, 556] on textarea at bounding box center [321, 553] width 543 height 22
click at [94, 20] on span "Choose Project" at bounding box center [83, 14] width 73 height 12
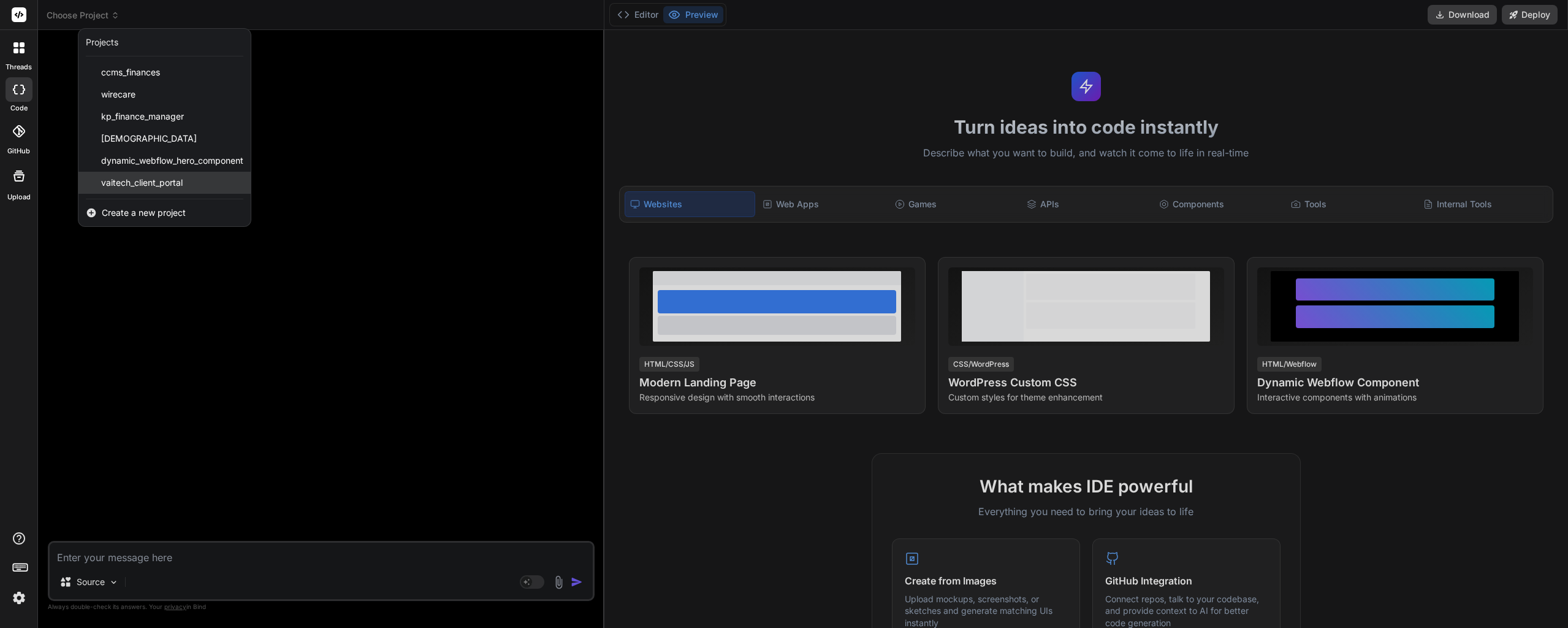
click at [112, 189] on div "vaitech_client_portal" at bounding box center [165, 182] width 172 height 22
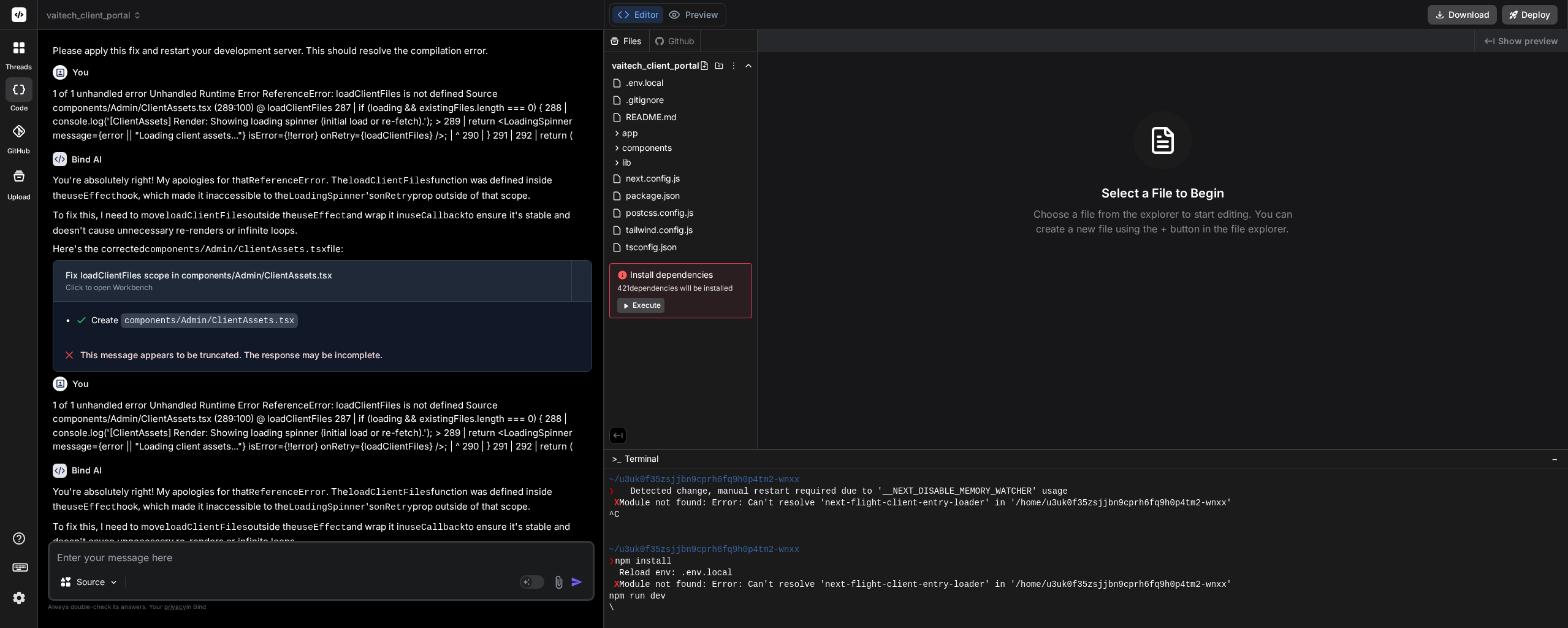
scroll to position [3657, 0]
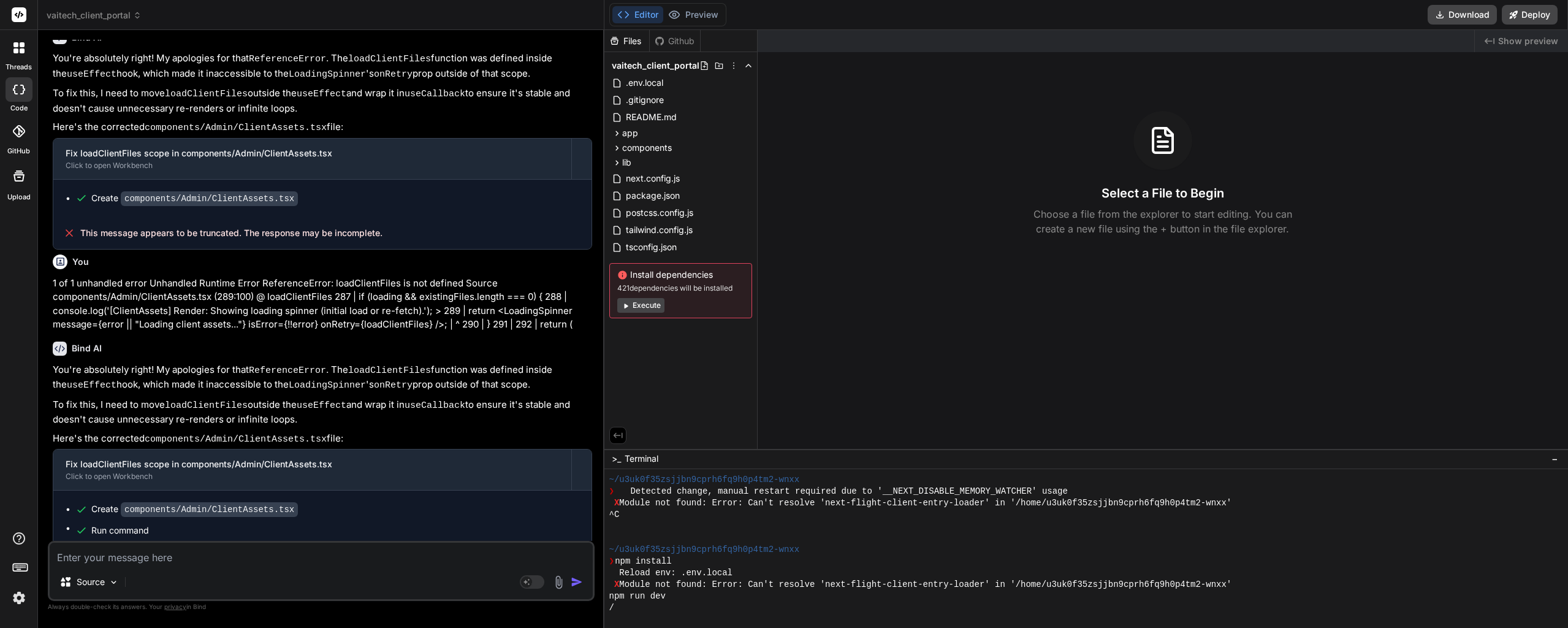
click at [153, 558] on textarea at bounding box center [321, 553] width 543 height 22
paste textarea "When veiwing a clients details page, and then clicking the Back to Clients butt…"
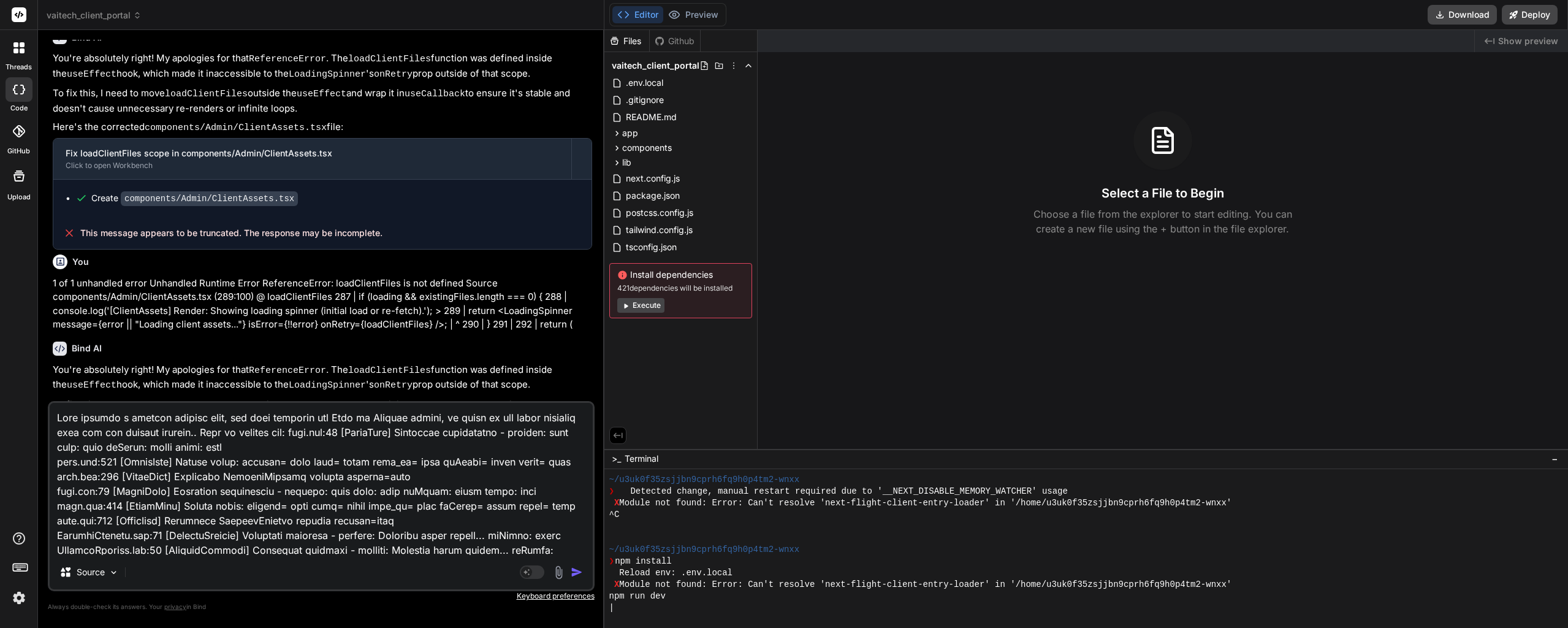
scroll to position [517, 0]
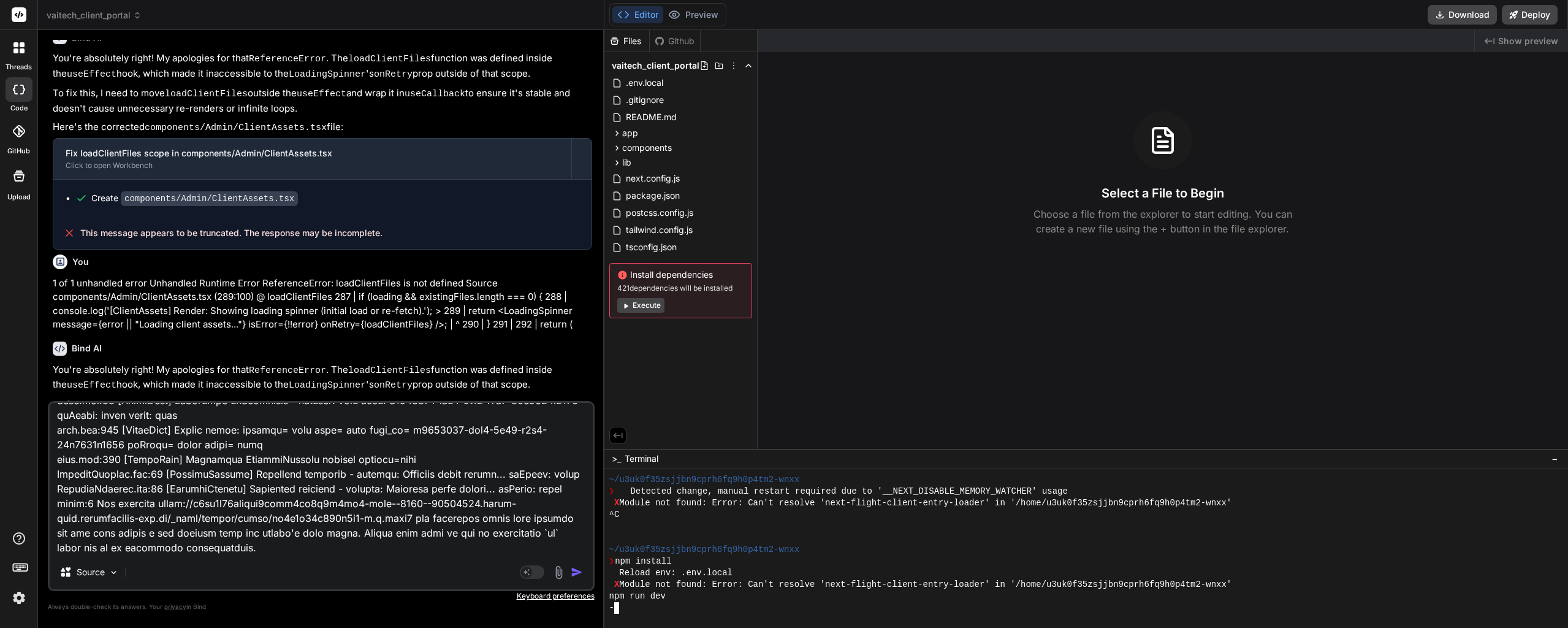
click at [774, 601] on div "npm run dev" at bounding box center [1080, 597] width 942 height 11
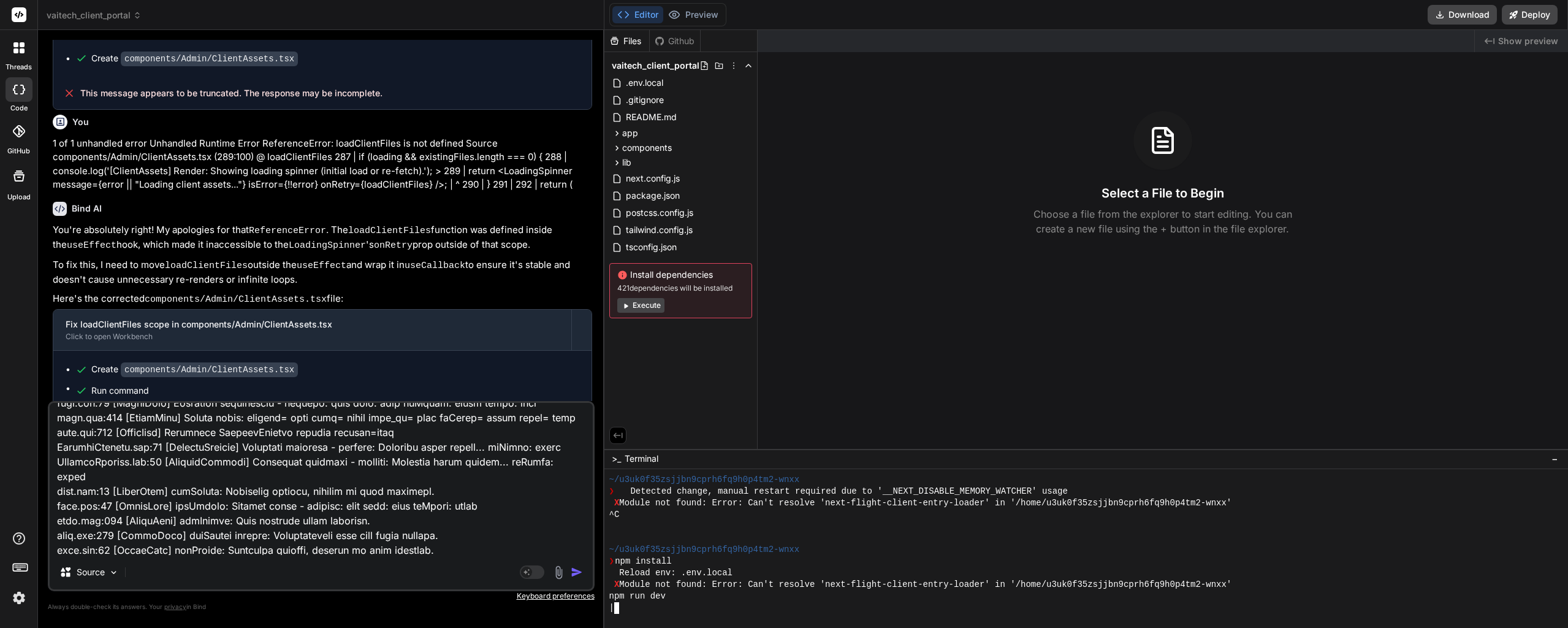
scroll to position [0, 0]
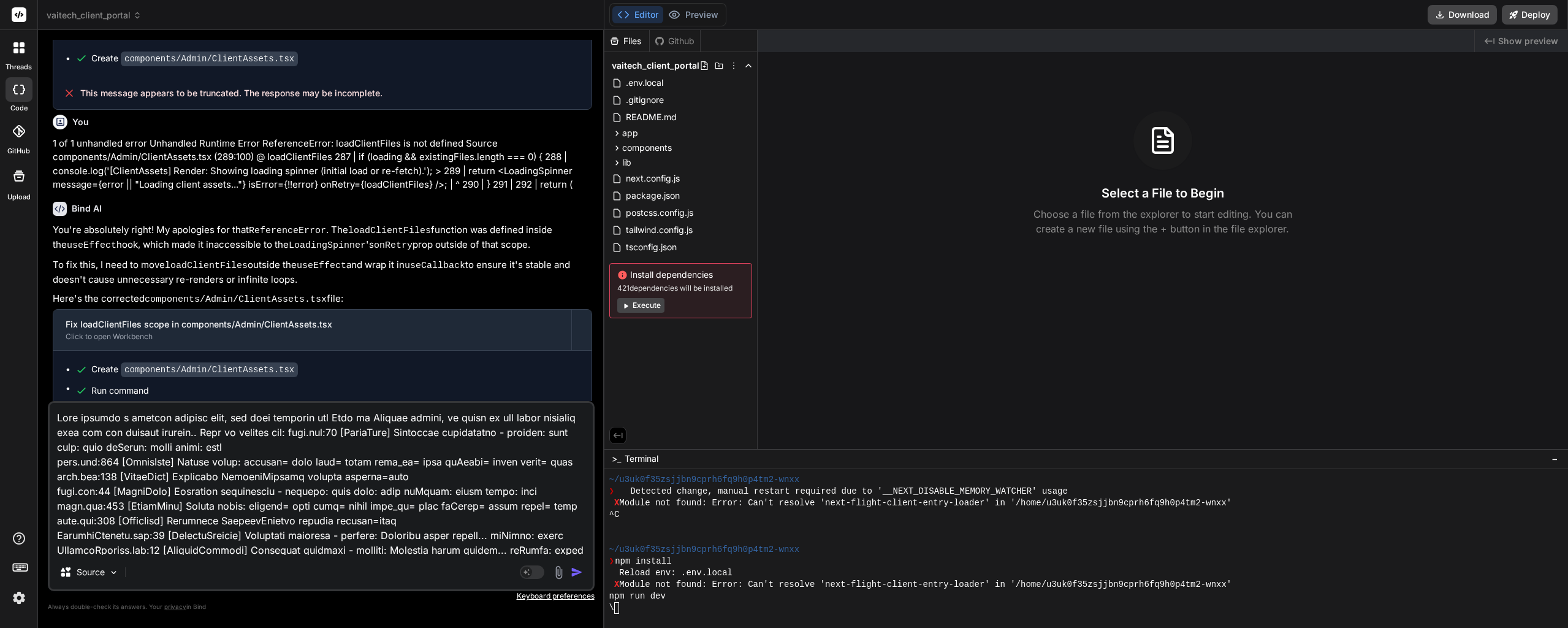
click at [323, 241] on code "LoadingSpinner" at bounding box center [327, 246] width 77 height 10
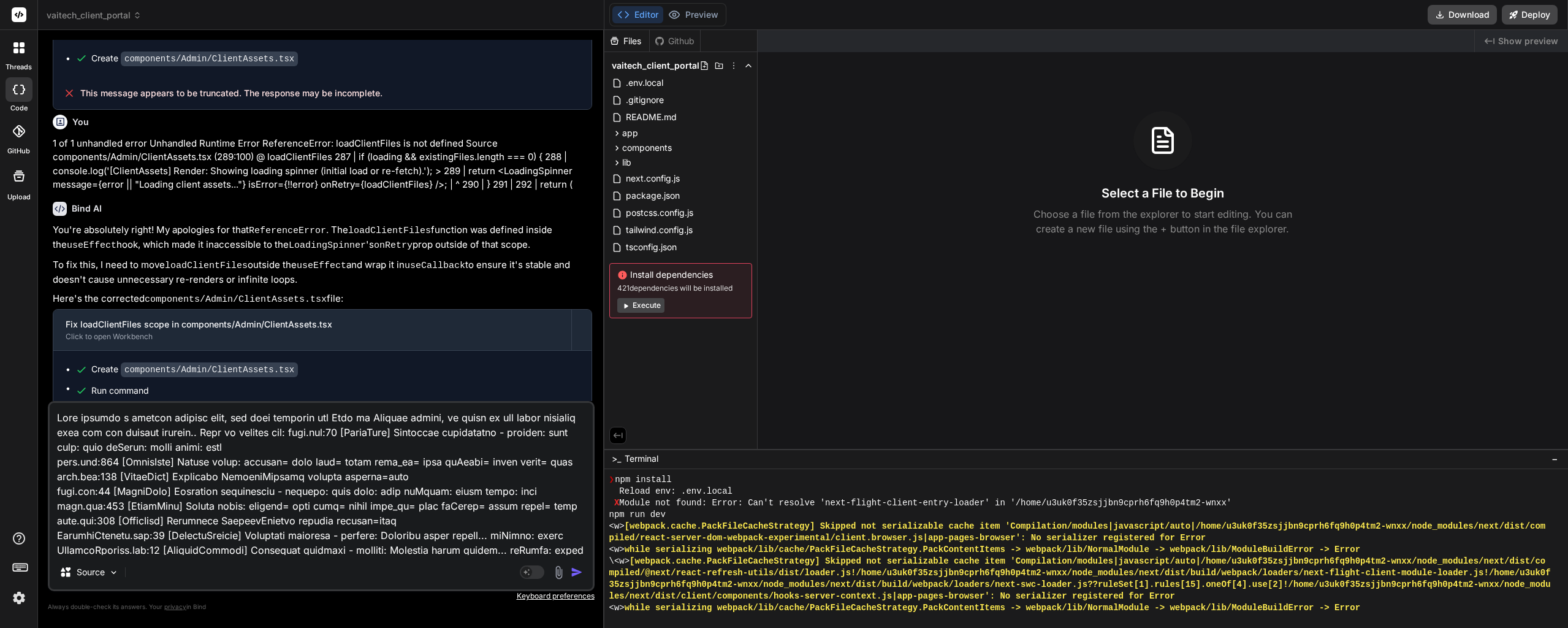
scroll to position [10434, 0]
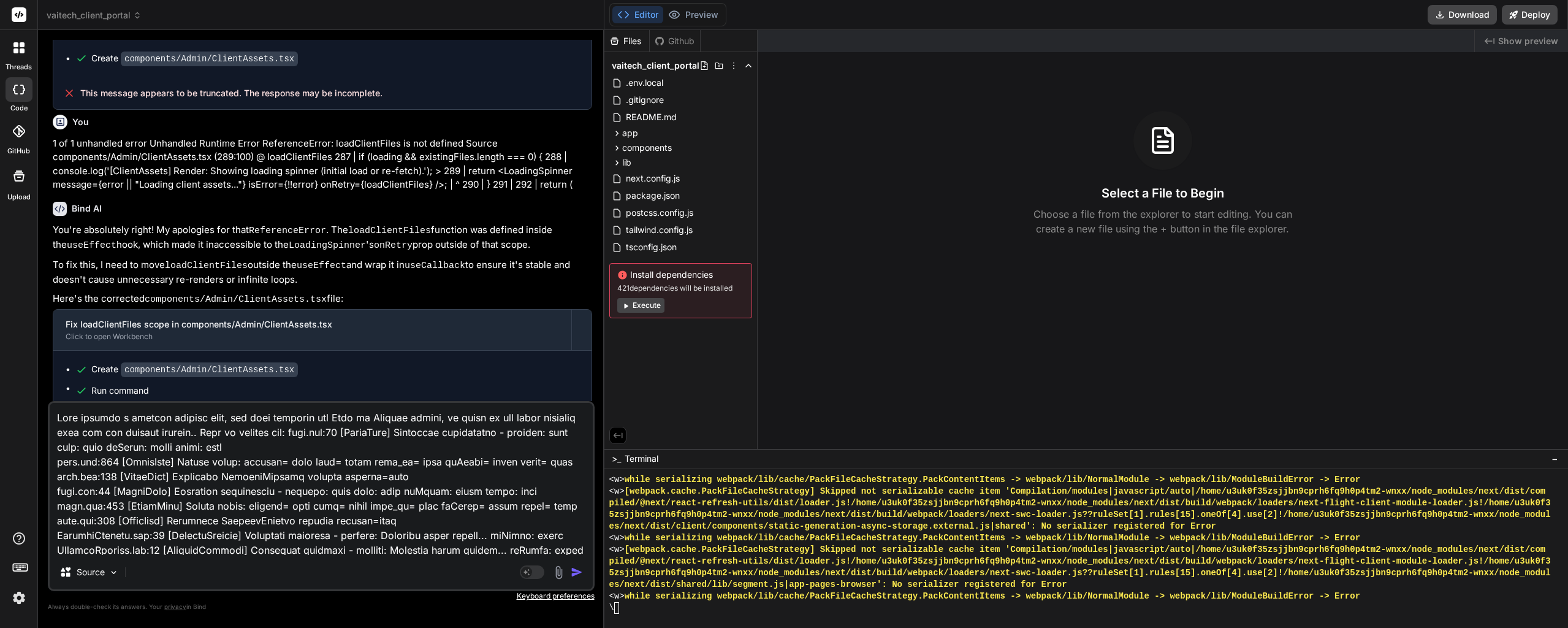
click at [626, 605] on div "\" at bounding box center [1080, 608] width 942 height 11
click at [615, 610] on textarea "Terminal input" at bounding box center [617, 608] width 5 height 11
click at [626, 607] on div "-" at bounding box center [1080, 608] width 942 height 11
click at [628, 605] on div "\" at bounding box center [1080, 608] width 942 height 11
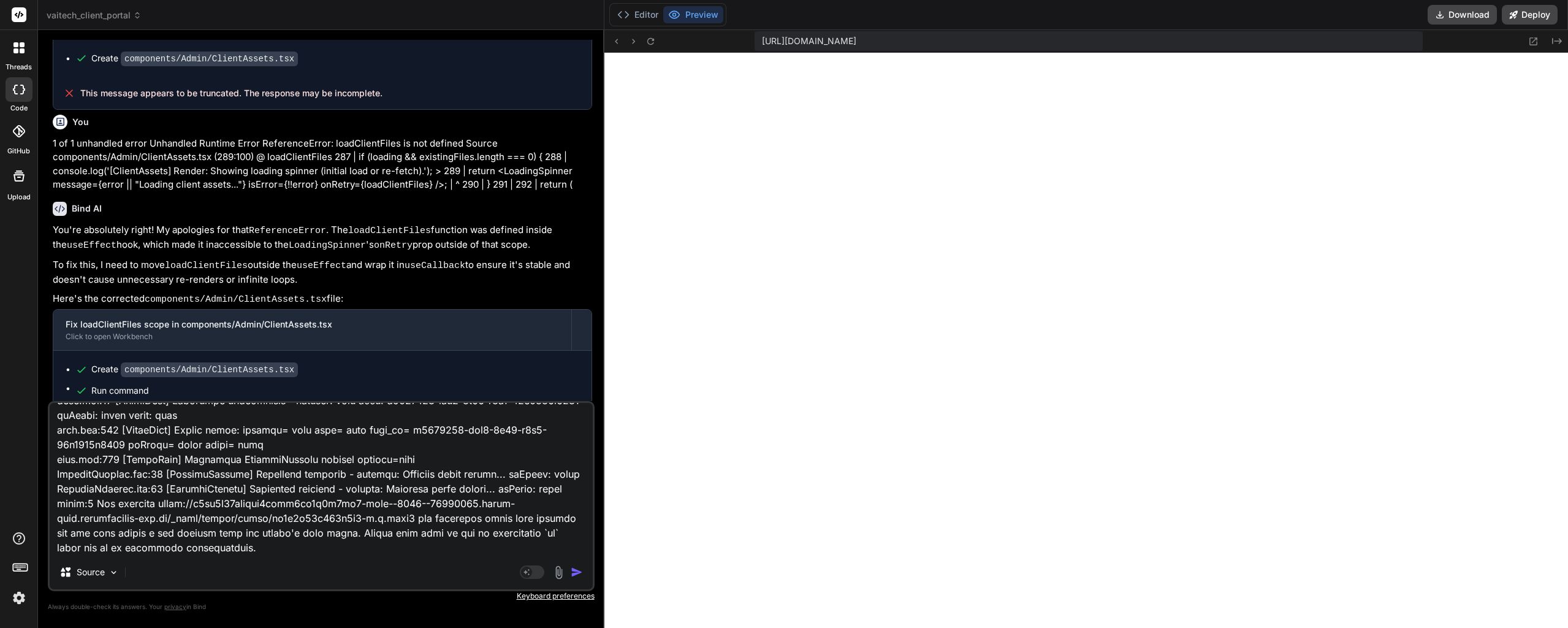
scroll to position [11657, 0]
click at [422, 508] on textarea at bounding box center [321, 479] width 543 height 152
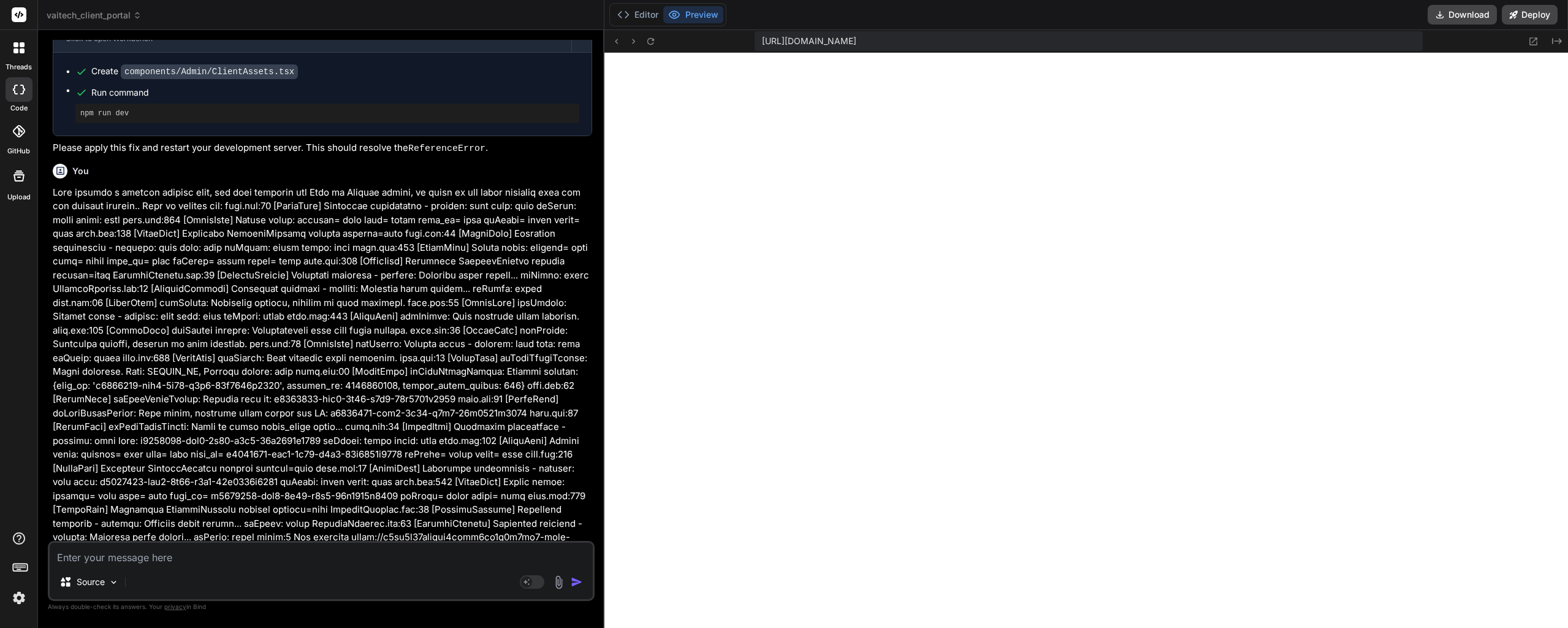
scroll to position [4171, 0]
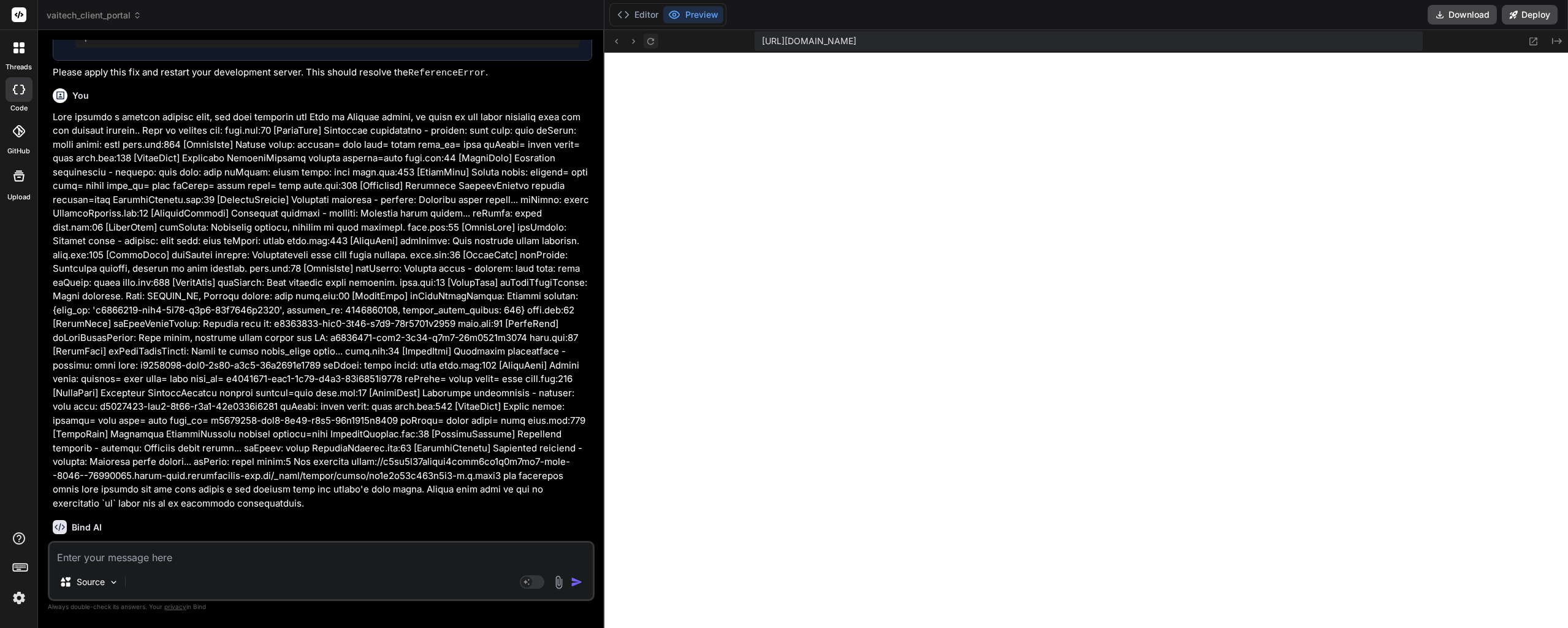
click at [648, 37] on icon at bounding box center [650, 41] width 10 height 10
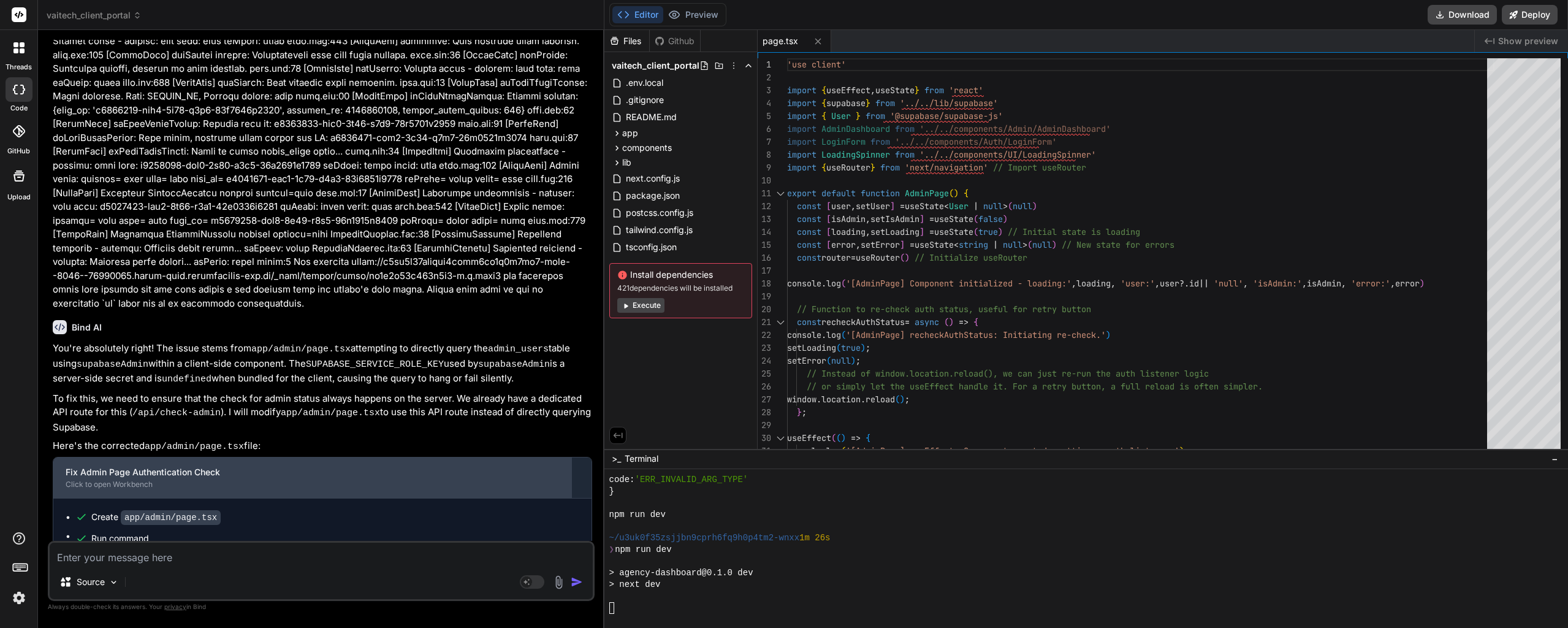
scroll to position [4385, 0]
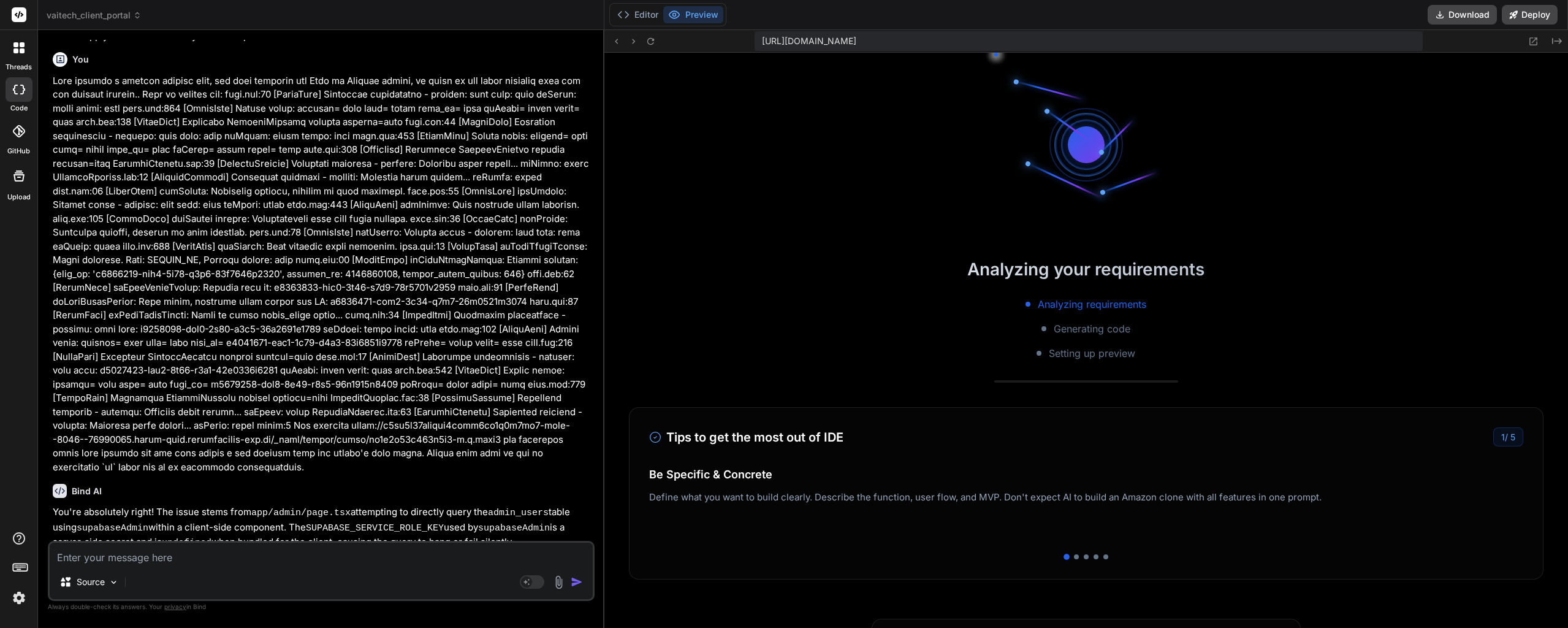
drag, startPoint x: 313, startPoint y: 362, endPoint x: 307, endPoint y: 304, distance: 58.3
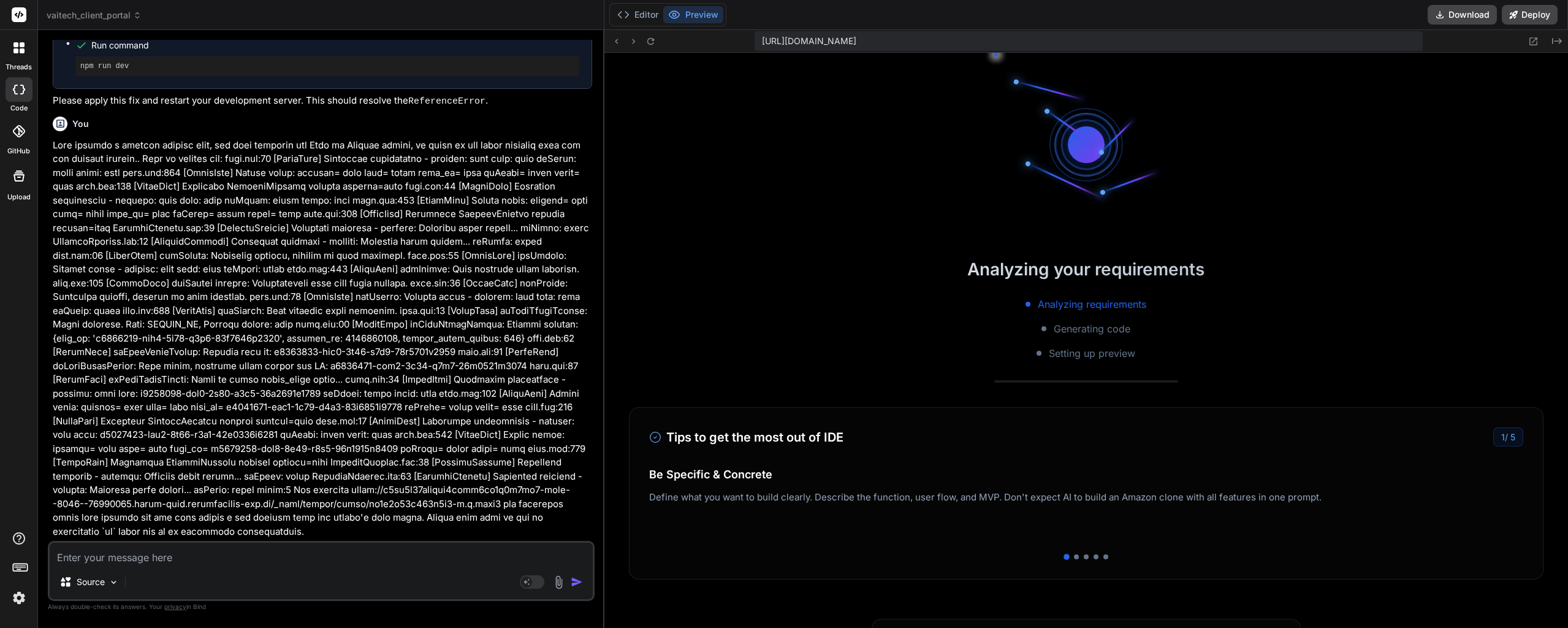
drag, startPoint x: 315, startPoint y: 270, endPoint x: 316, endPoint y: 222, distance: 48.0
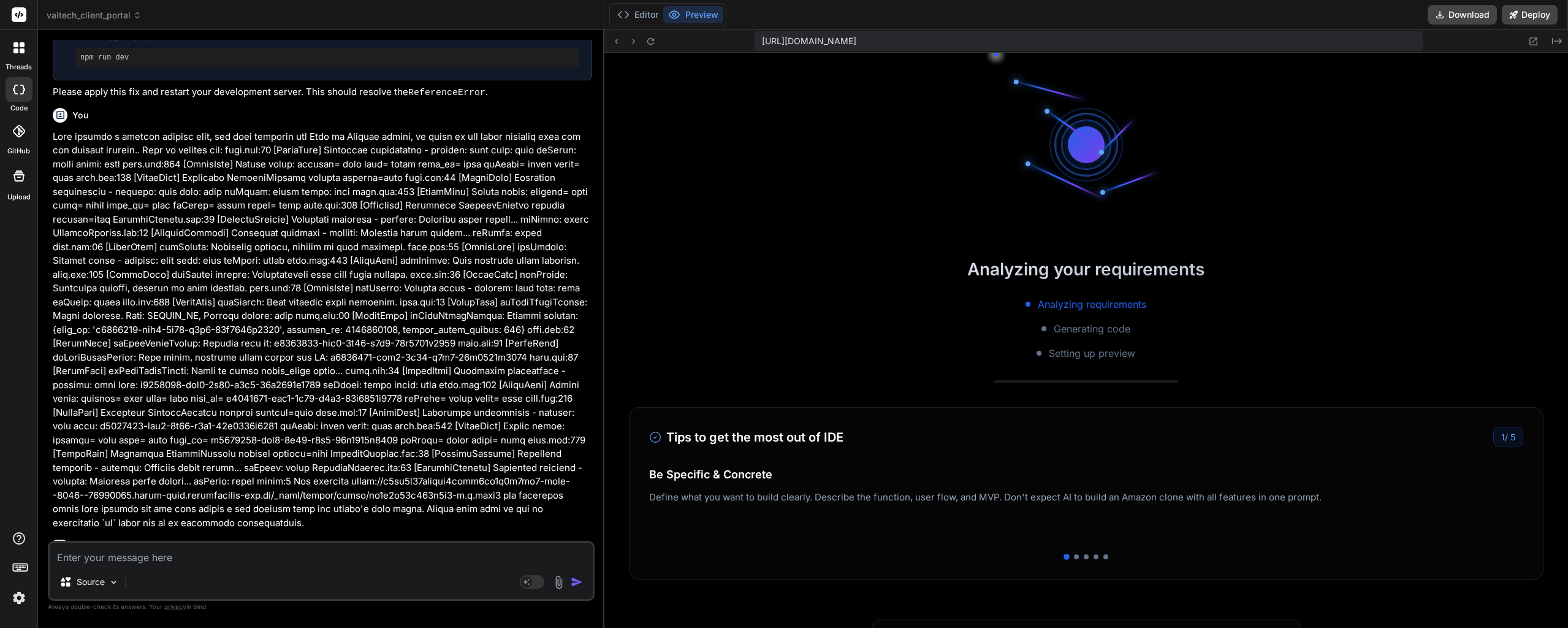
scroll to position [4154, 0]
drag, startPoint x: 316, startPoint y: 222, endPoint x: 315, endPoint y: 233, distance: 11.0
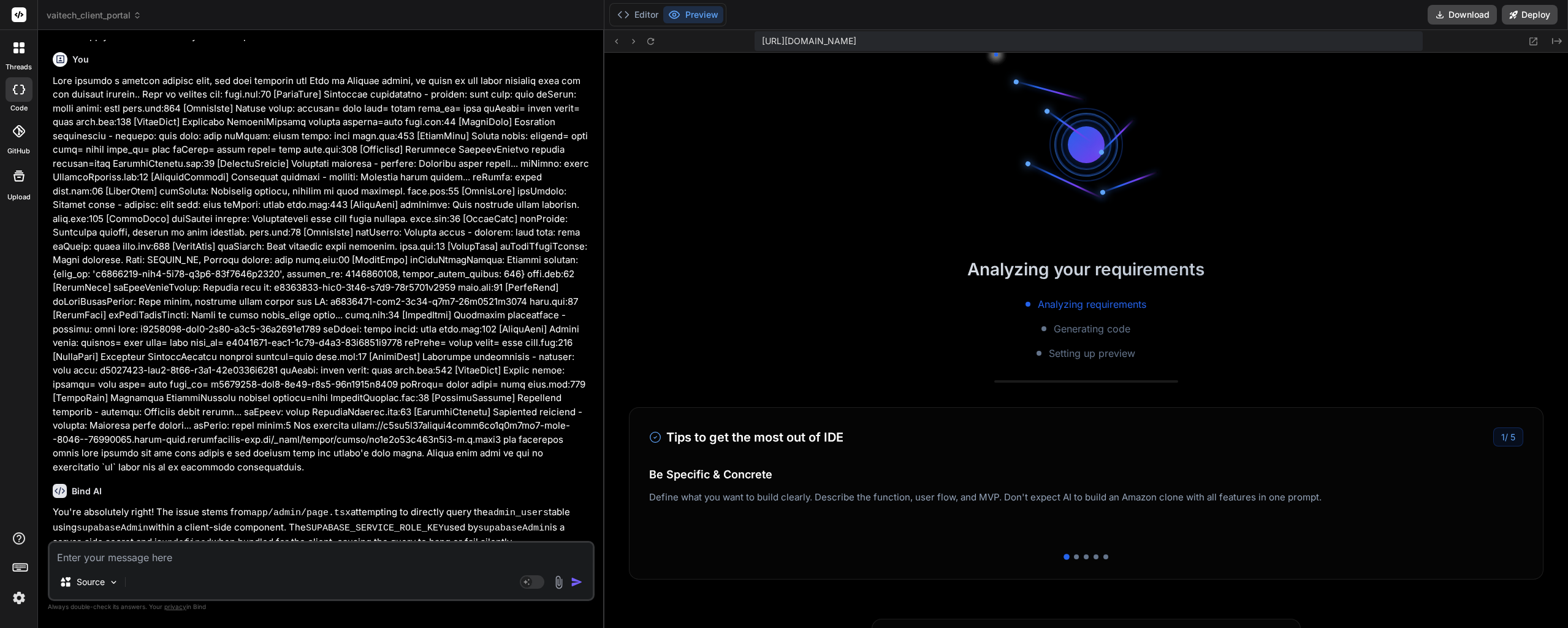
drag, startPoint x: 312, startPoint y: 305, endPoint x: 309, endPoint y: 375, distance: 70.1
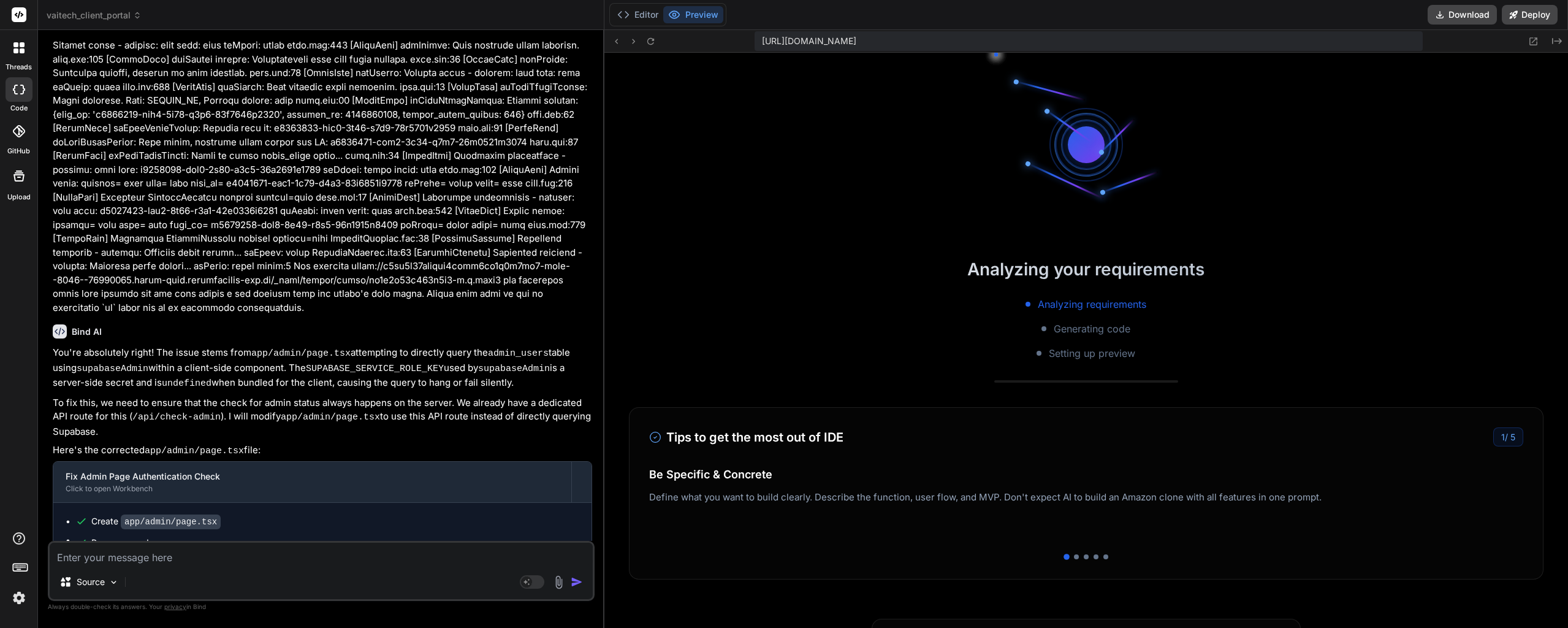
scroll to position [4385, 0]
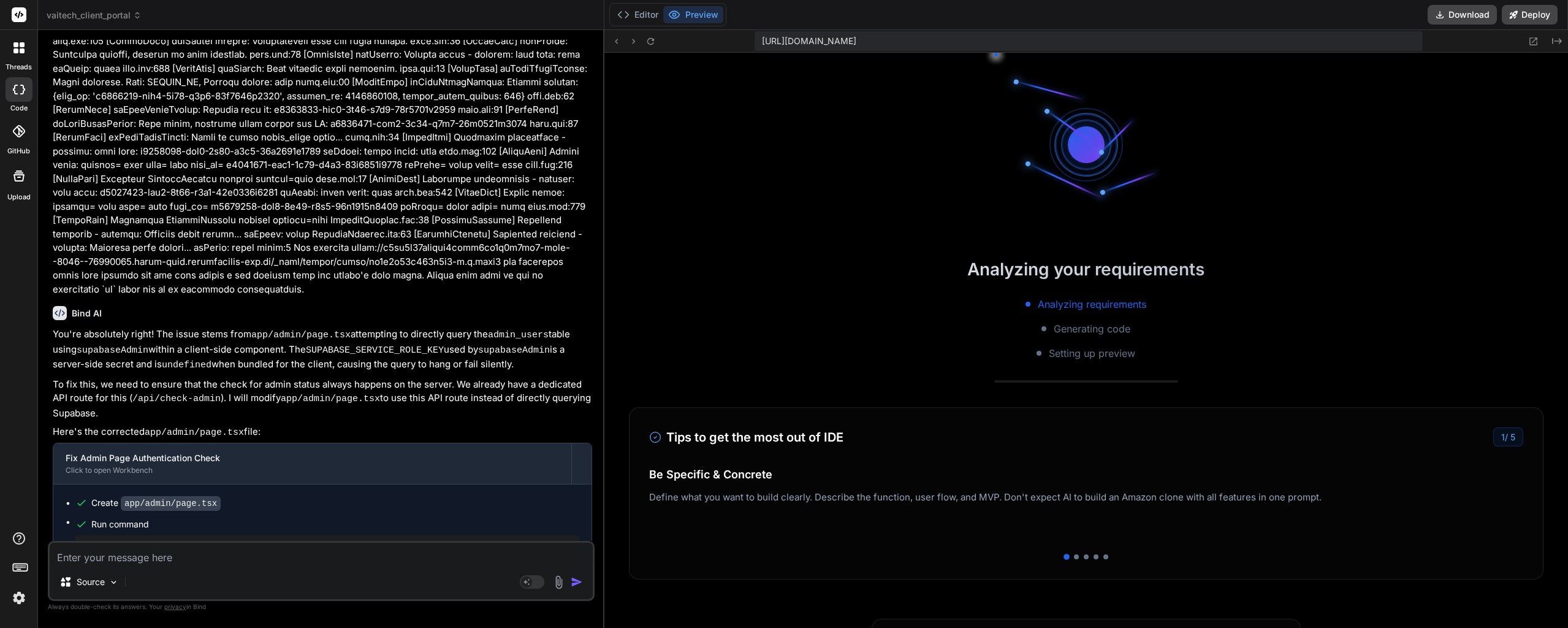
drag, startPoint x: 133, startPoint y: 356, endPoint x: 106, endPoint y: 257, distance: 102.6
click at [106, 296] on div "Bind AI You're absolutely right! The issue stems from app/admin/page.tsx attemp…" at bounding box center [323, 448] width 540 height 304
click at [109, 378] on p "To fix this, we need to ensure that the check for admin status always happens o…" at bounding box center [323, 399] width 540 height 43
drag, startPoint x: 111, startPoint y: 349, endPoint x: 111, endPoint y: 280, distance: 69.0
click at [111, 328] on div "You're absolutely right! The issue stems from app/admin/page.tsx attempting to …" at bounding box center [323, 464] width 540 height 273
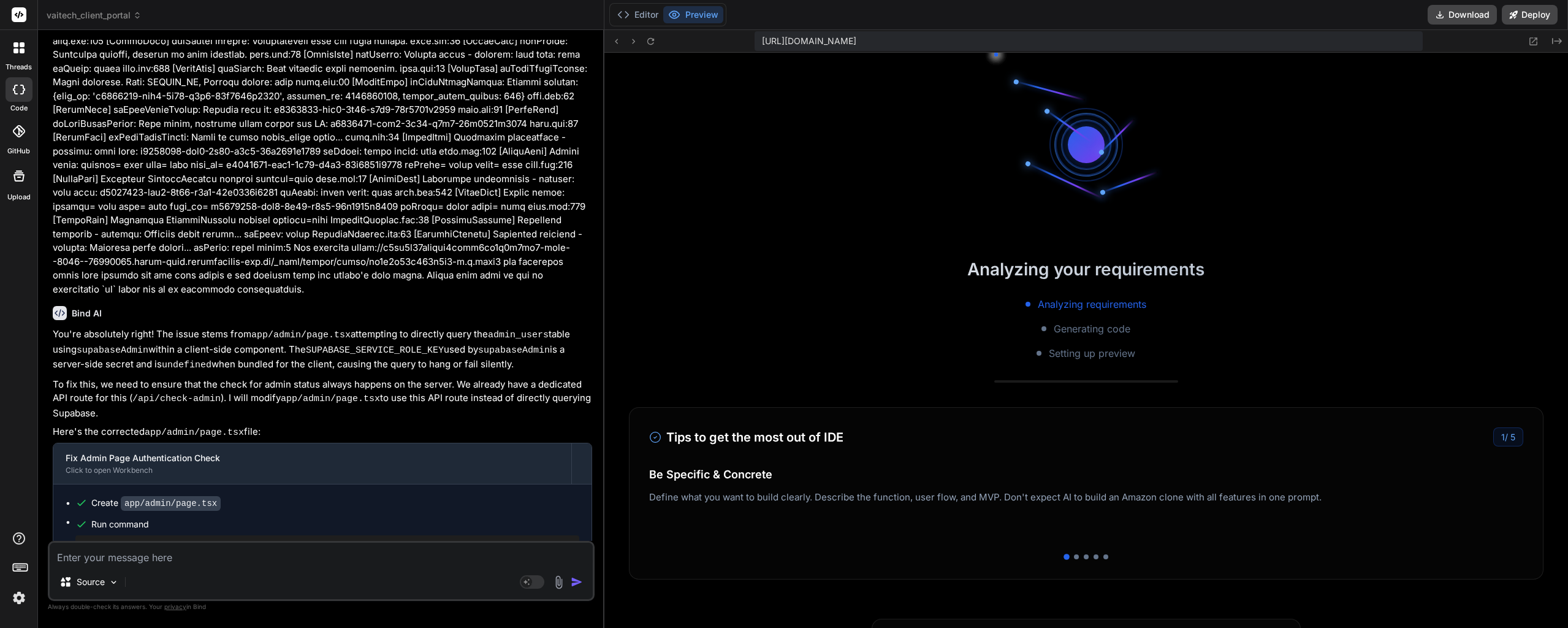
click at [111, 345] on code "supabaseAdmin" at bounding box center [112, 350] width 72 height 10
drag, startPoint x: 120, startPoint y: 351, endPoint x: 117, endPoint y: 285, distance: 66.1
click at [120, 328] on div "You're absolutely right! The issue stems from app/admin/page.tsx attempting to …" at bounding box center [323, 464] width 540 height 273
click at [117, 345] on code "supabaseAdmin" at bounding box center [112, 350] width 72 height 10
click at [110, 378] on p "To fix this, we need to ensure that the check for admin status always happens o…" at bounding box center [323, 399] width 540 height 43
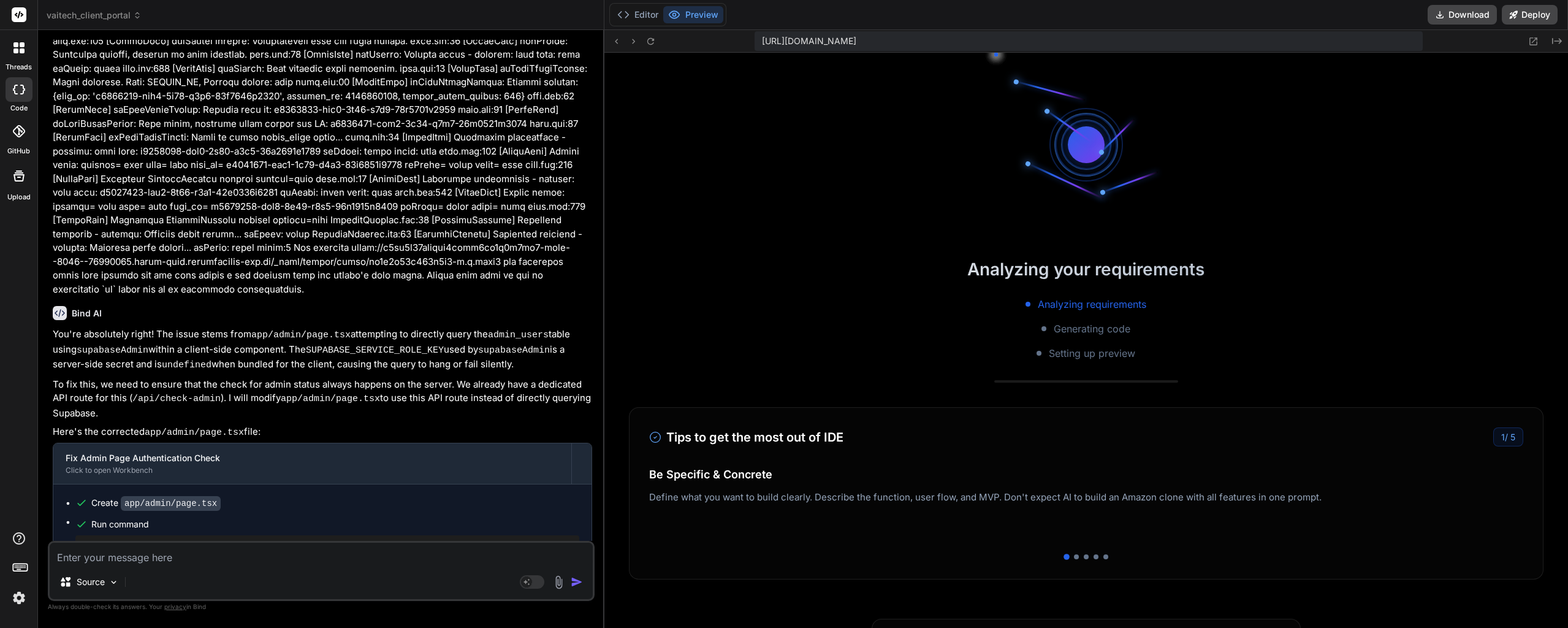
click at [105, 378] on p "To fix this, we need to ensure that the check for admin status always happens o…" at bounding box center [323, 399] width 540 height 43
drag, startPoint x: 105, startPoint y: 353, endPoint x: 53, endPoint y: 275, distance: 93.7
click at [53, 328] on div "You're absolutely right! The issue stems from app/admin/page.tsx attempting to …" at bounding box center [323, 464] width 540 height 273
click at [106, 328] on p "You're absolutely right! The issue stems from app/admin/page.tsx attempting to …" at bounding box center [323, 350] width 540 height 45
drag, startPoint x: 107, startPoint y: 353, endPoint x: 50, endPoint y: 274, distance: 97.4
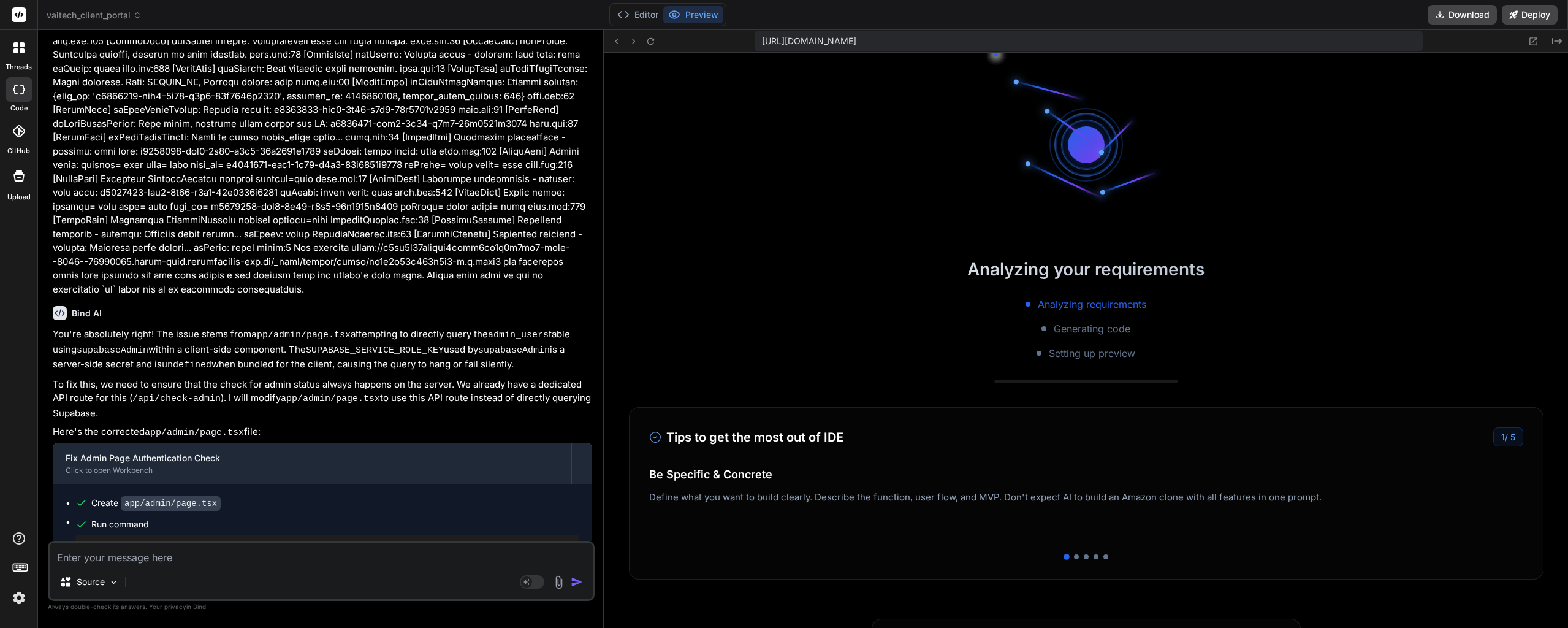
click at [50, 274] on div "You Bind AI You're absolutely right! My apologies for that oversight. The Modul…" at bounding box center [322, 291] width 545 height 502
click at [92, 345] on code "supabaseAdmin" at bounding box center [112, 350] width 72 height 10
click at [643, 15] on button "Editor" at bounding box center [637, 14] width 51 height 17
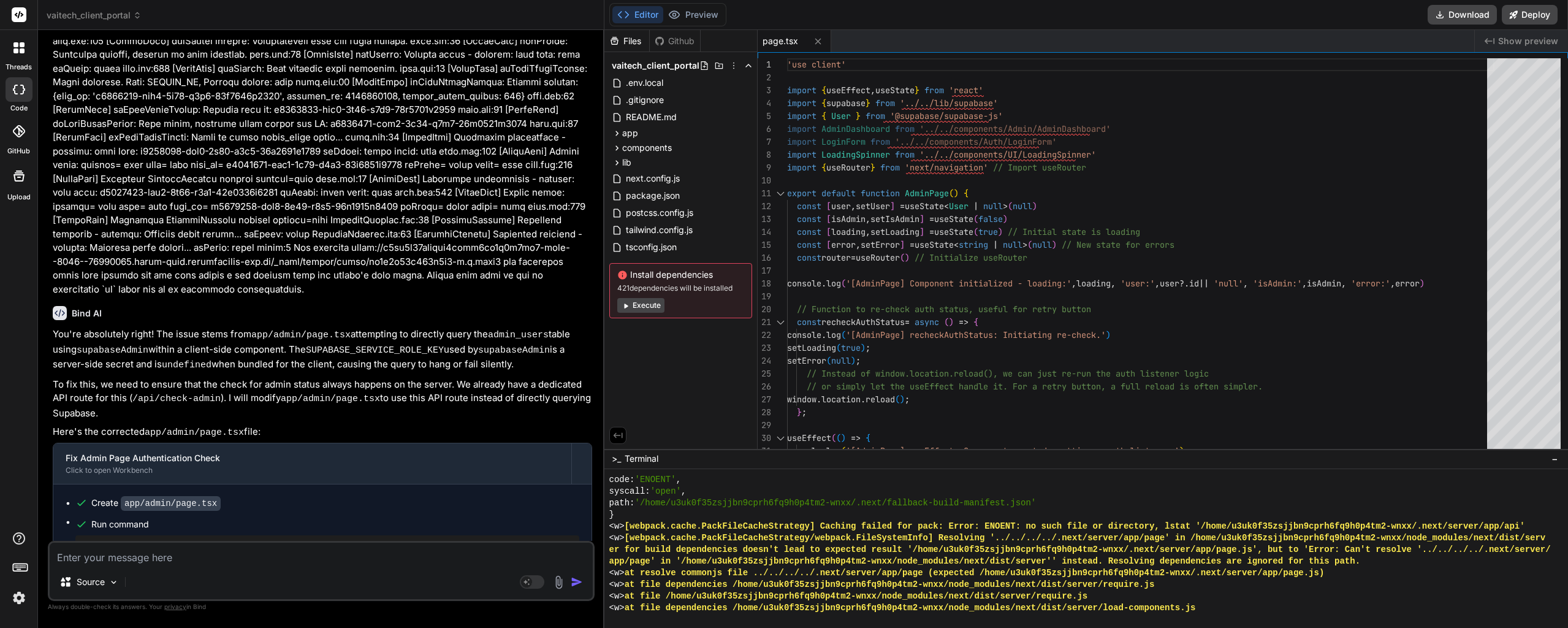
scroll to position [10819, 0]
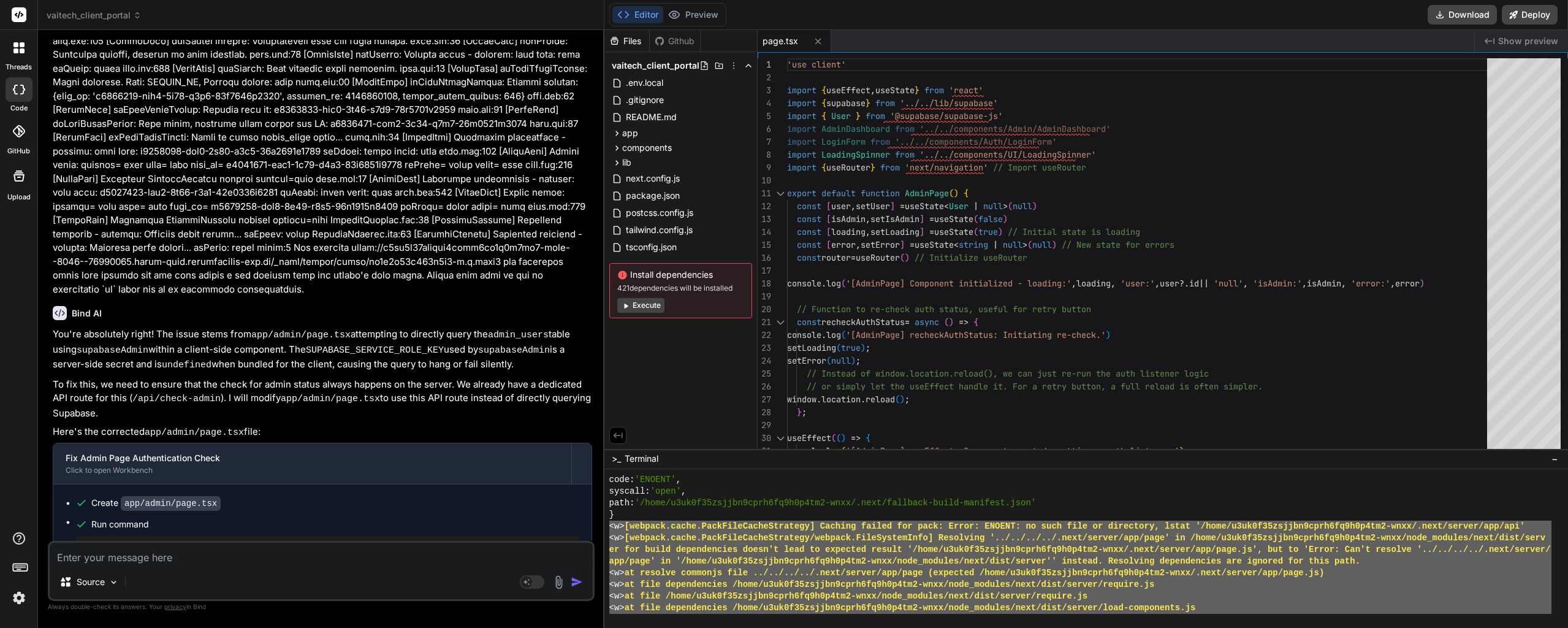
drag, startPoint x: 1326, startPoint y: 600, endPoint x: 608, endPoint y: 528, distance: 721.6
click at [608, 528] on div "FFFFFFFFFFFFFFFFFFFFFFFFFFFFFFFF TTTTTTTTTTTTTTTTTTTTTTTTTTTTTTTT code: 'ENOENT…" at bounding box center [1086, 549] width 964 height 159
click at [121, 562] on textarea at bounding box center [321, 553] width 543 height 22
paste textarea "<w> [webpack.cache.PackFileCacheStrategy] Caching failed for pack: Error: ENOEN…"
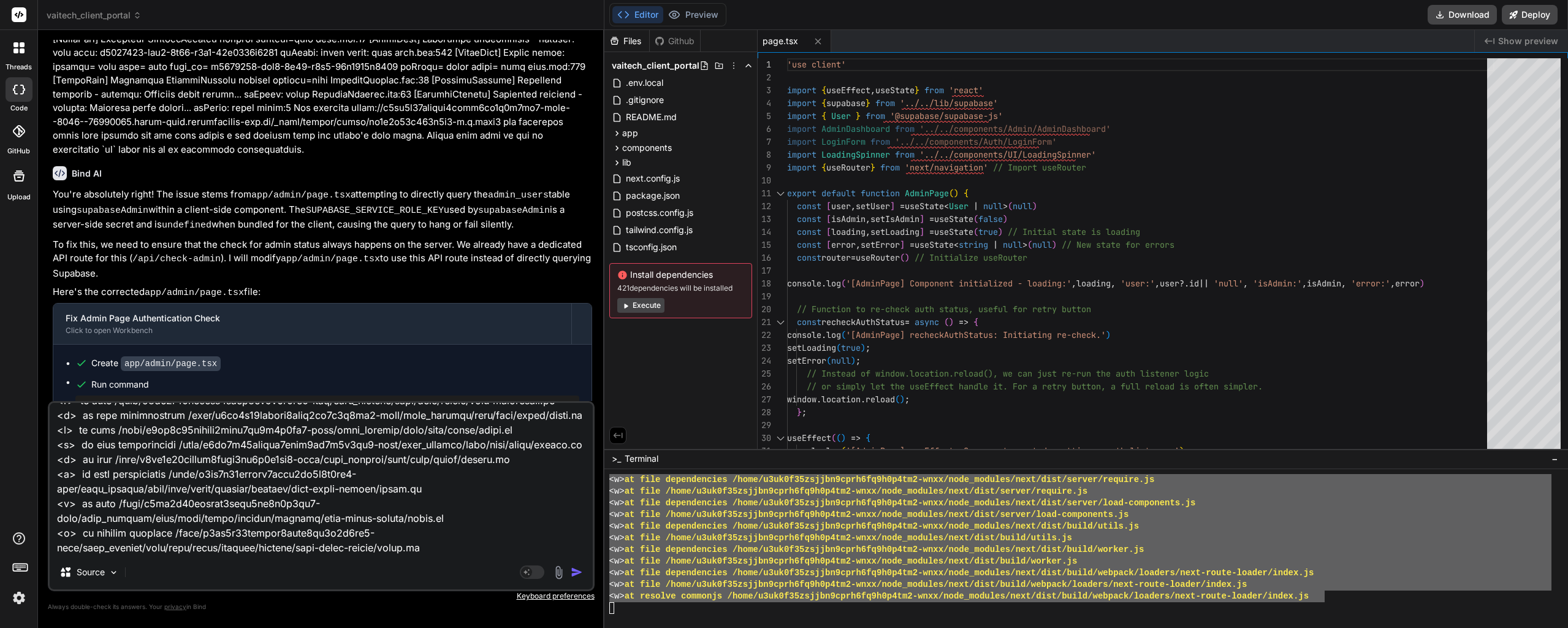
scroll to position [11657, 0]
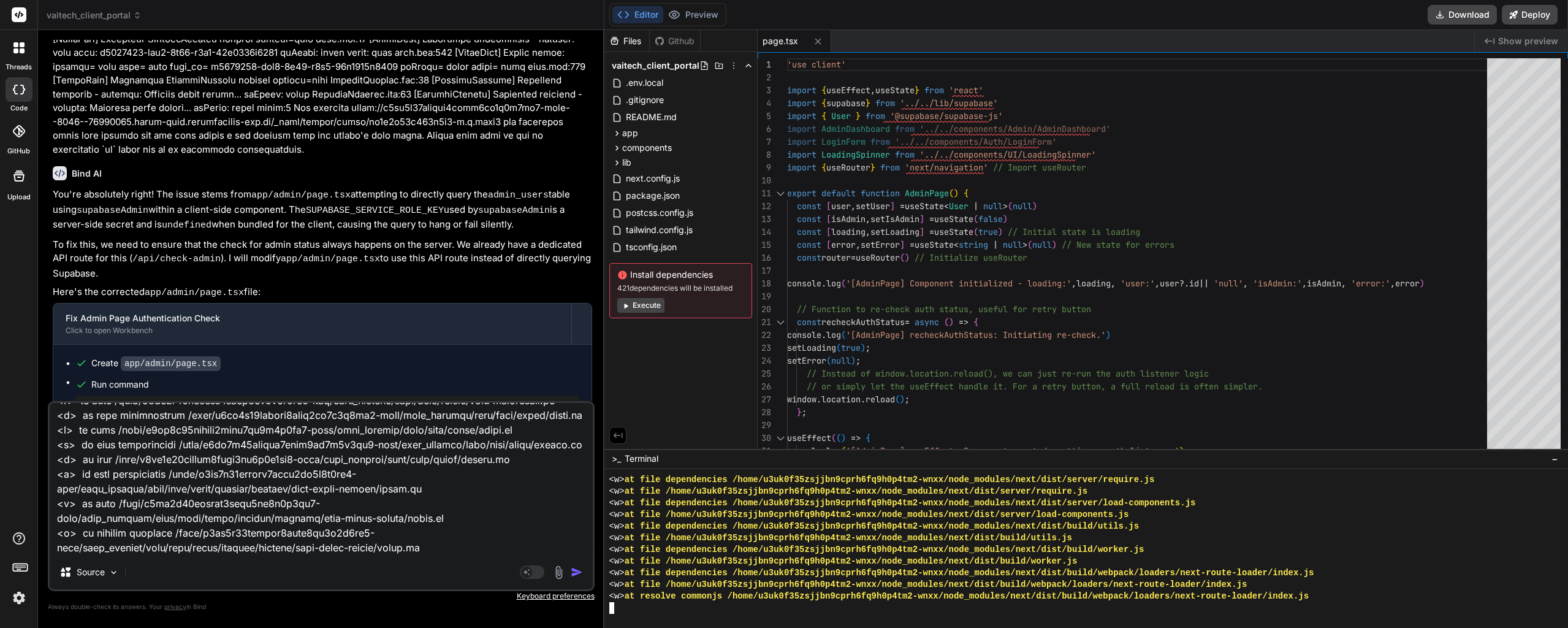
click at [294, 519] on textarea at bounding box center [321, 479] width 543 height 152
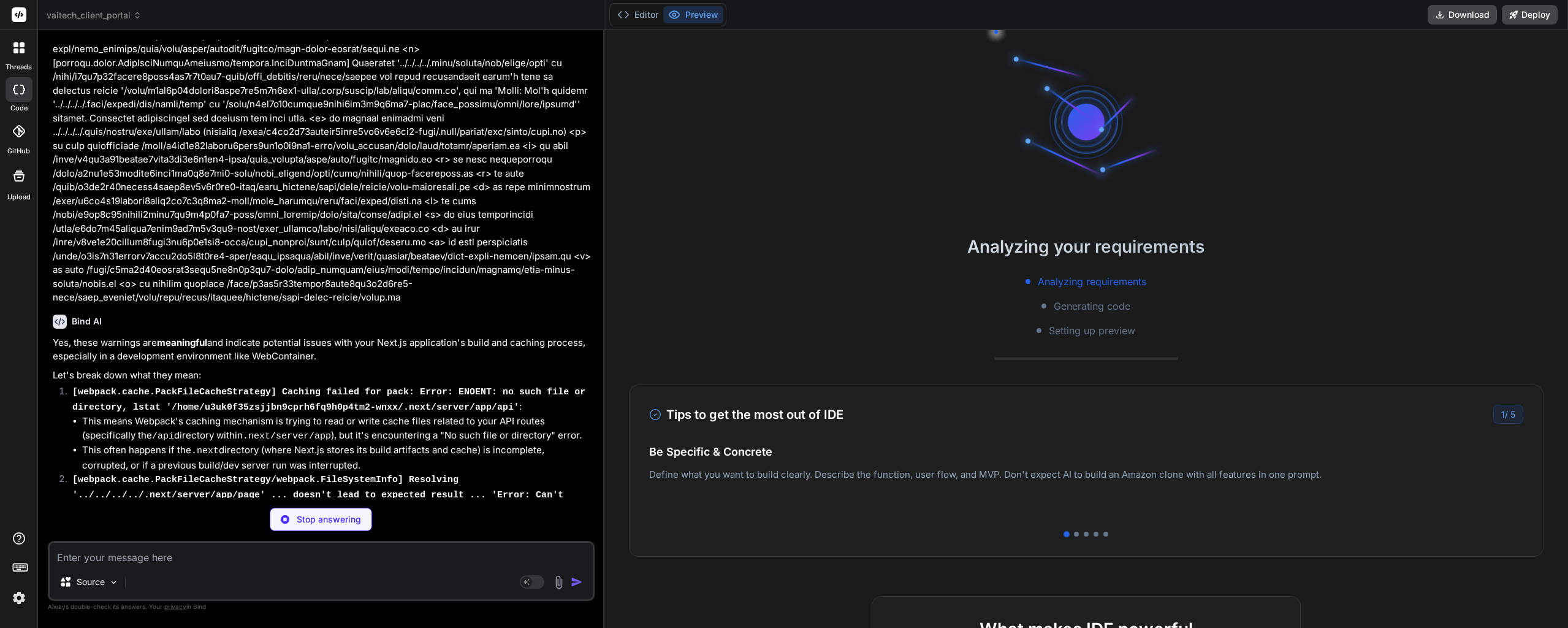
scroll to position [6113, 0]
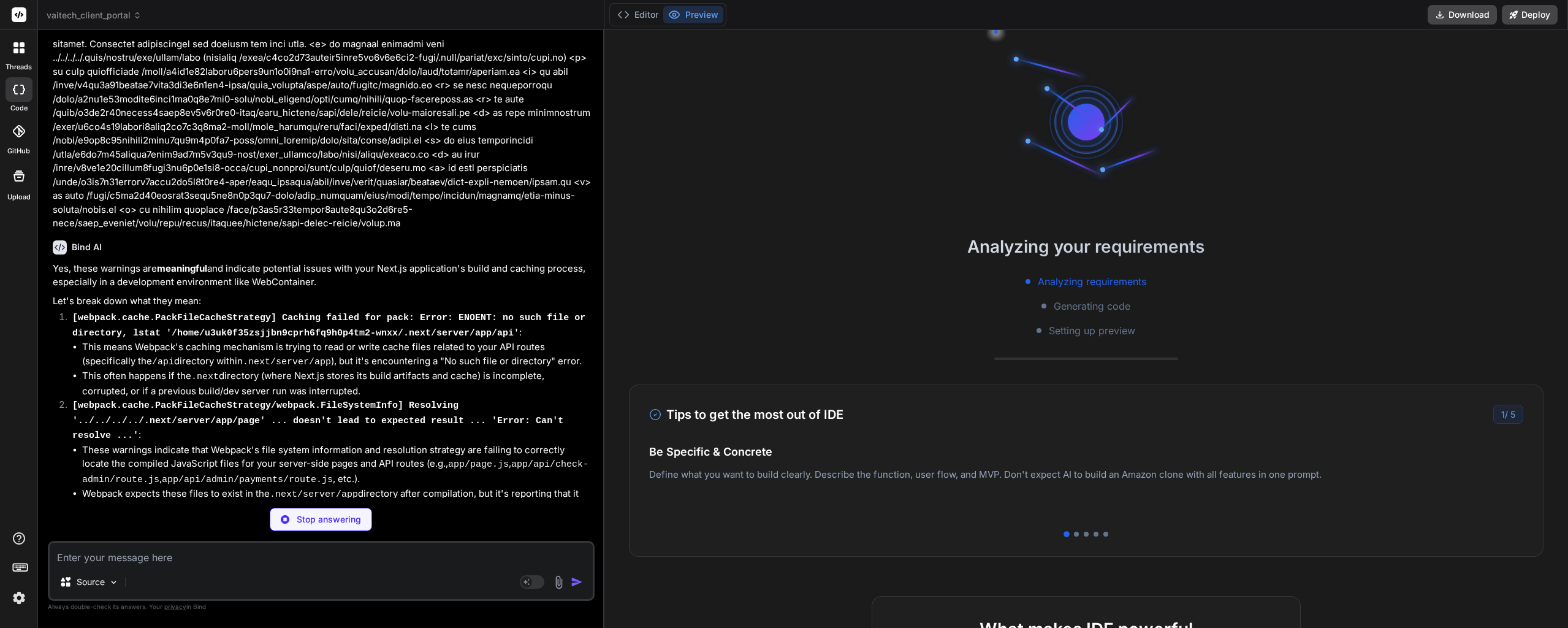
drag, startPoint x: 367, startPoint y: 273, endPoint x: 367, endPoint y: 305, distance: 32.0
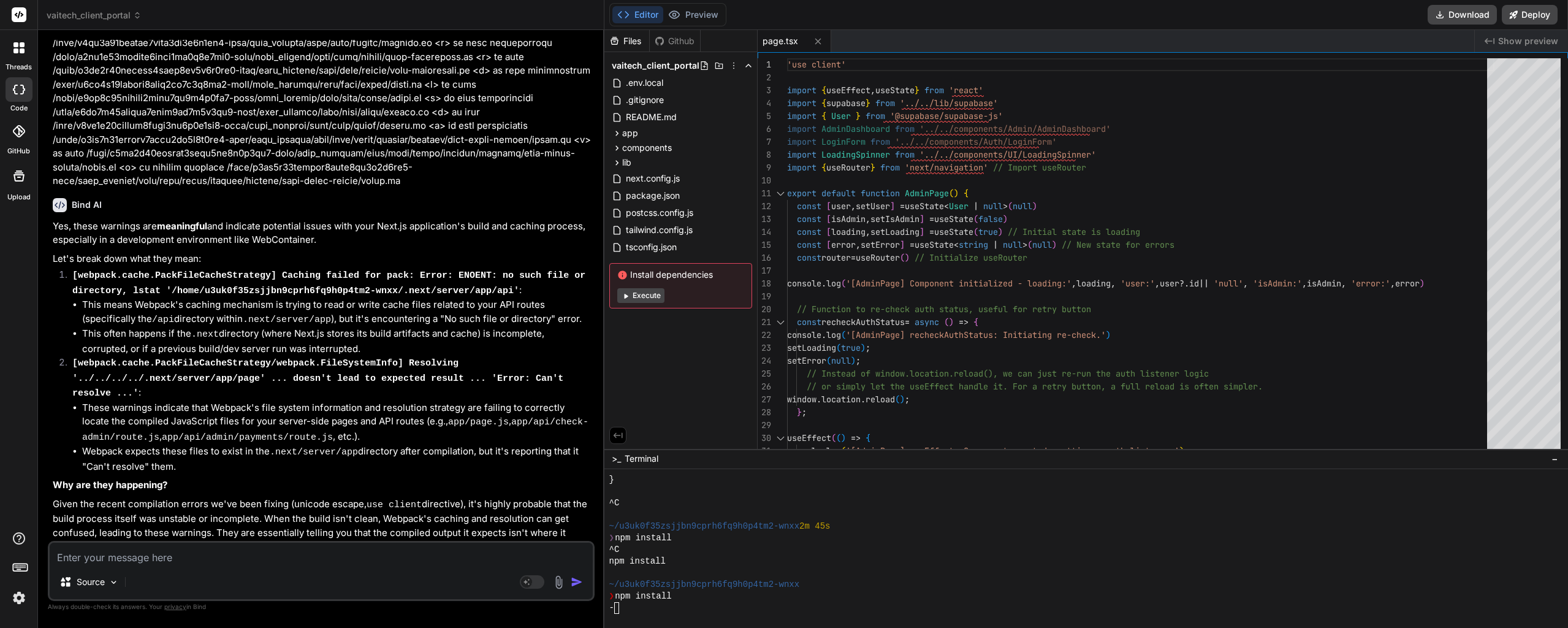
scroll to position [6158, 0]
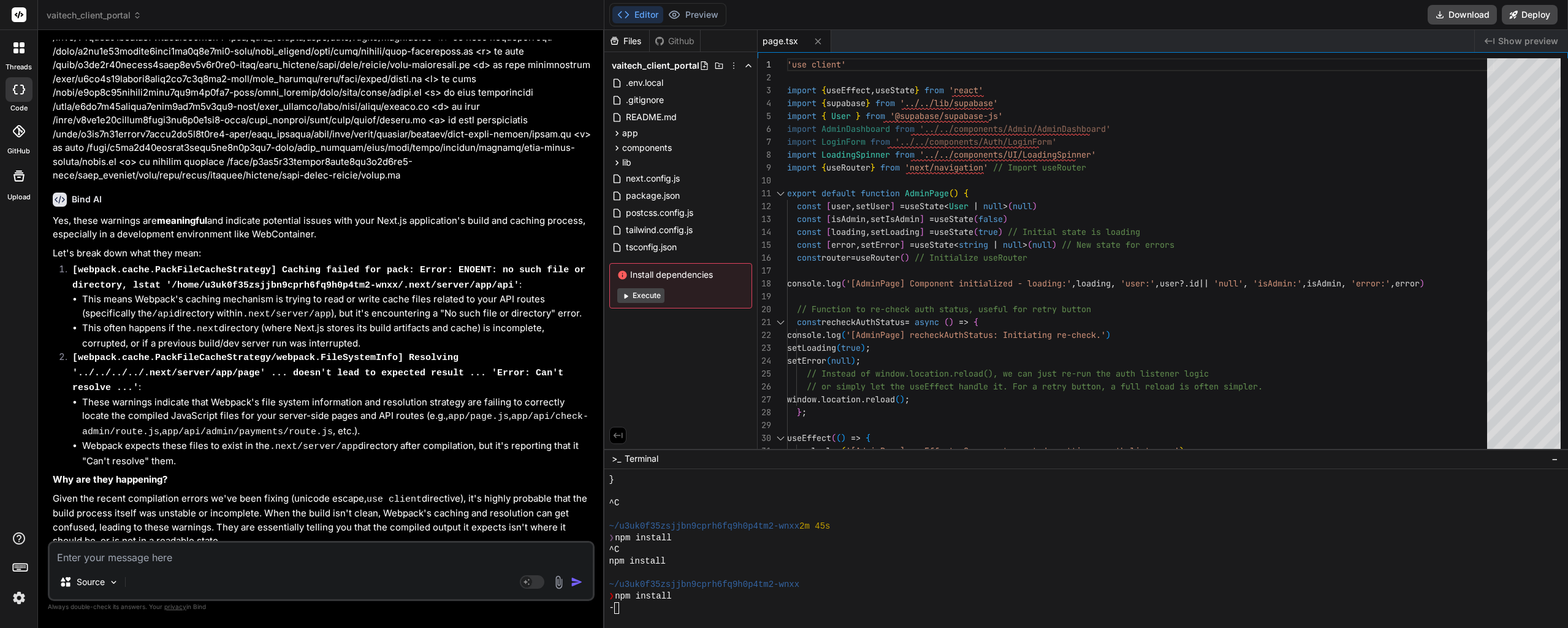
drag, startPoint x: 359, startPoint y: 257, endPoint x: 358, endPoint y: 272, distance: 15.0
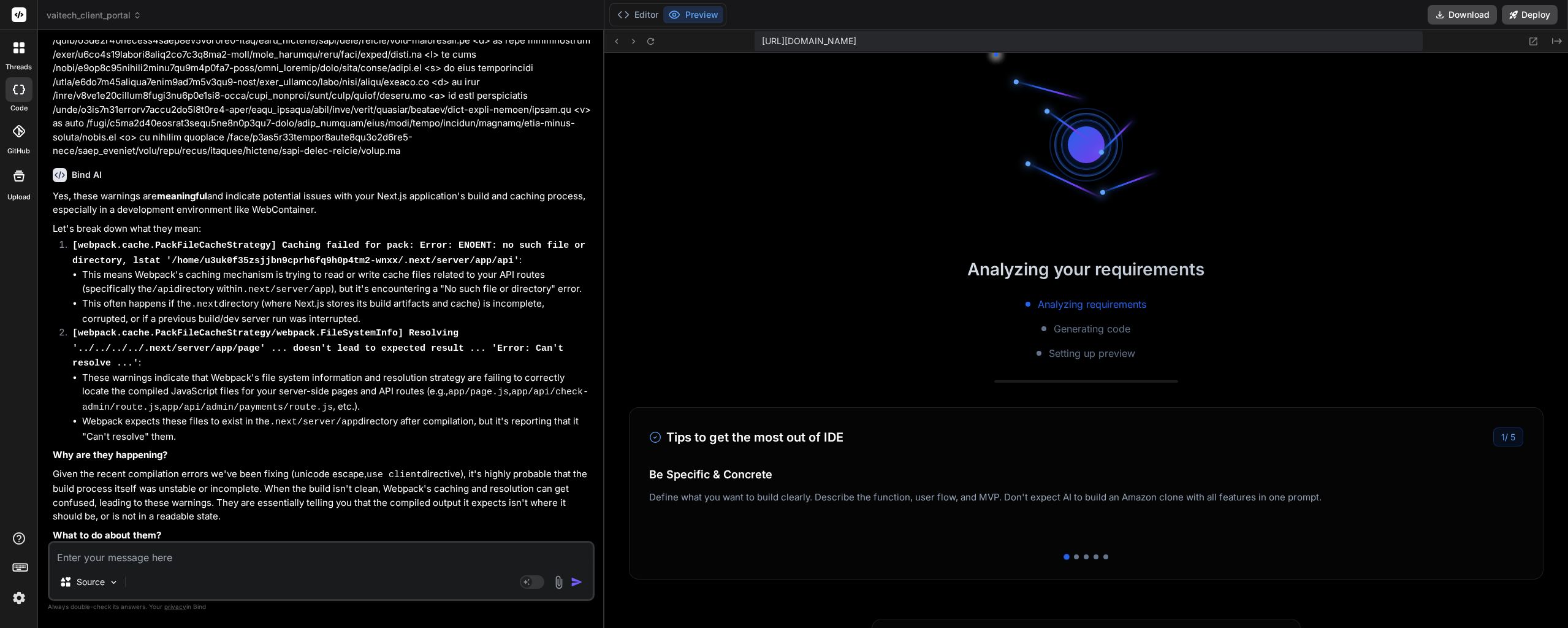
drag, startPoint x: 354, startPoint y: 259, endPoint x: 354, endPoint y: 274, distance: 15.0
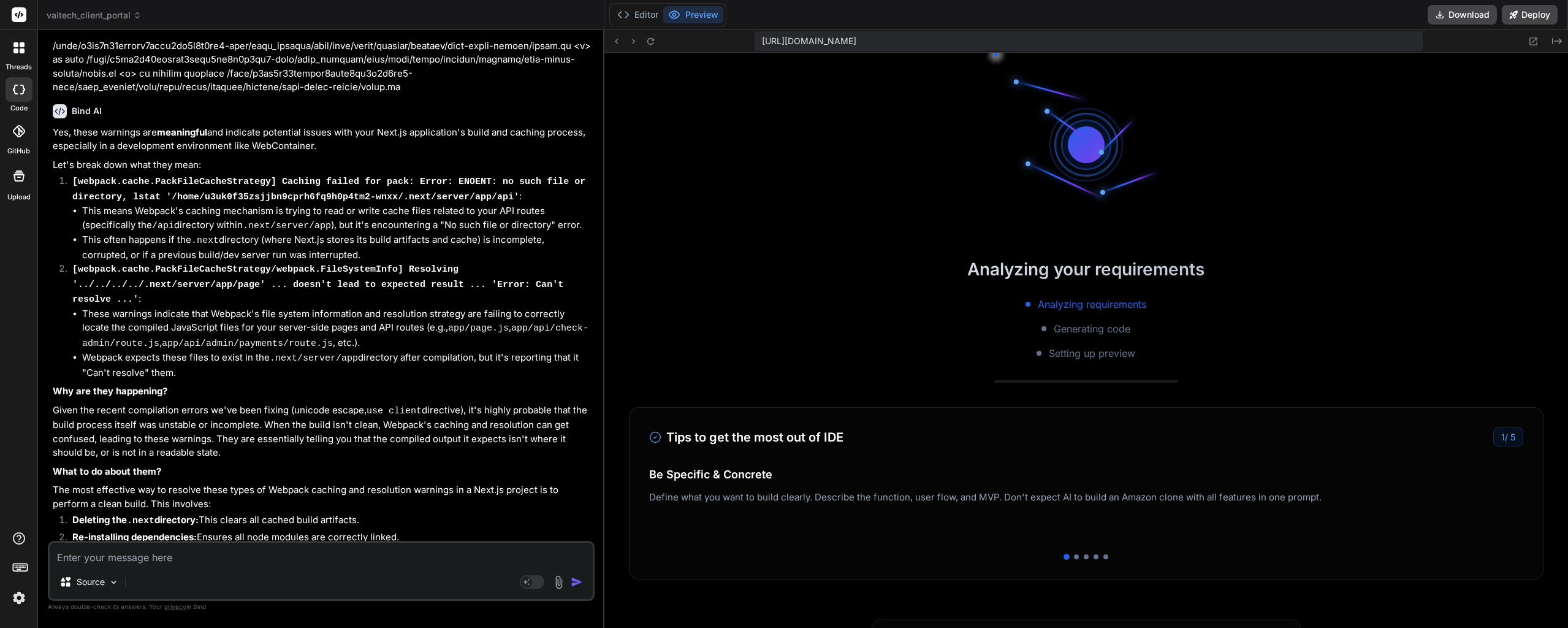
drag, startPoint x: 355, startPoint y: 254, endPoint x: 354, endPoint y: 267, distance: 13.0
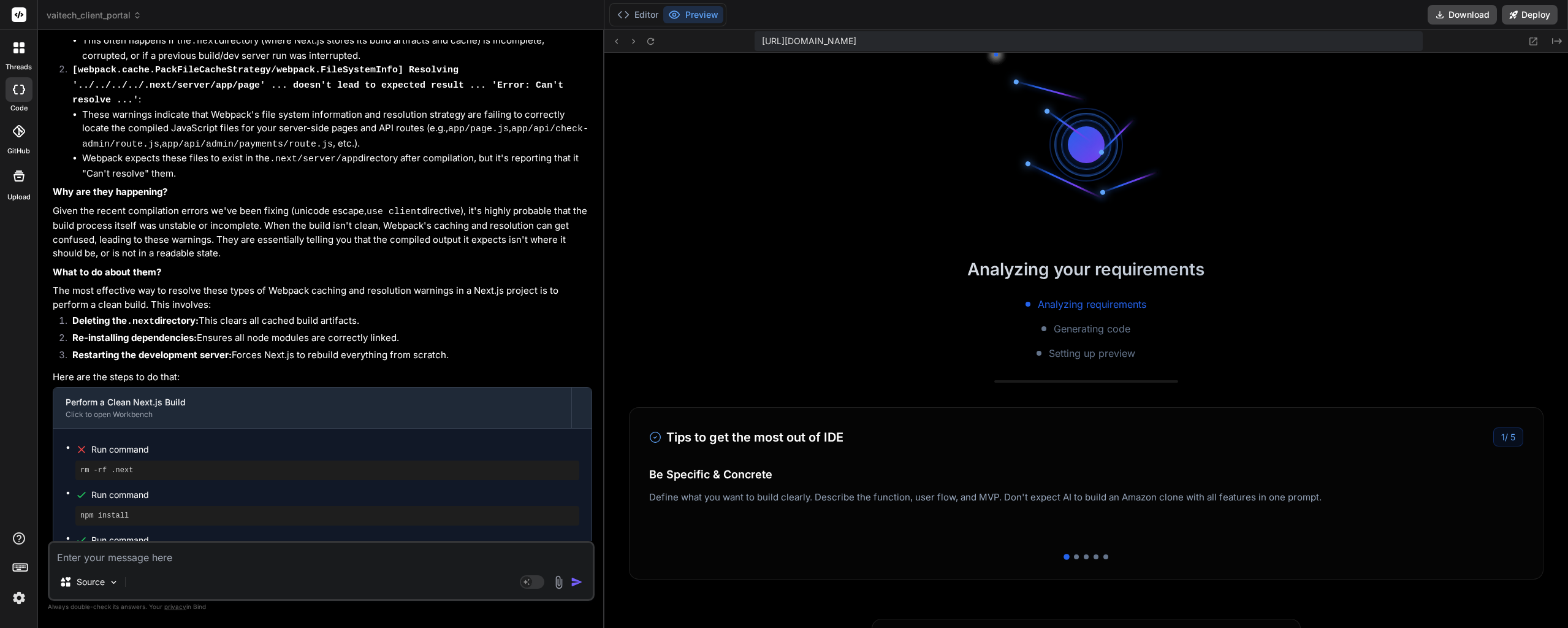
scroll to position [6447, 0]
click at [642, 12] on button "Editor" at bounding box center [637, 14] width 51 height 17
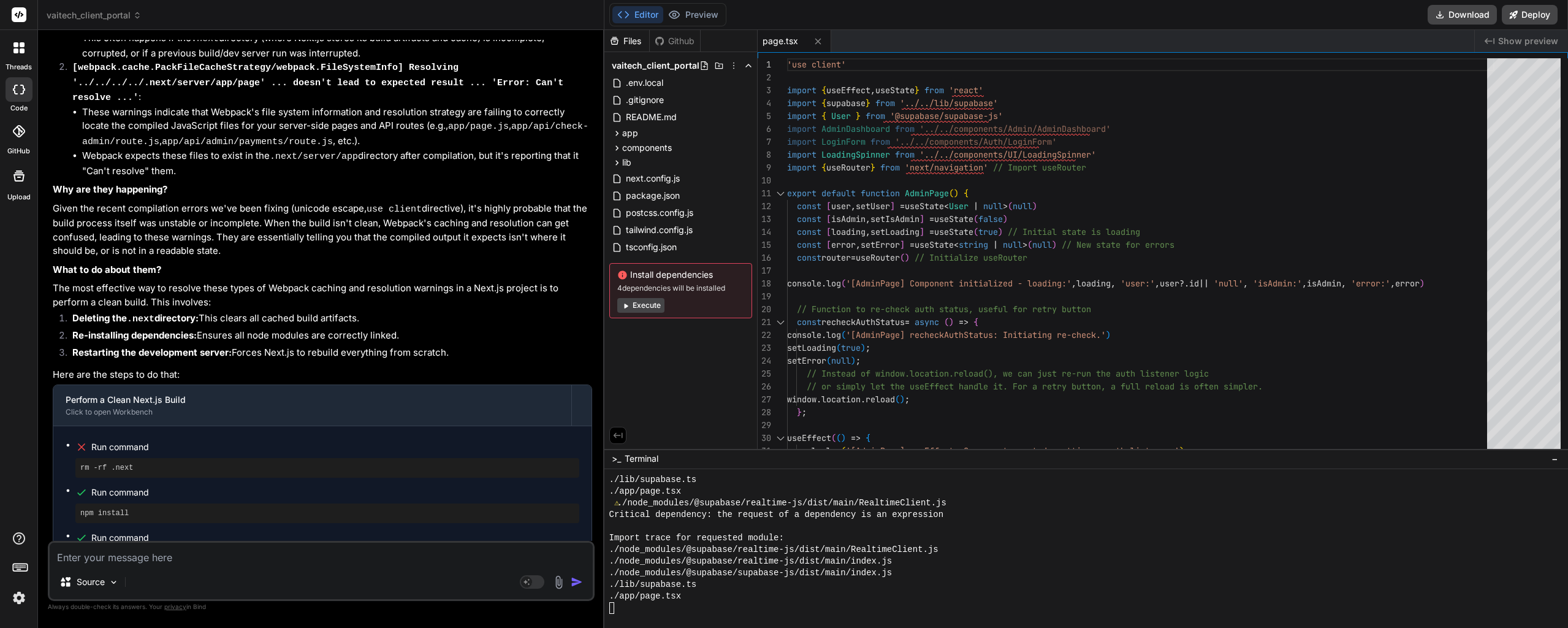
click at [767, 585] on div "./lib/supabase.ts" at bounding box center [1080, 585] width 942 height 11
click at [712, 11] on button "Preview" at bounding box center [693, 14] width 60 height 17
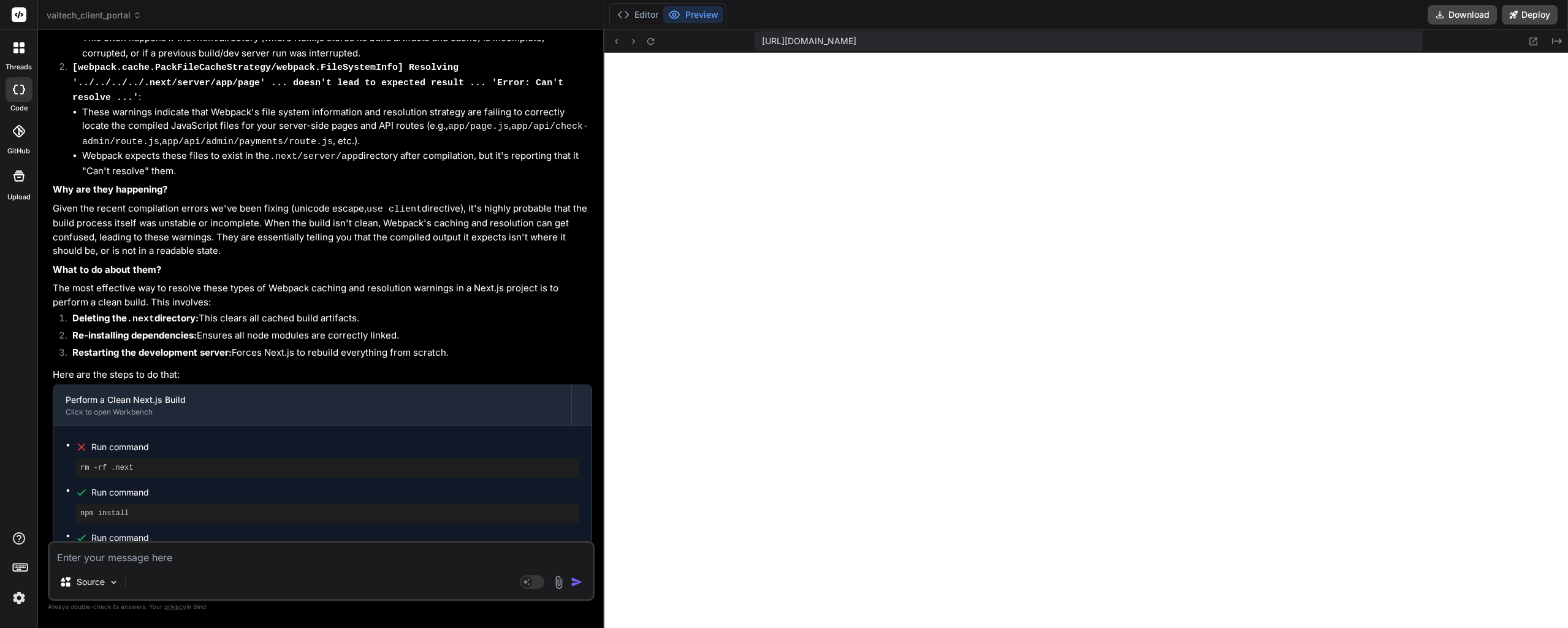
paste textarea "page.tsx:56 [Home Page] onAuthStateChange: /api/check-admin response: {isAdmin:…"
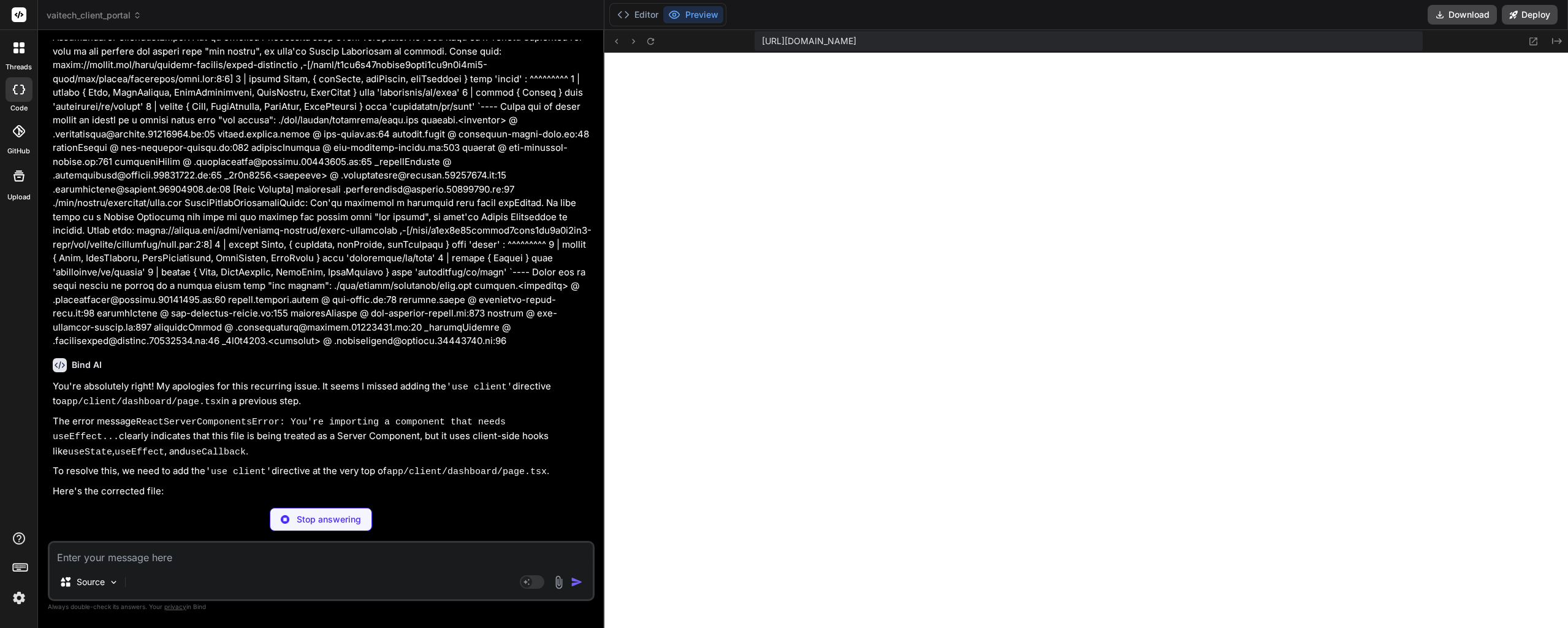
scroll to position [7667, 0]
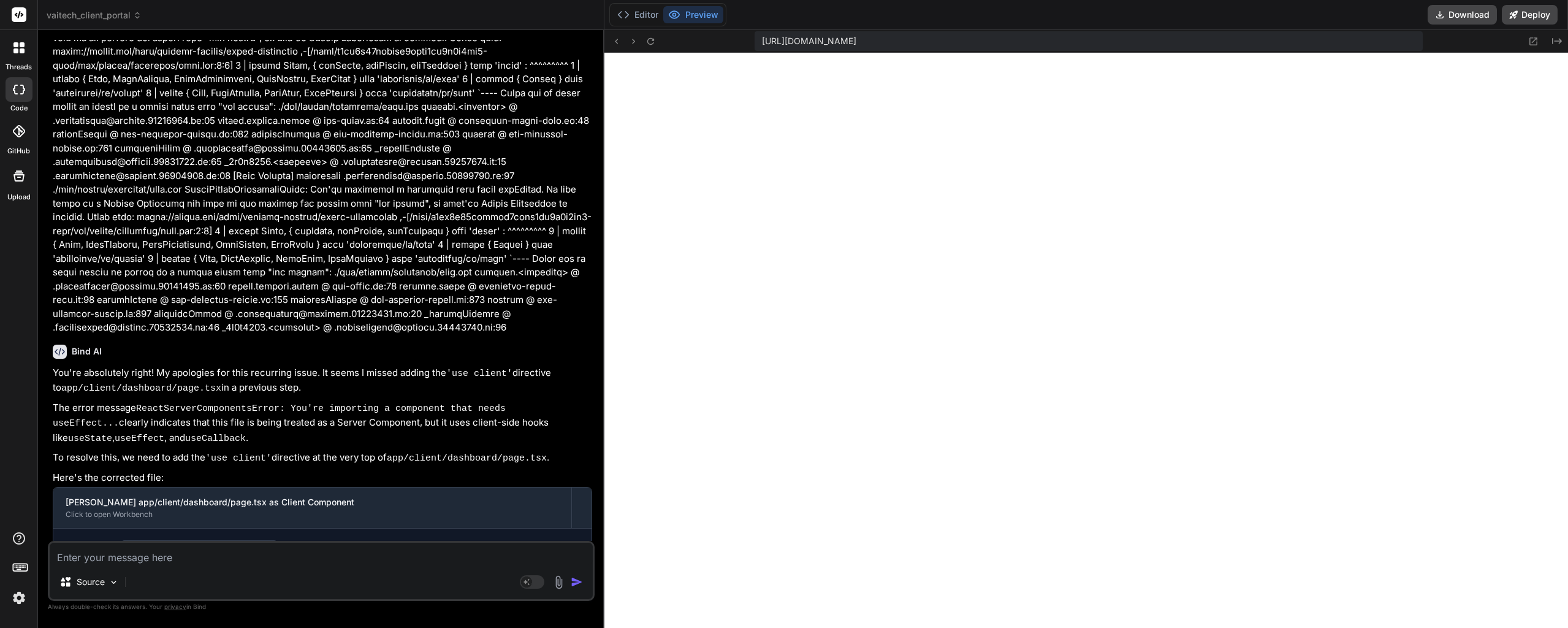
click at [180, 558] on textarea at bounding box center [321, 553] width 543 height 22
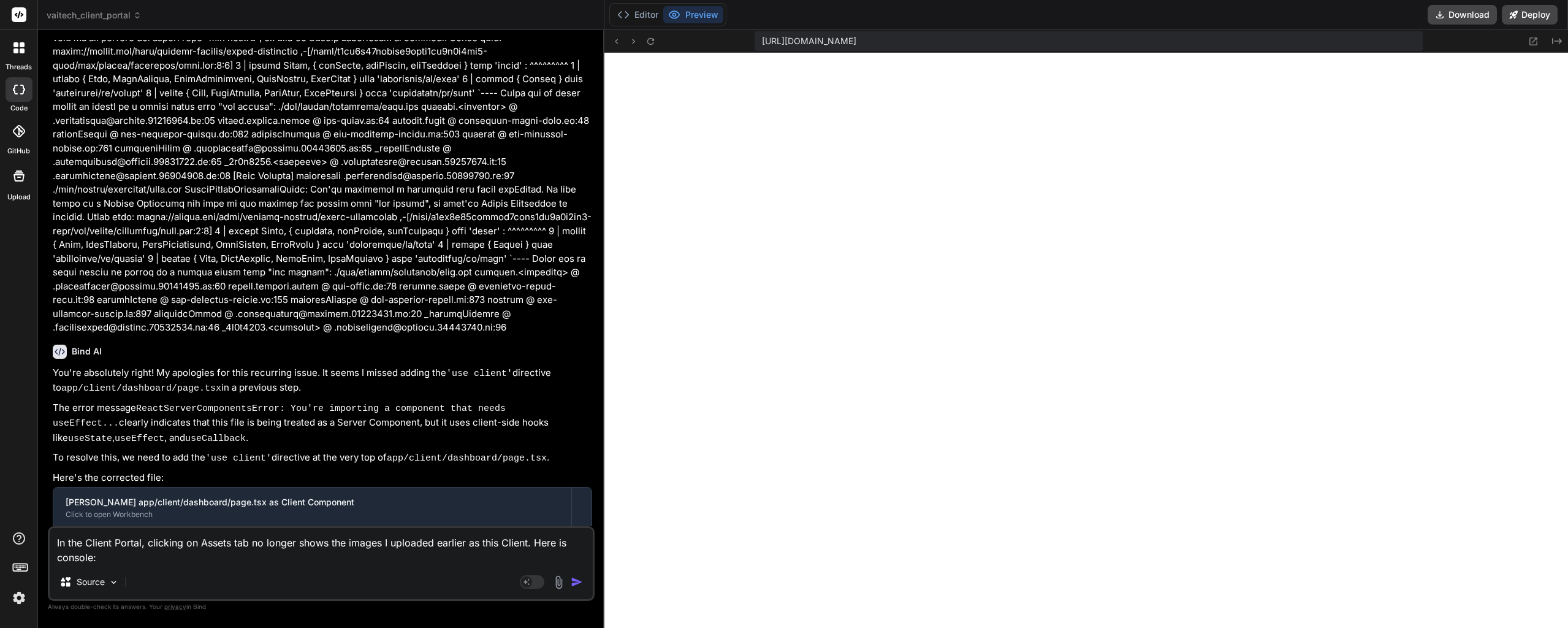
paste textarea "page.tsx:50 [ClientDashboard] Component Render Cycle - Start. Loading: false Er…"
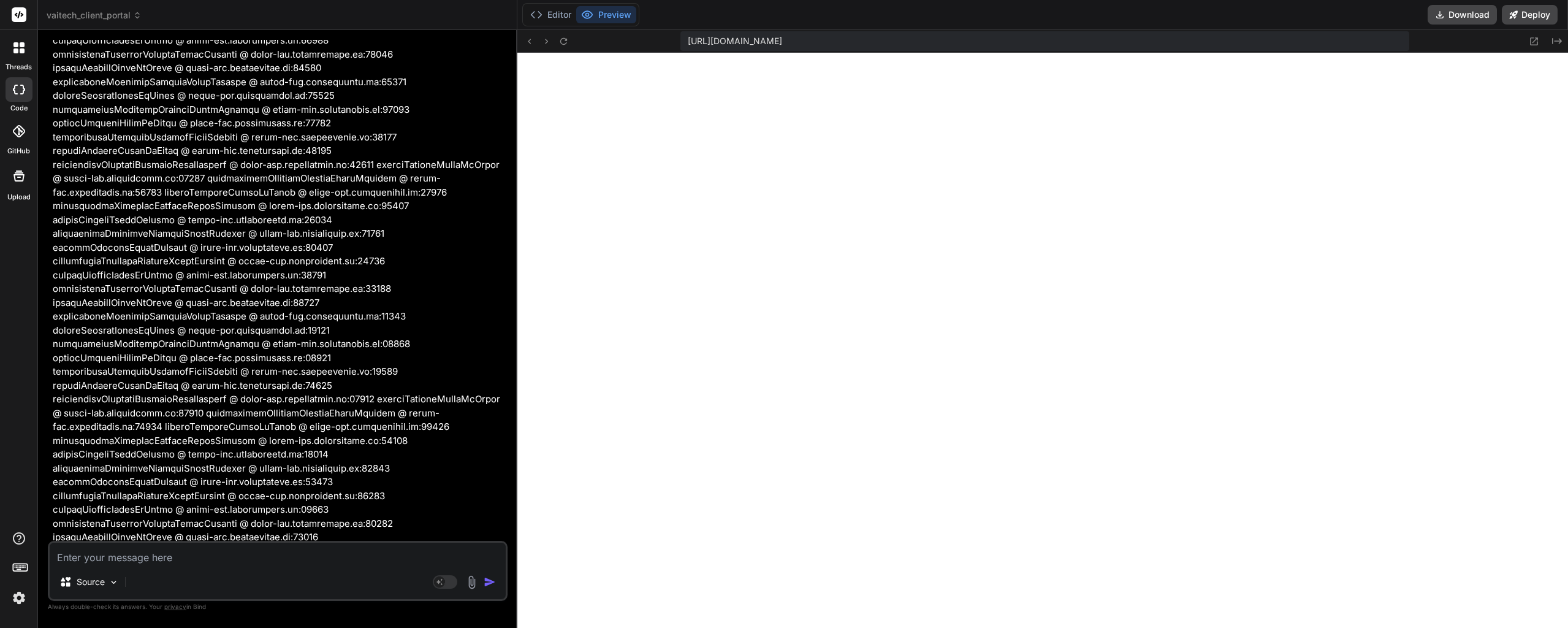
scroll to position [19317, 0]
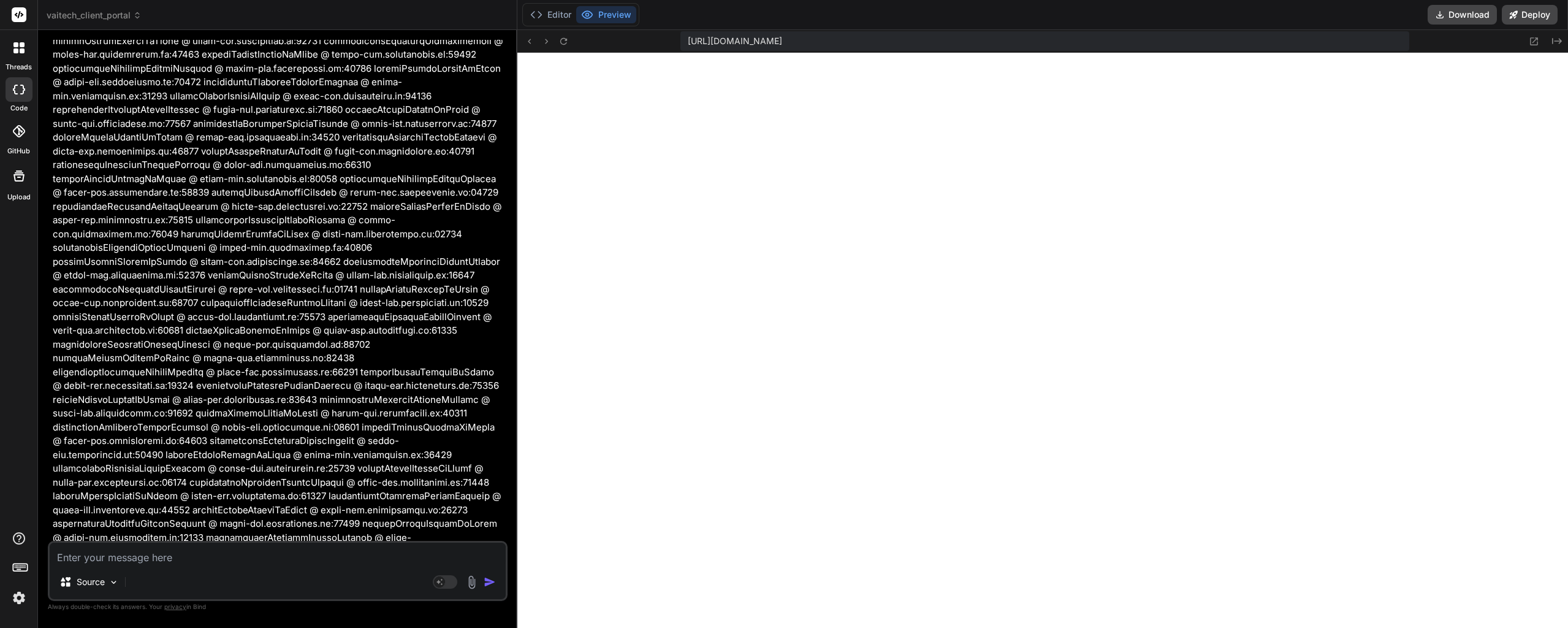
drag, startPoint x: 603, startPoint y: 458, endPoint x: 472, endPoint y: 454, distance: 131.1
click at [472, 454] on div "Bind AI Web Search Created with Pixso. Code Generator You Bind AI You're absolu…" at bounding box center [278, 328] width 479 height 598
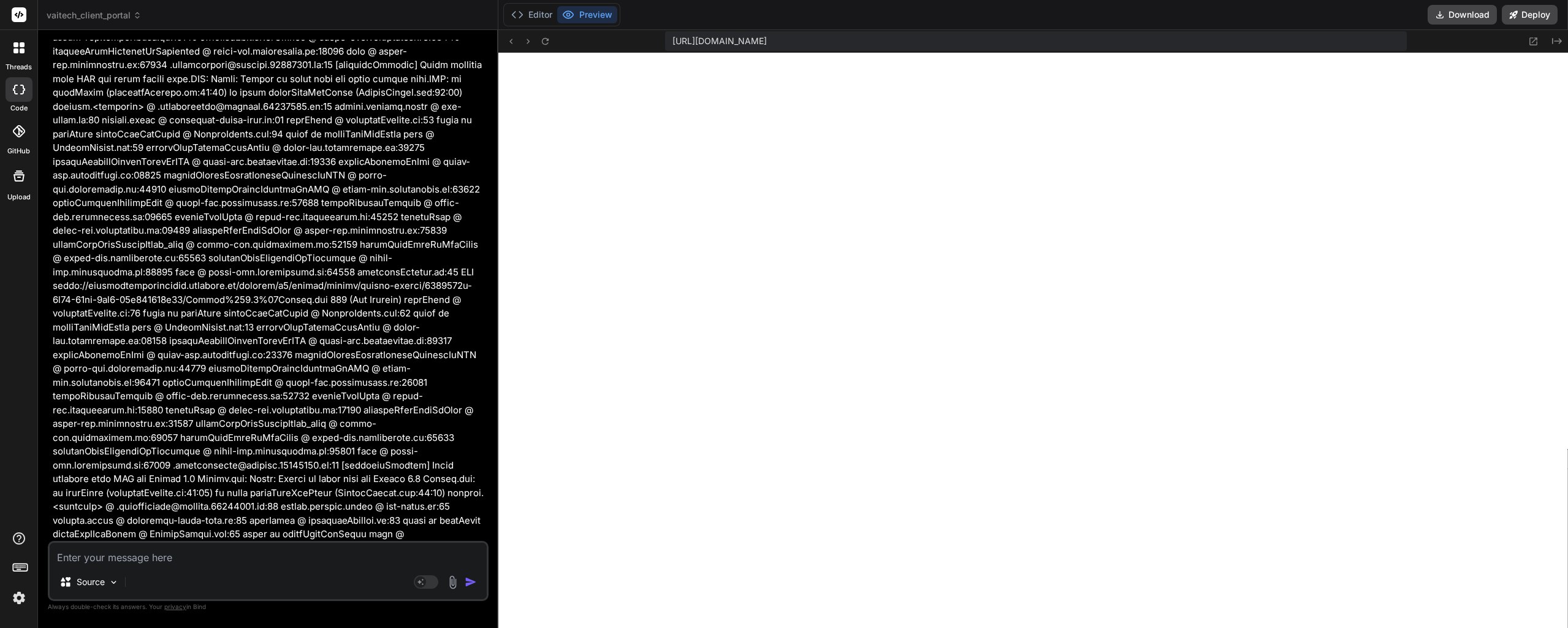
scroll to position [23031, 0]
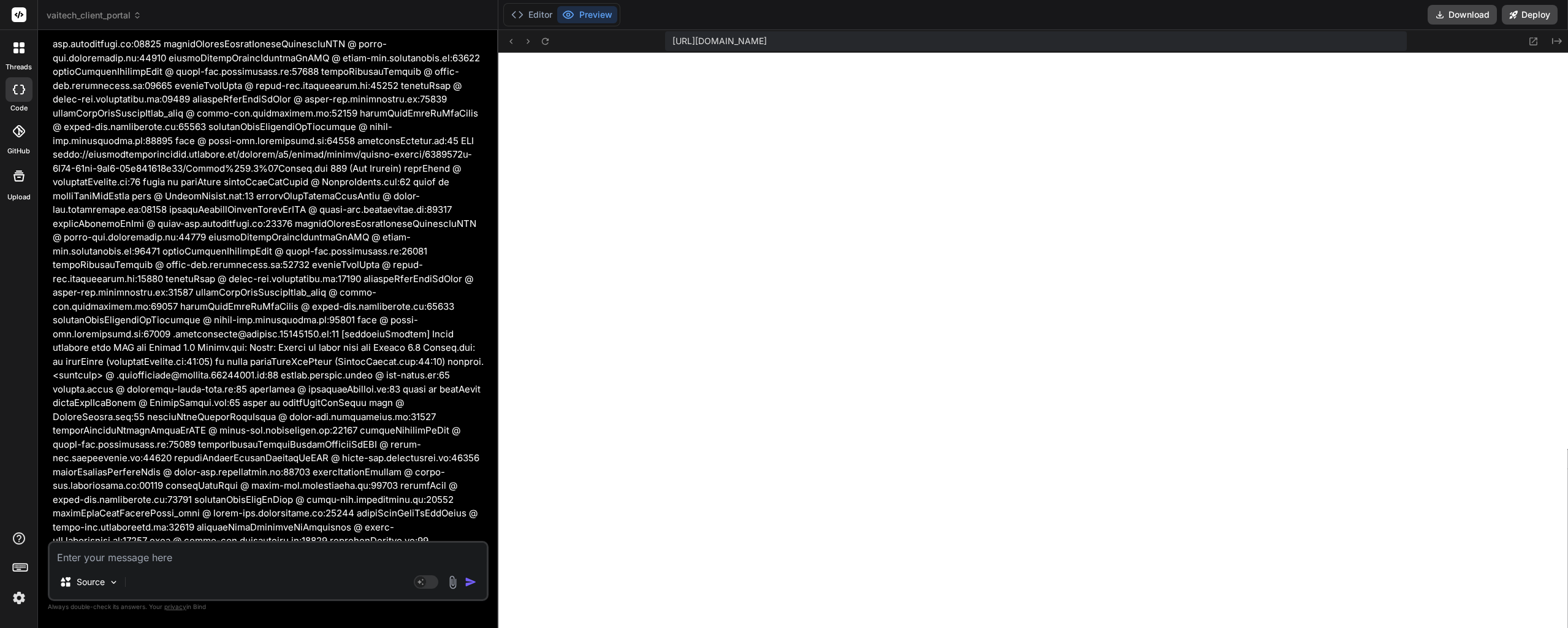
drag, startPoint x: 306, startPoint y: 329, endPoint x: 298, endPoint y: 457, distance: 128.2
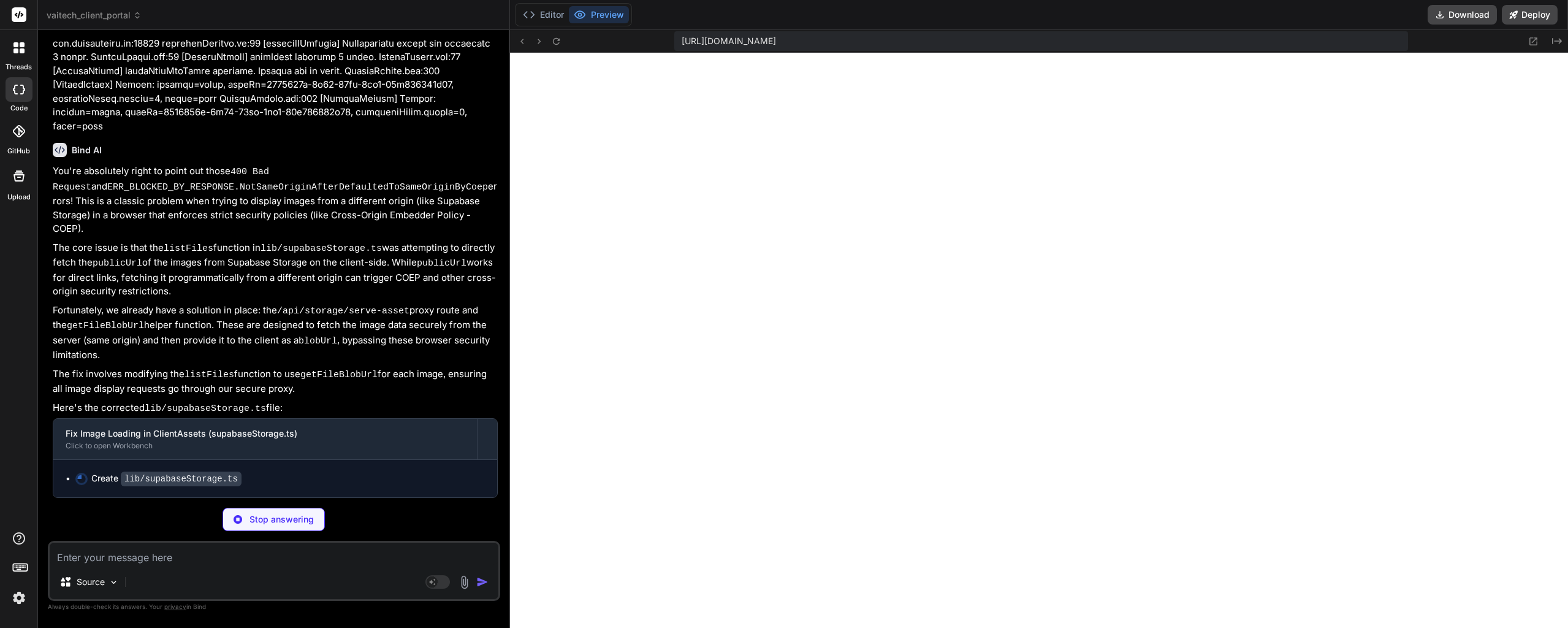
scroll to position [23328, 0]
drag, startPoint x: 274, startPoint y: 375, endPoint x: 274, endPoint y: 393, distance: 18.0
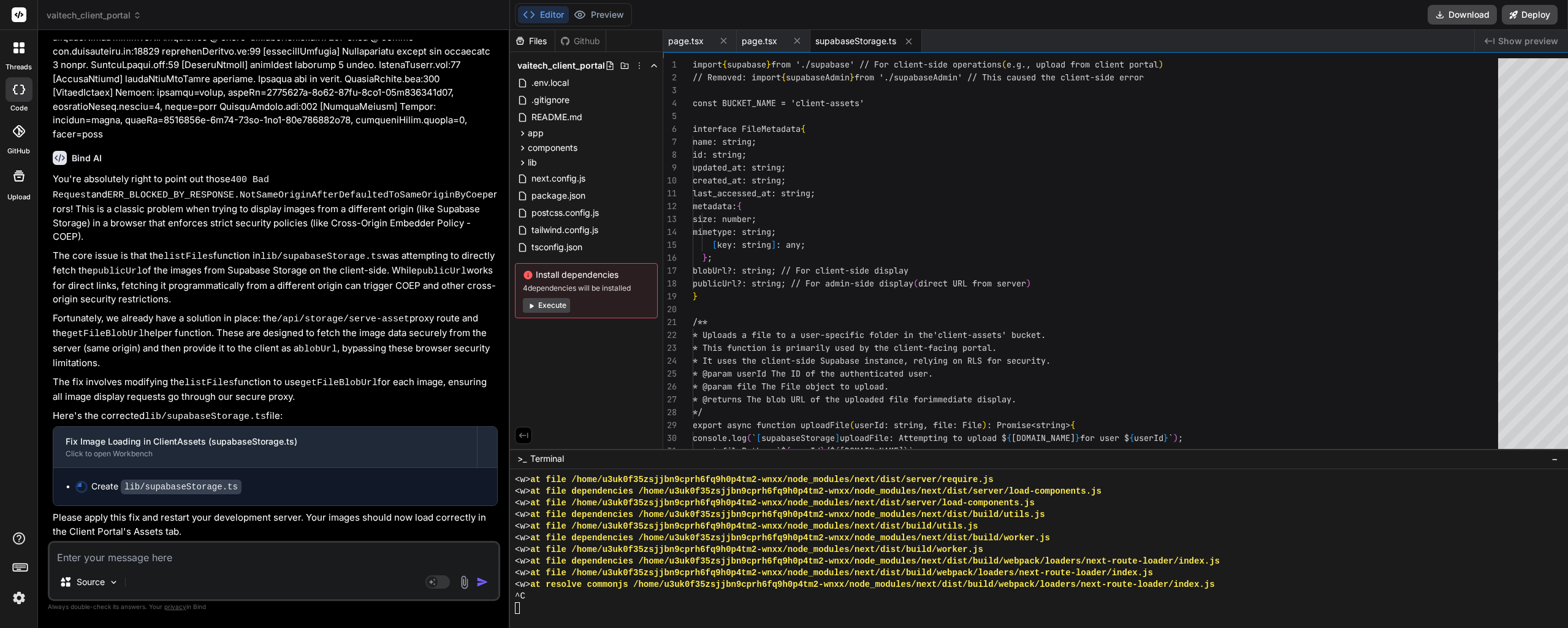
click at [270, 340] on p "Fortunately, we already have a solution in place: the /api/storage/serve-asset …" at bounding box center [275, 341] width 445 height 59
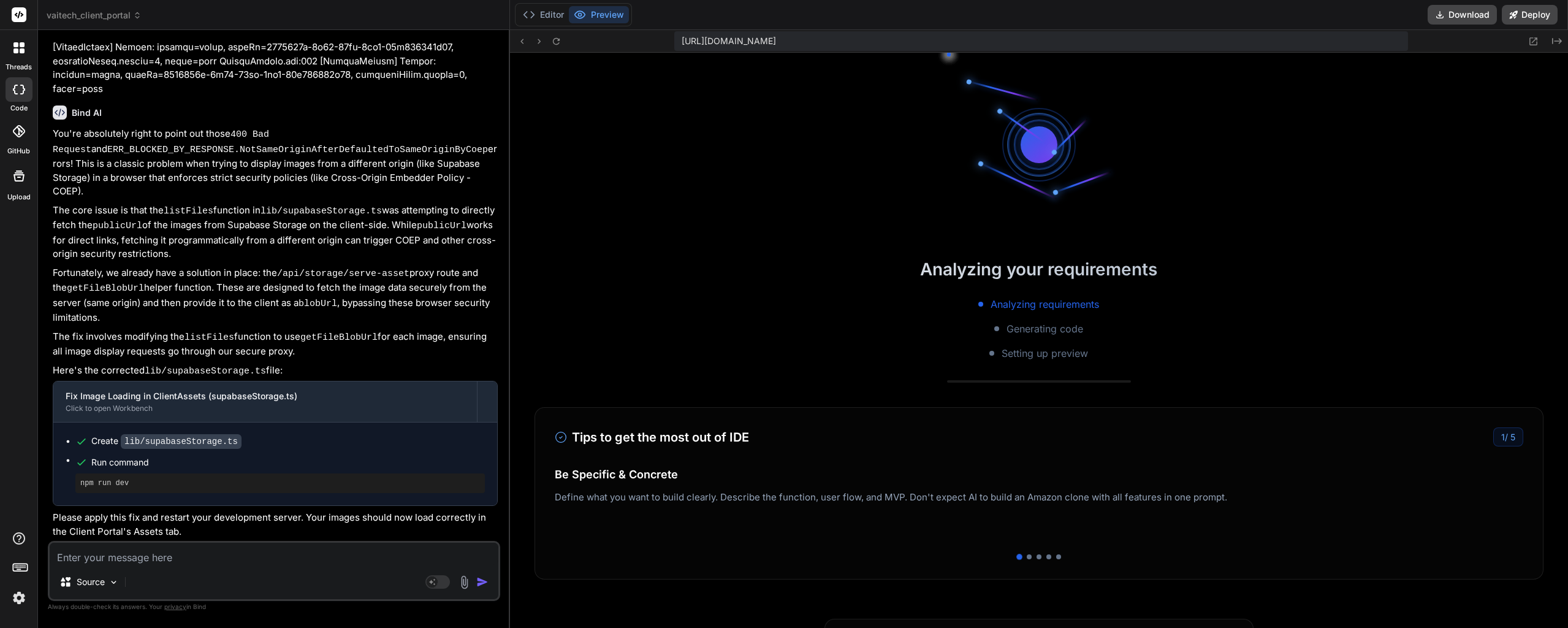
scroll to position [23365, 0]
drag, startPoint x: 290, startPoint y: 309, endPoint x: 287, endPoint y: 336, distance: 27.2
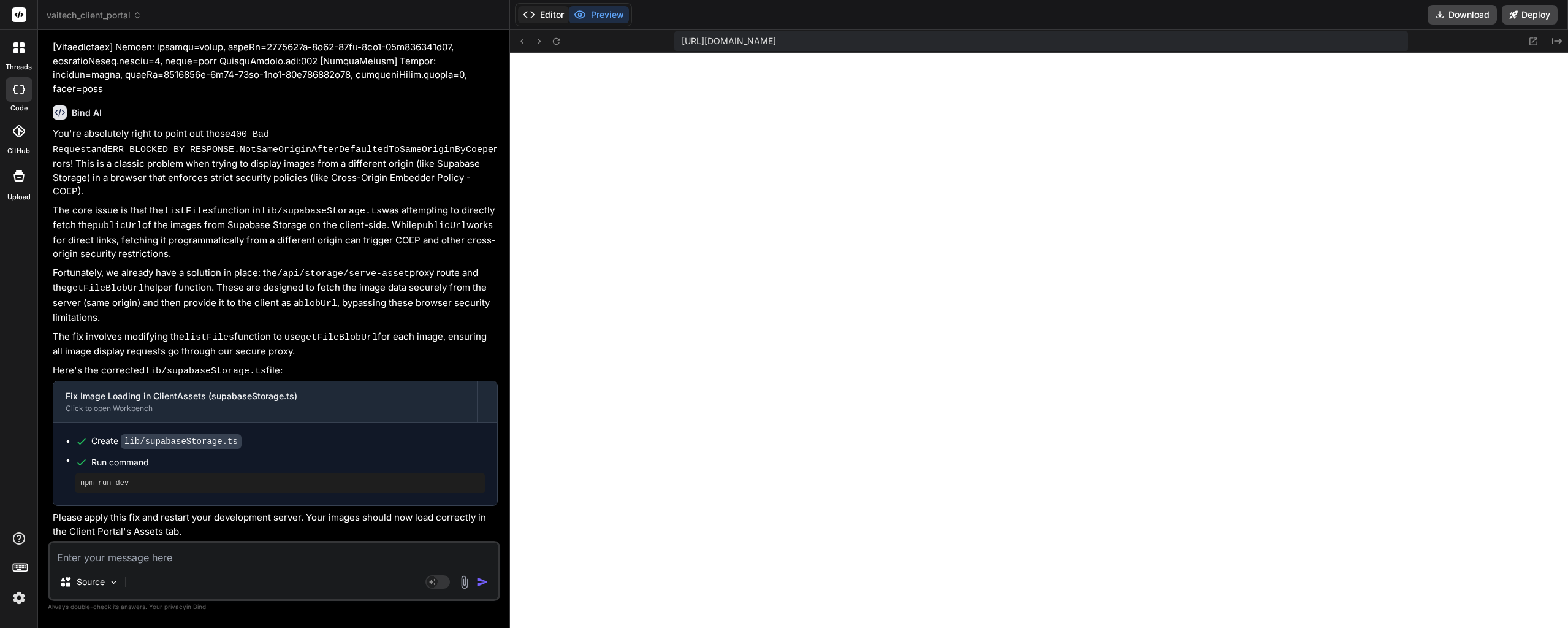
click at [524, 17] on icon at bounding box center [529, 14] width 12 height 12
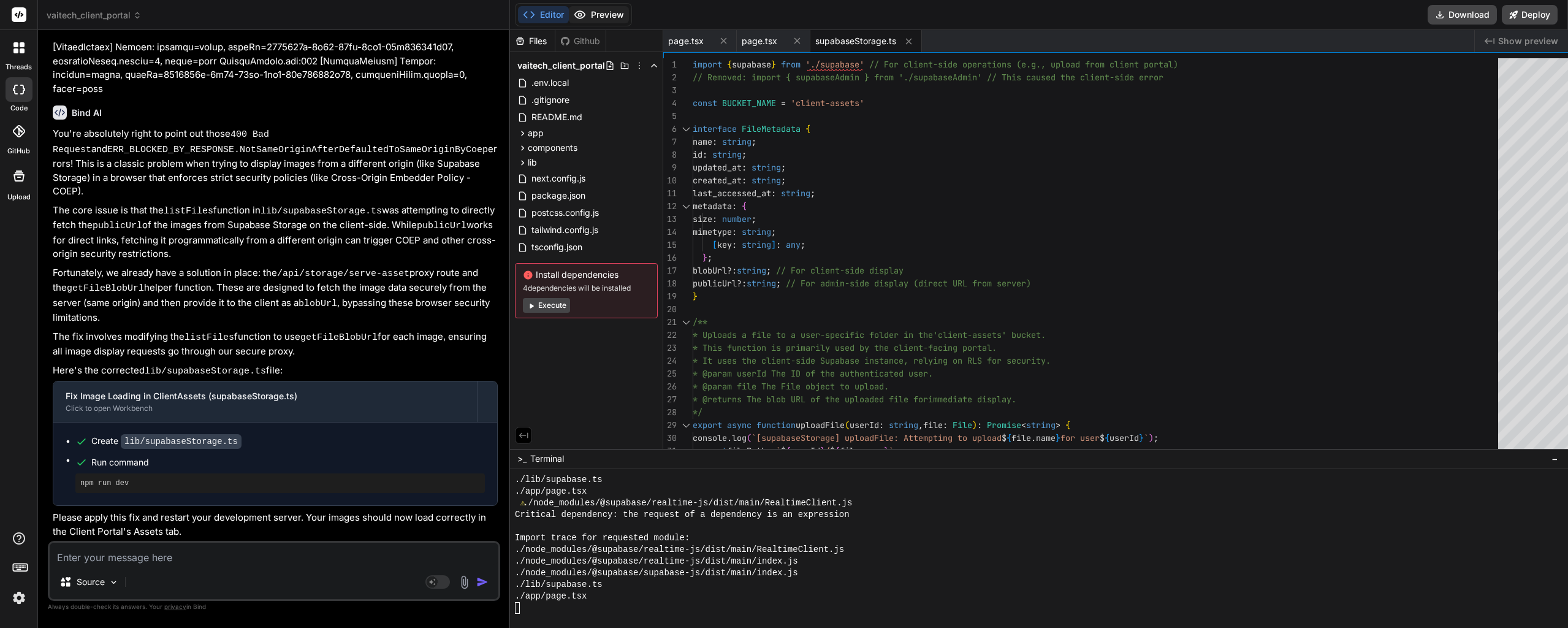
click at [584, 13] on button "Preview" at bounding box center [599, 14] width 60 height 17
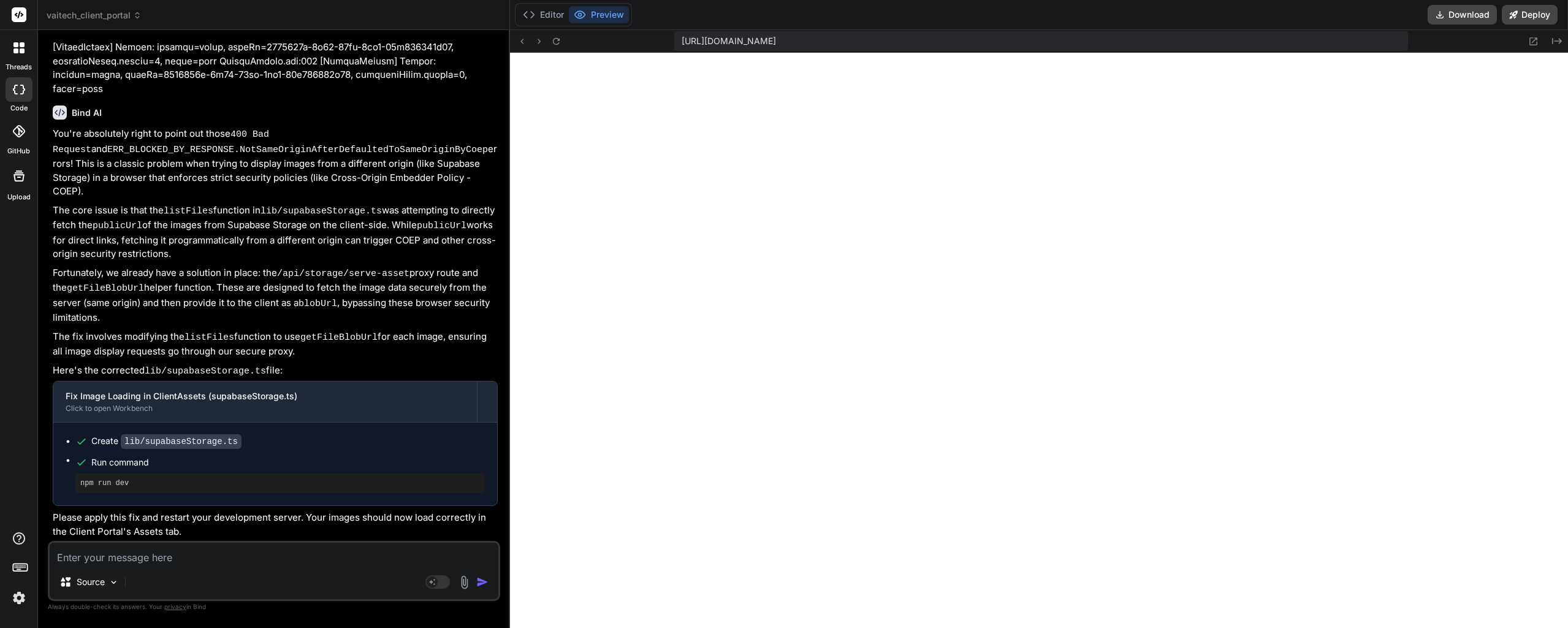
click at [219, 559] on textarea at bounding box center [274, 553] width 449 height 22
click at [551, 44] on icon at bounding box center [556, 41] width 10 height 10
click at [554, 11] on button "Editor" at bounding box center [543, 14] width 51 height 17
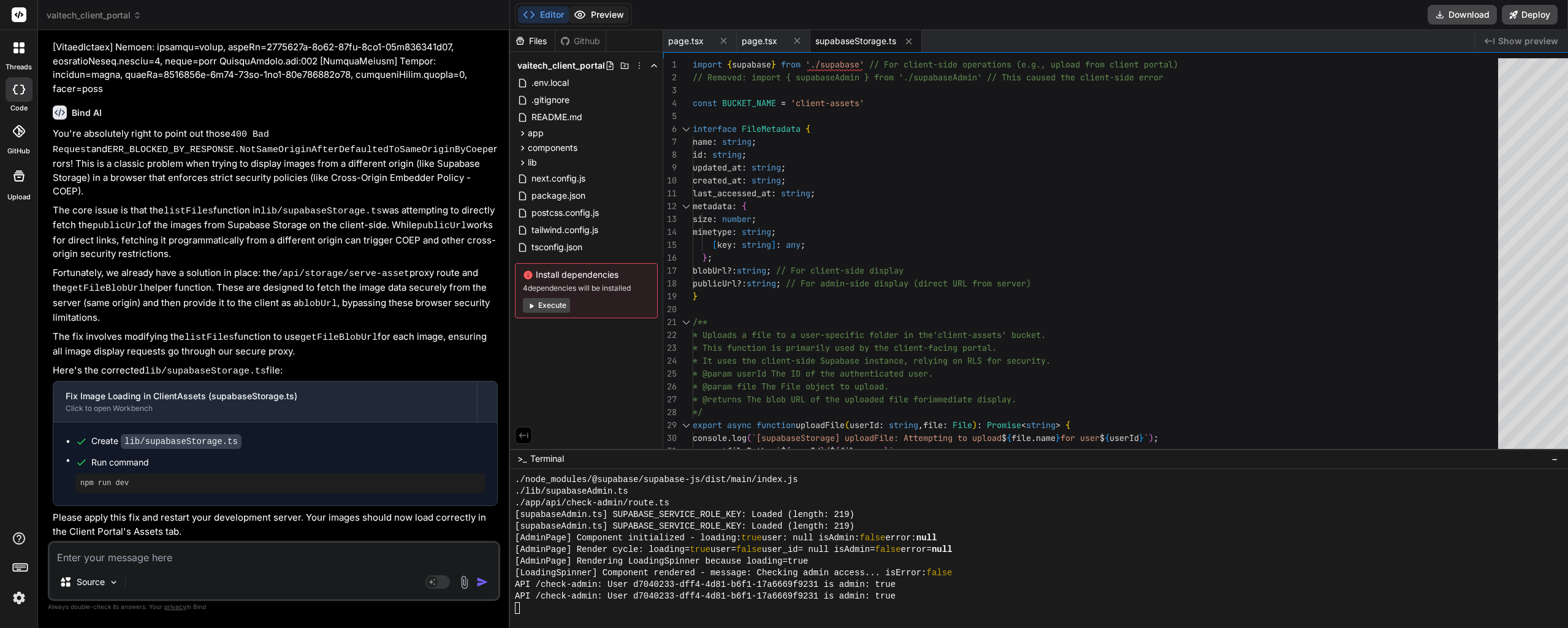
click at [596, 16] on button "Preview" at bounding box center [599, 14] width 60 height 17
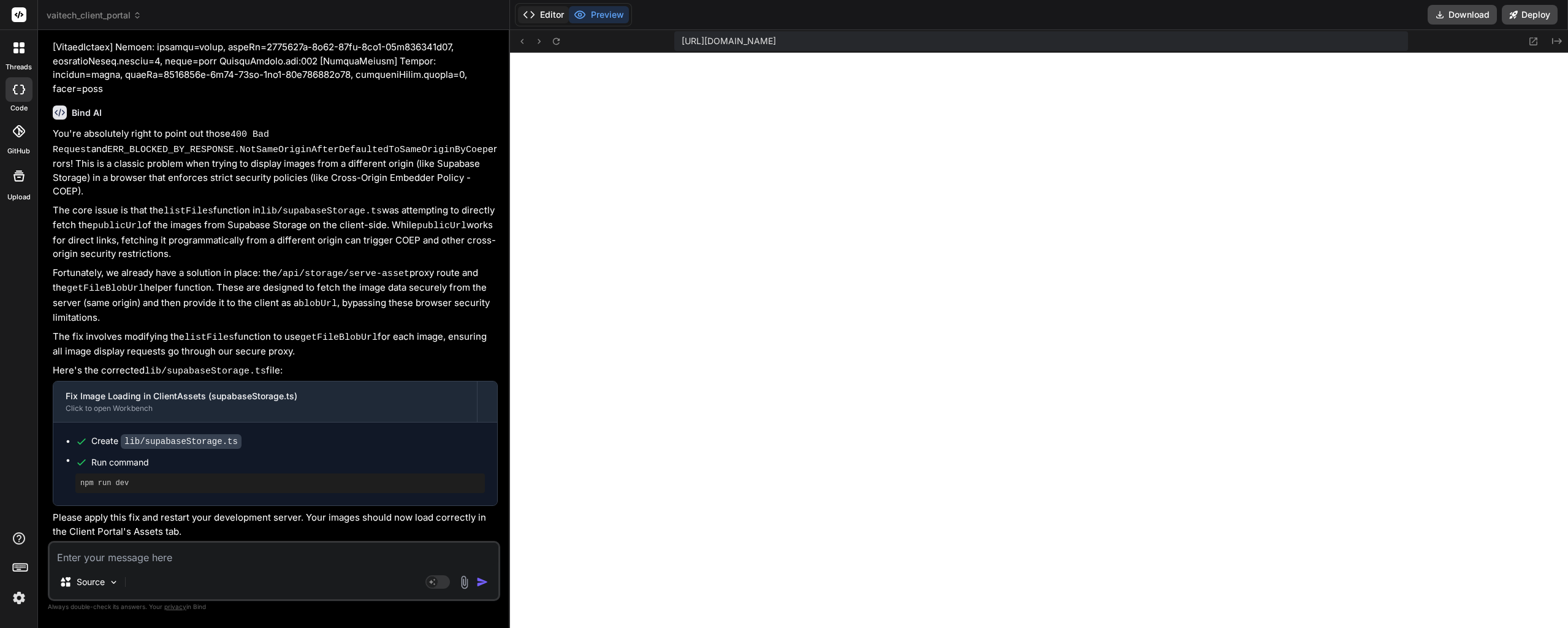
click at [551, 22] on button "Editor" at bounding box center [543, 14] width 51 height 17
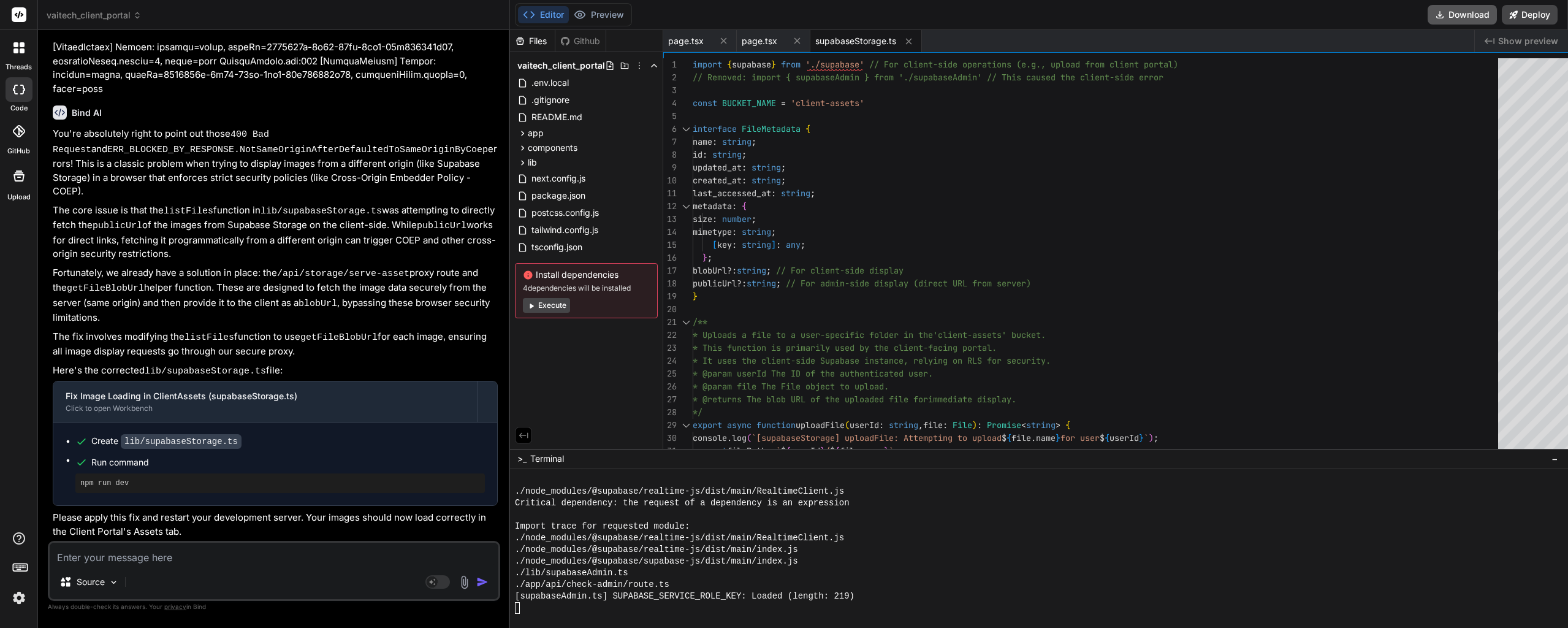
click at [1465, 19] on button "Download" at bounding box center [1463, 14] width 69 height 19
click at [903, 45] on icon at bounding box center [908, 41] width 10 height 10
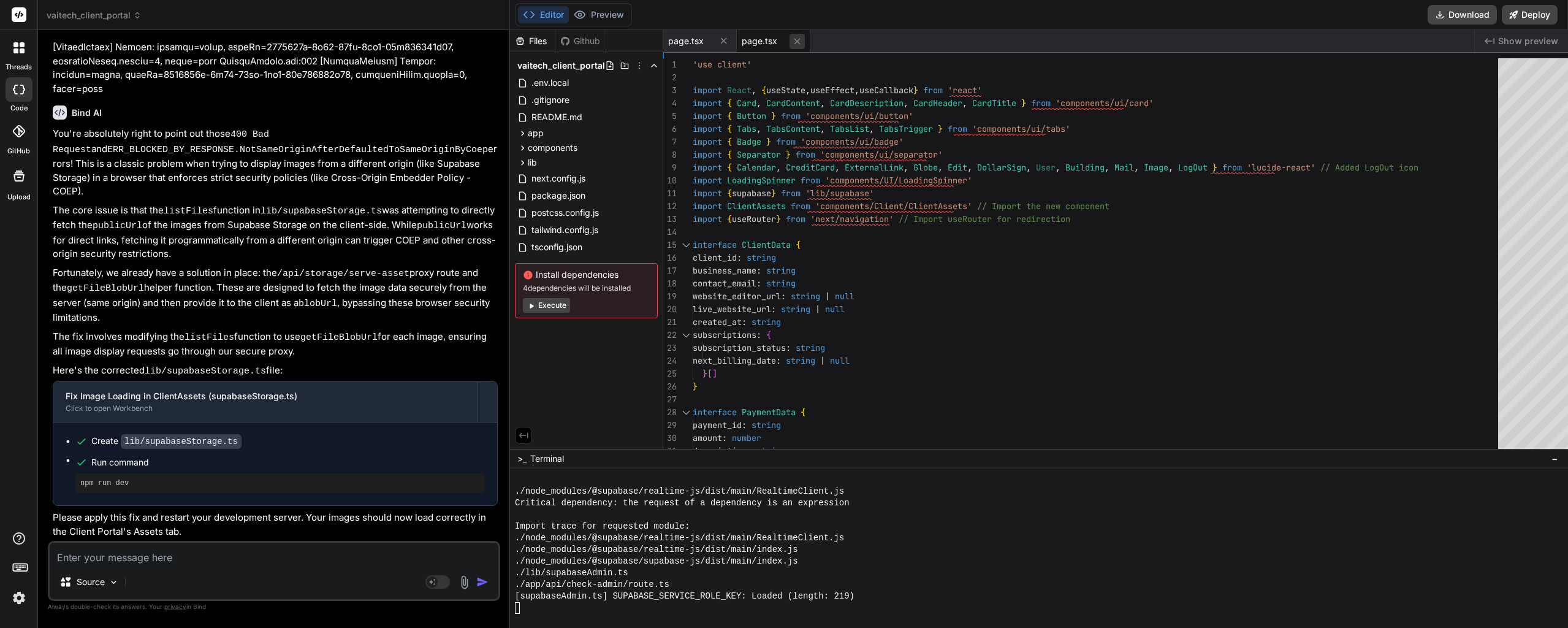
click at [792, 43] on icon at bounding box center [797, 41] width 10 height 10
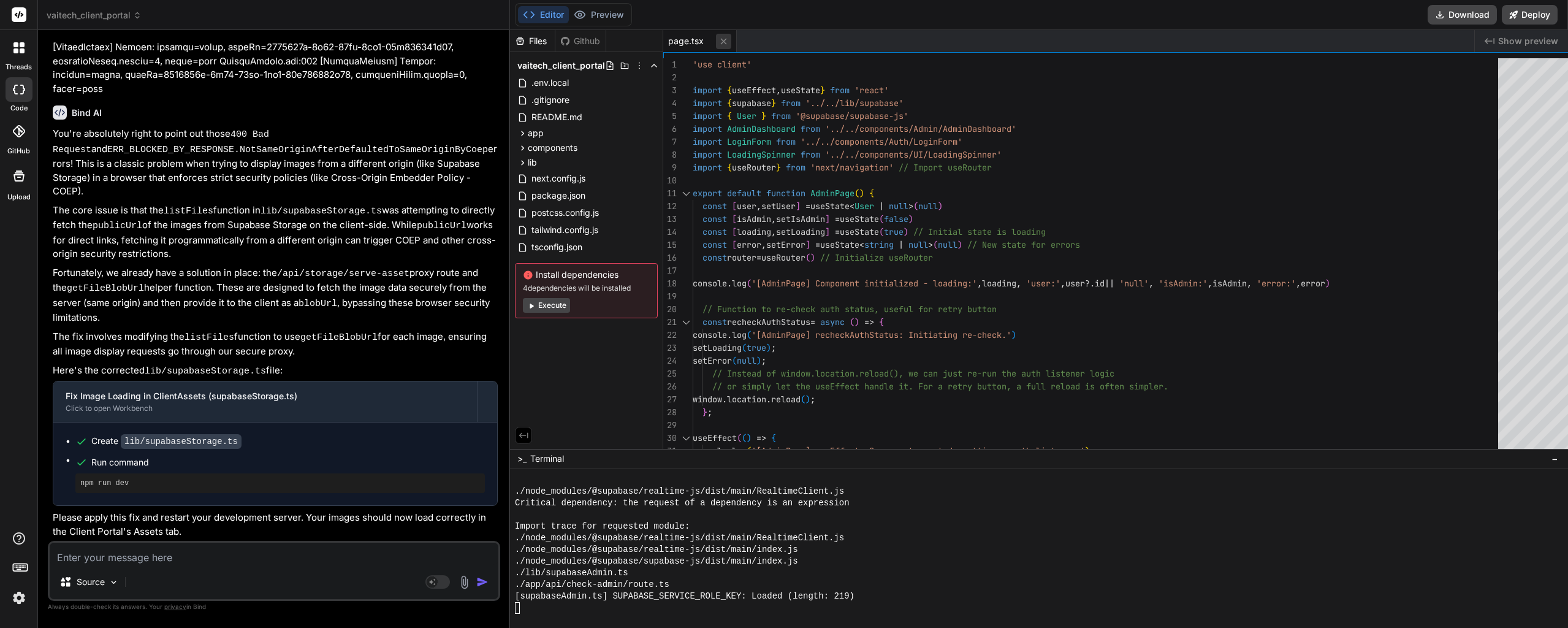
click at [721, 42] on icon at bounding box center [724, 41] width 6 height 6
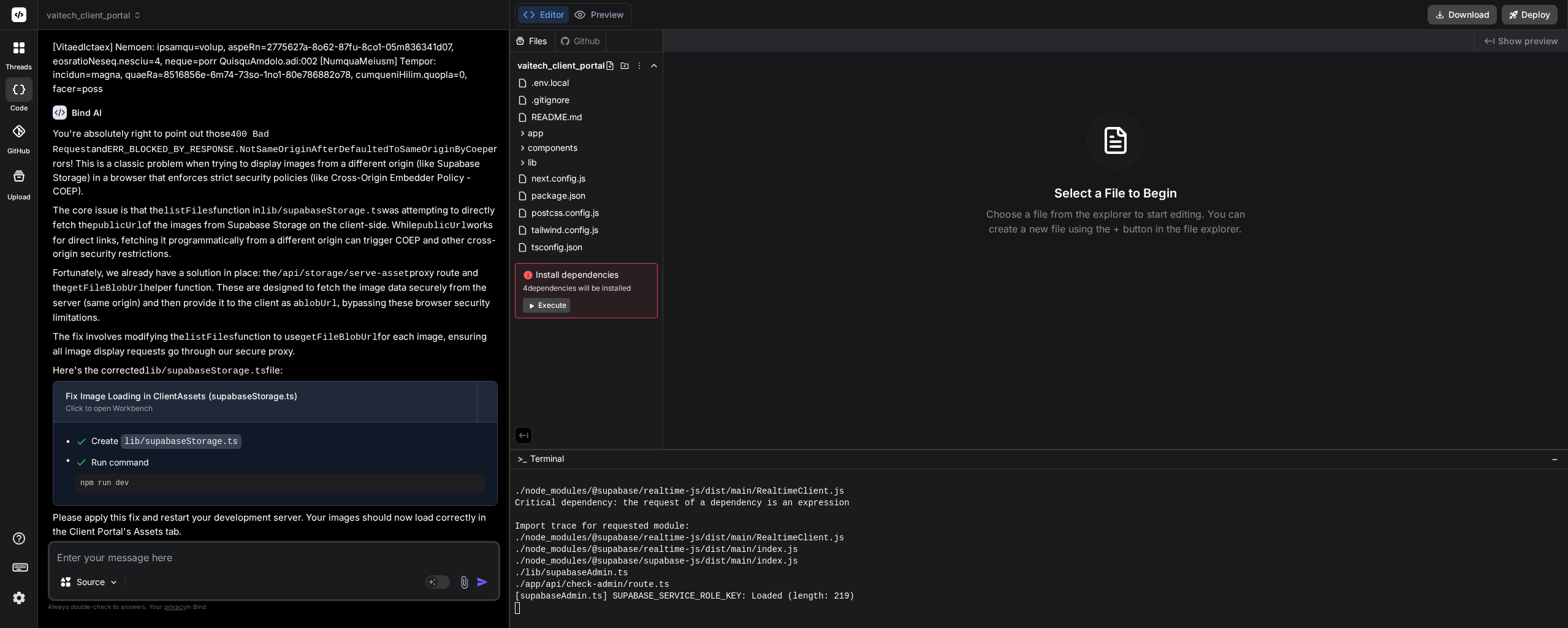
click at [678, 579] on div "./app/api/check-admin/route.ts" at bounding box center [986, 585] width 942 height 11
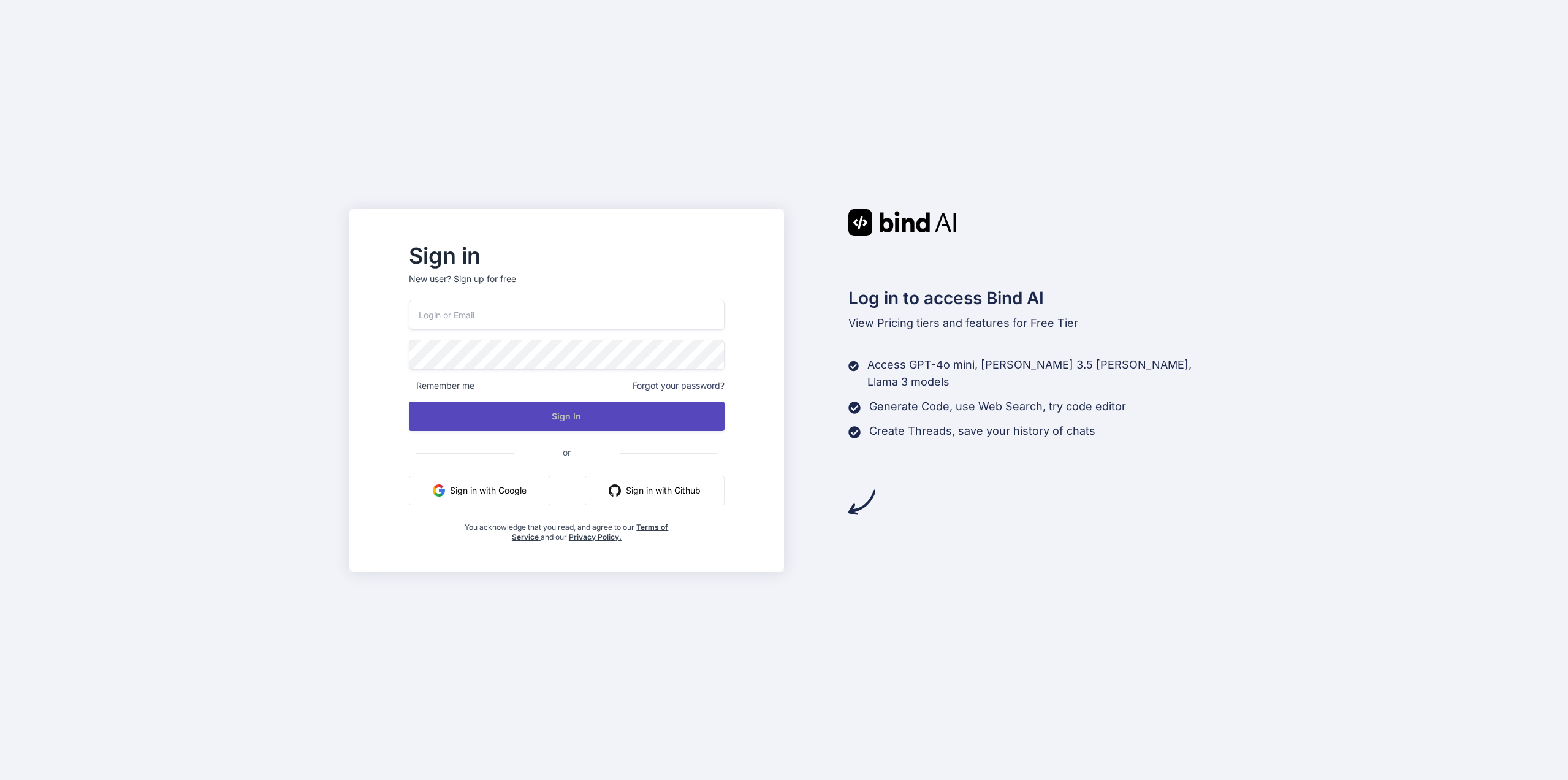
type input "[EMAIL_ADDRESS][DOMAIN_NAME]"
click at [602, 429] on button "Sign In" at bounding box center [566, 416] width 315 height 30
click at [602, 411] on button "Sign In" at bounding box center [566, 416] width 315 height 30
